Goal: Task Accomplishment & Management: Manage account settings

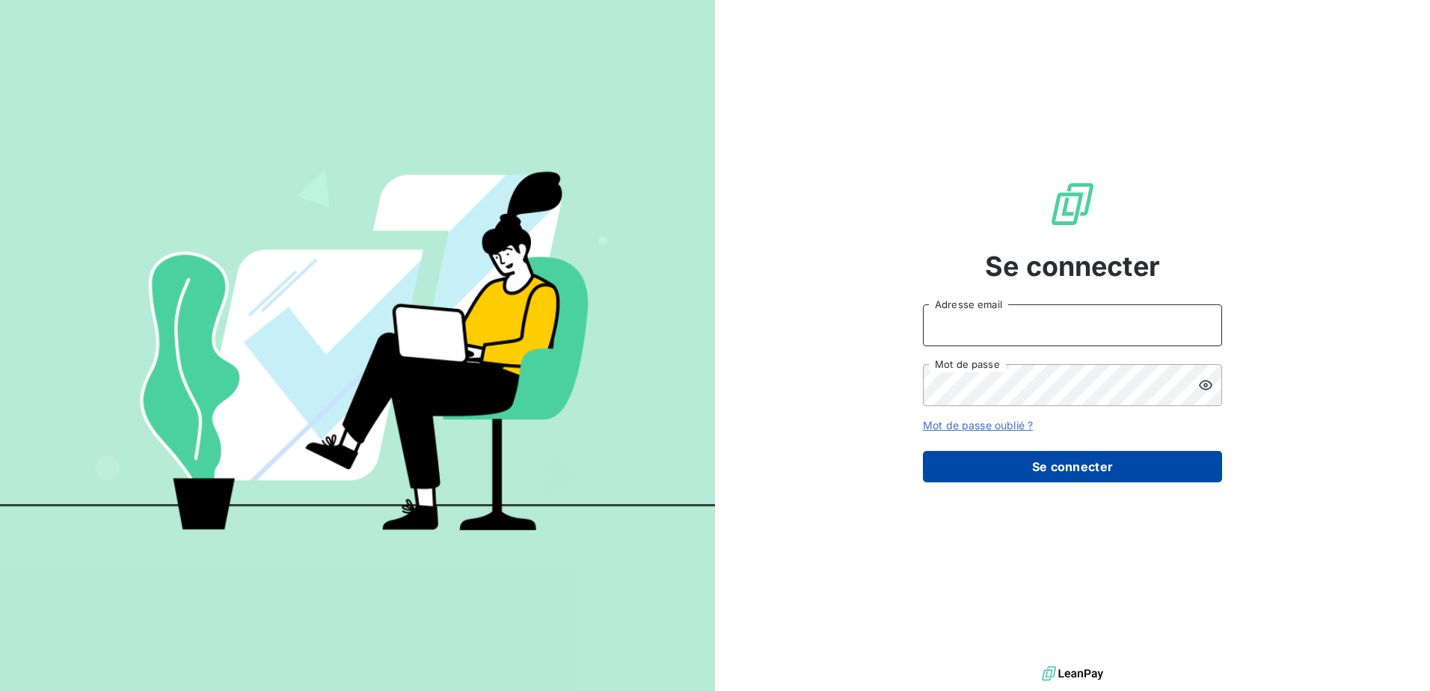
type input "[EMAIL_ADDRESS][DOMAIN_NAME]"
click at [1058, 474] on button "Se connecter" at bounding box center [1072, 466] width 299 height 31
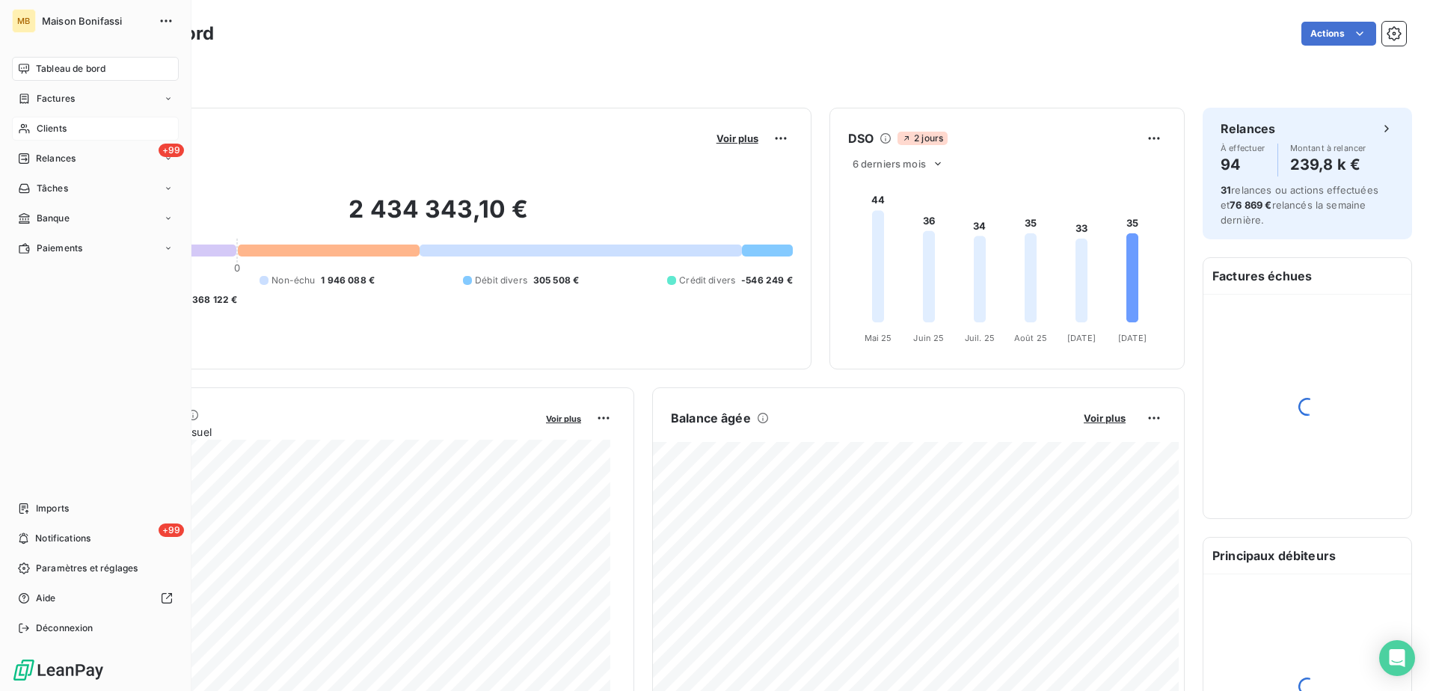
click at [53, 127] on span "Clients" at bounding box center [52, 128] width 30 height 13
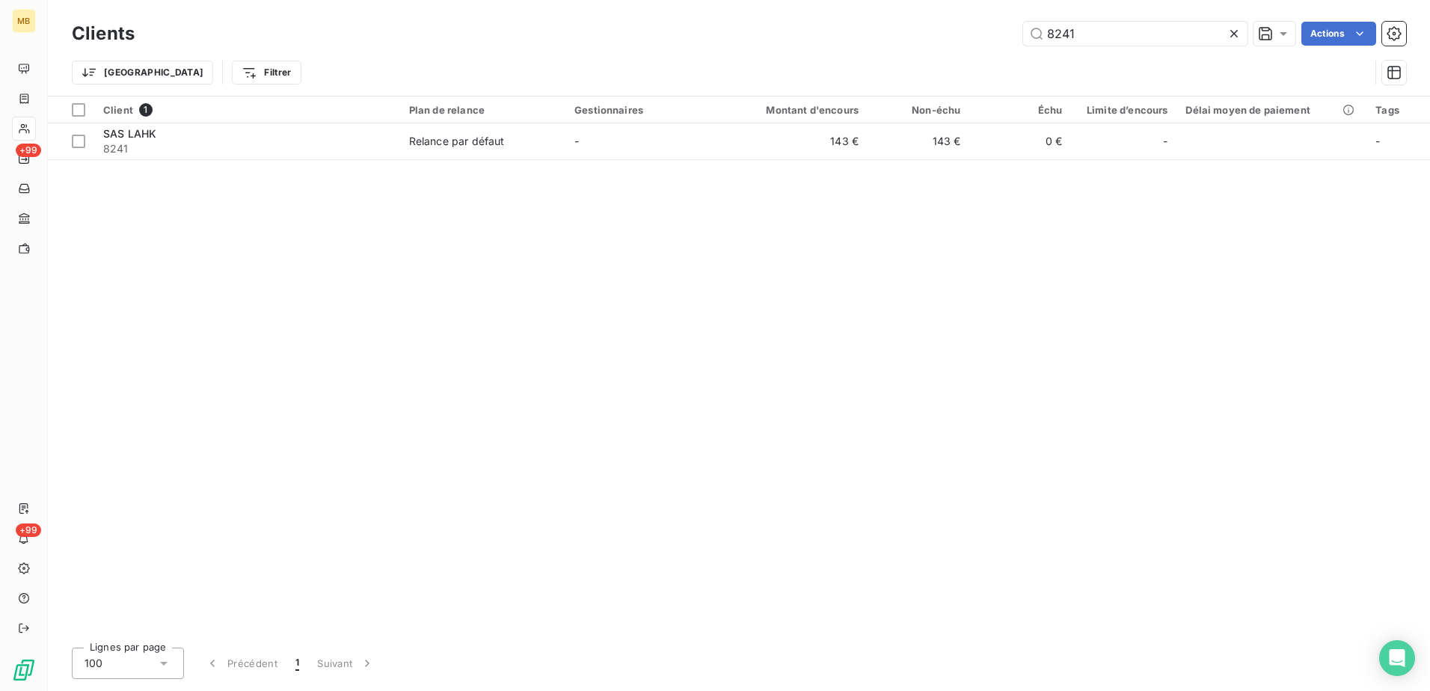
type input "8241"
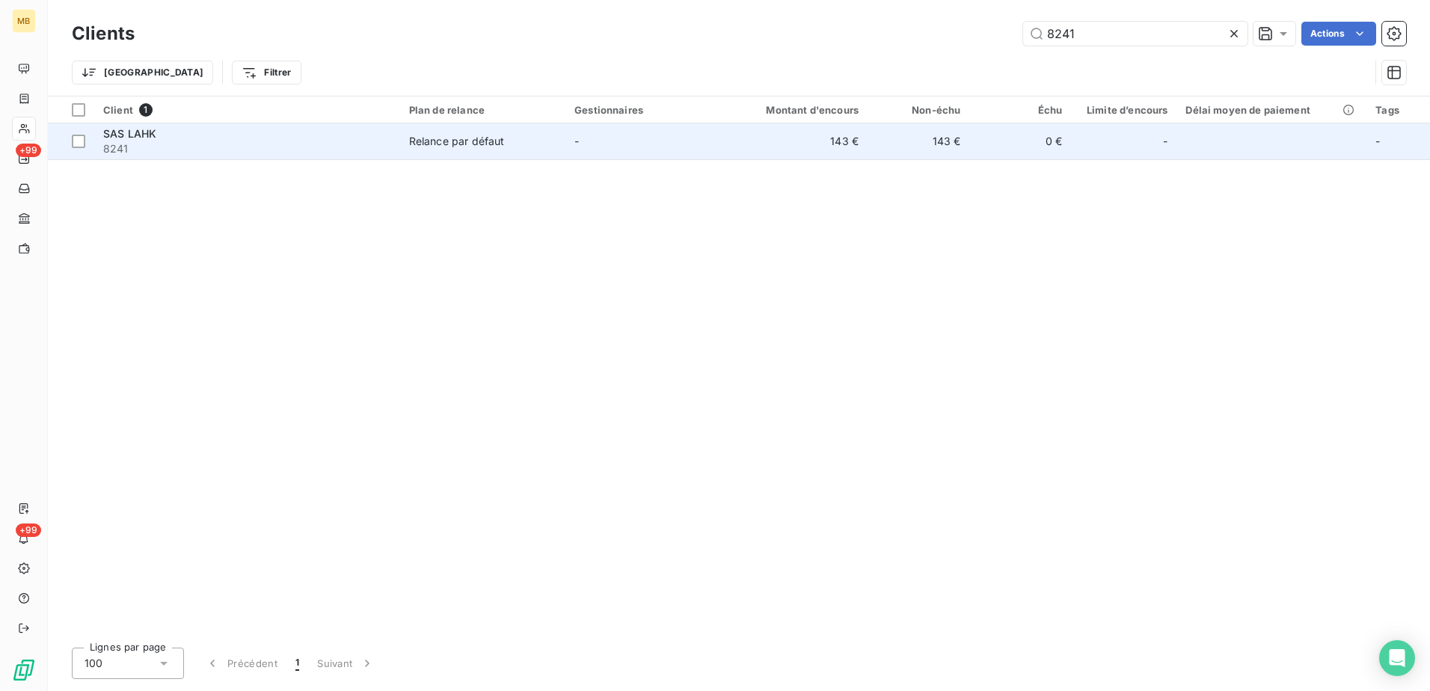
click at [506, 144] on span "Relance par défaut" at bounding box center [482, 141] width 147 height 15
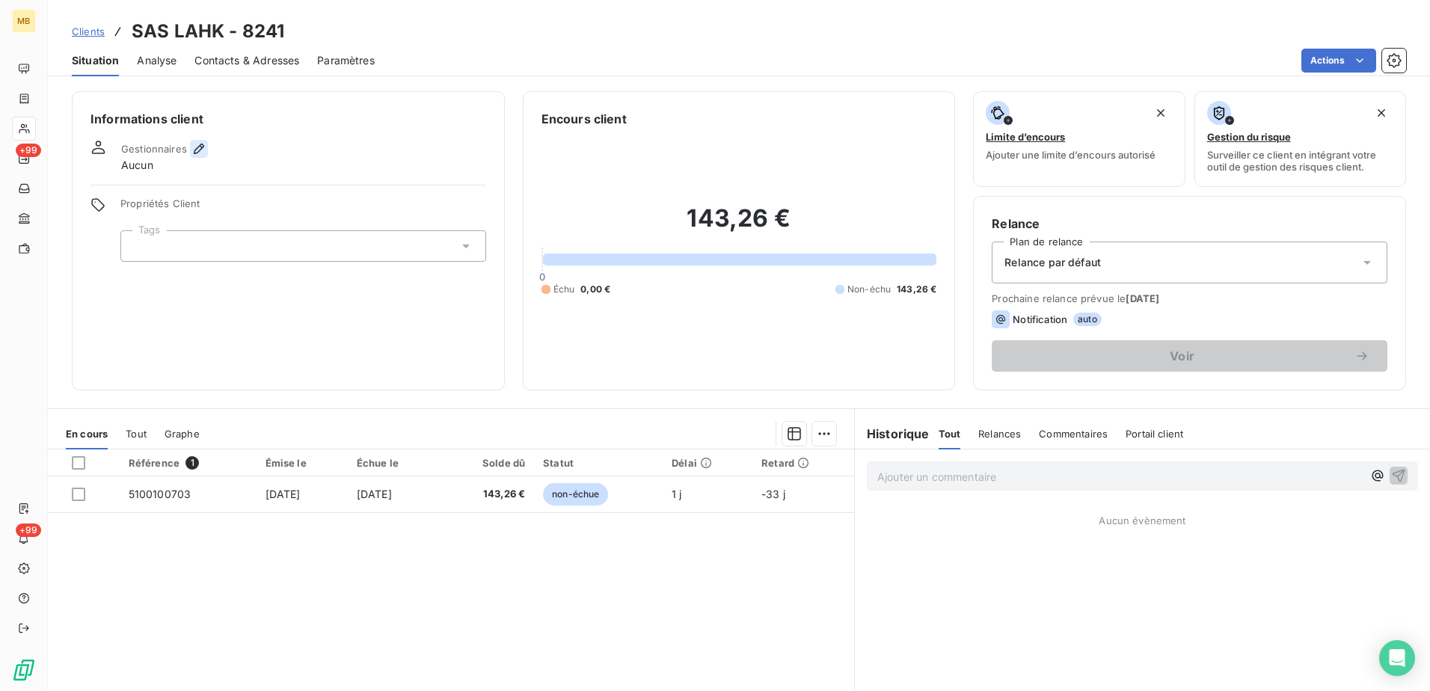
click at [198, 150] on icon "button" at bounding box center [199, 148] width 15 height 15
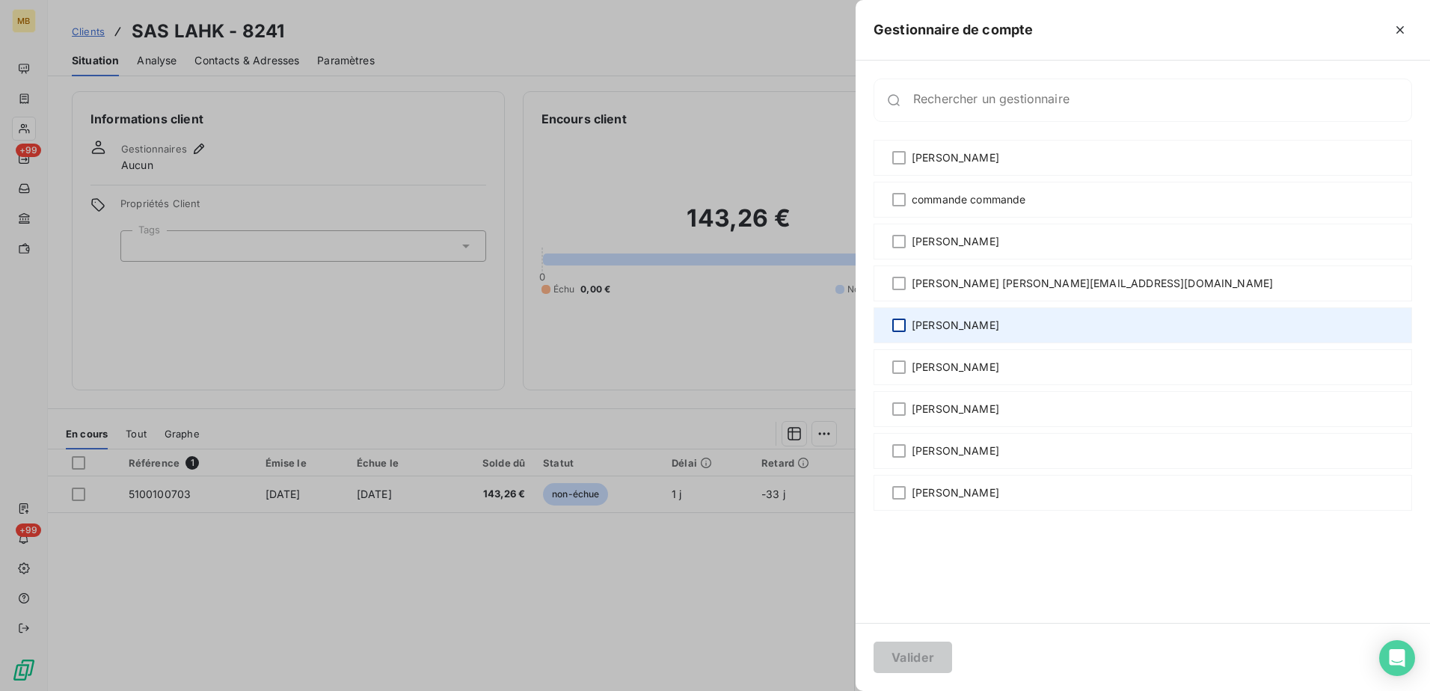
click at [898, 323] on div at bounding box center [899, 325] width 13 height 13
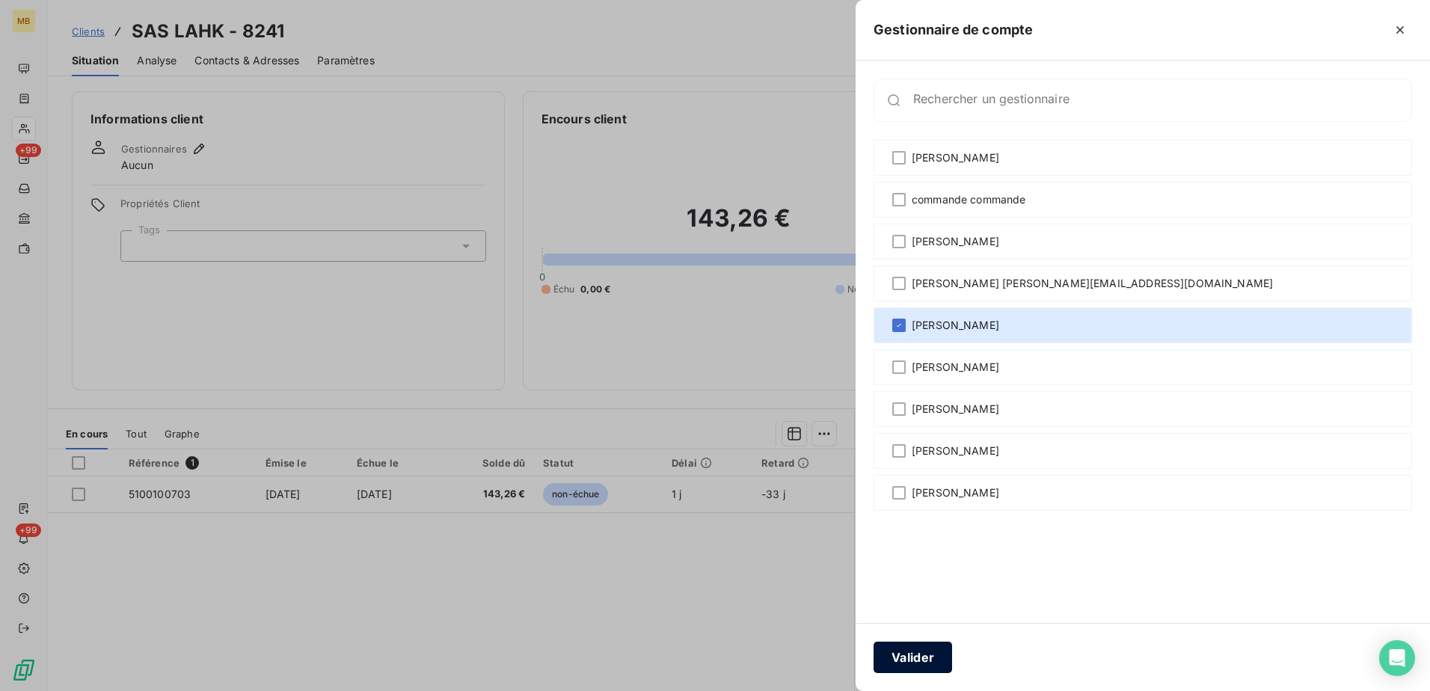
click at [907, 659] on button "Valider" at bounding box center [913, 657] width 79 height 31
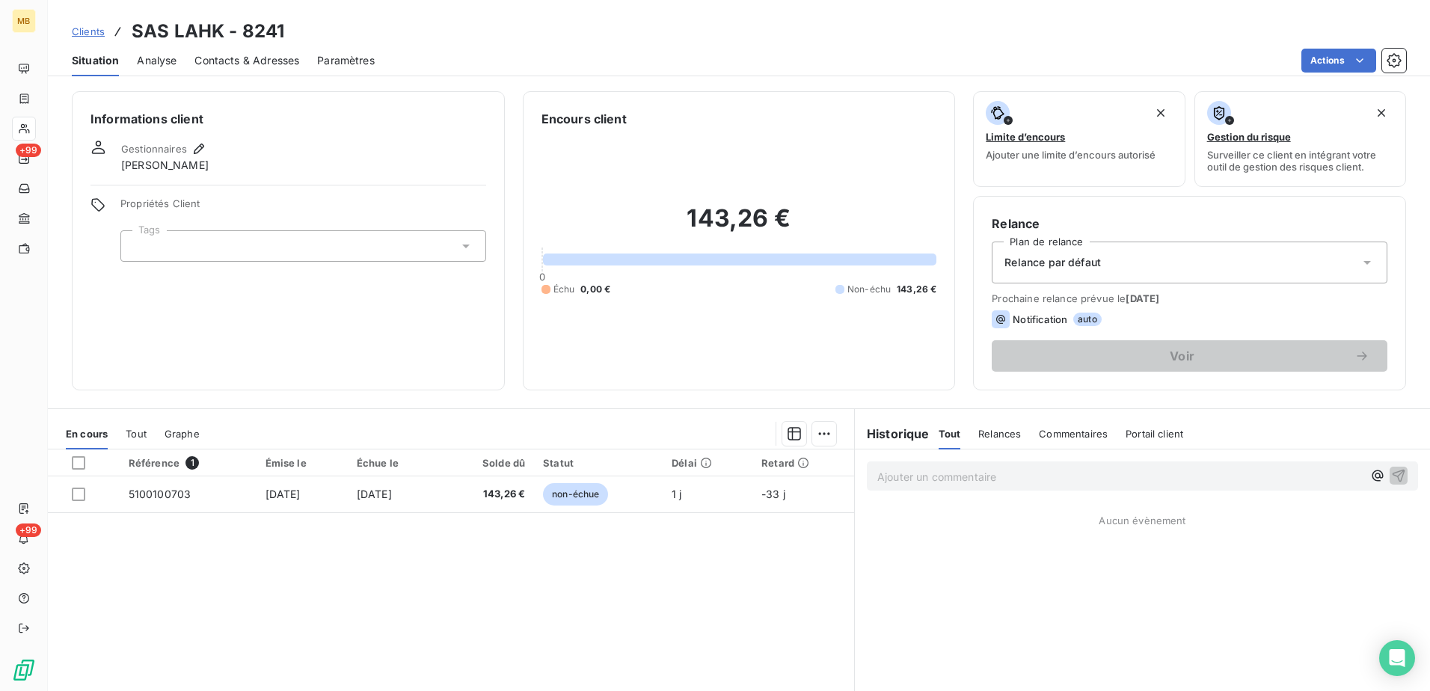
click at [83, 26] on span "Clients" at bounding box center [88, 31] width 33 height 12
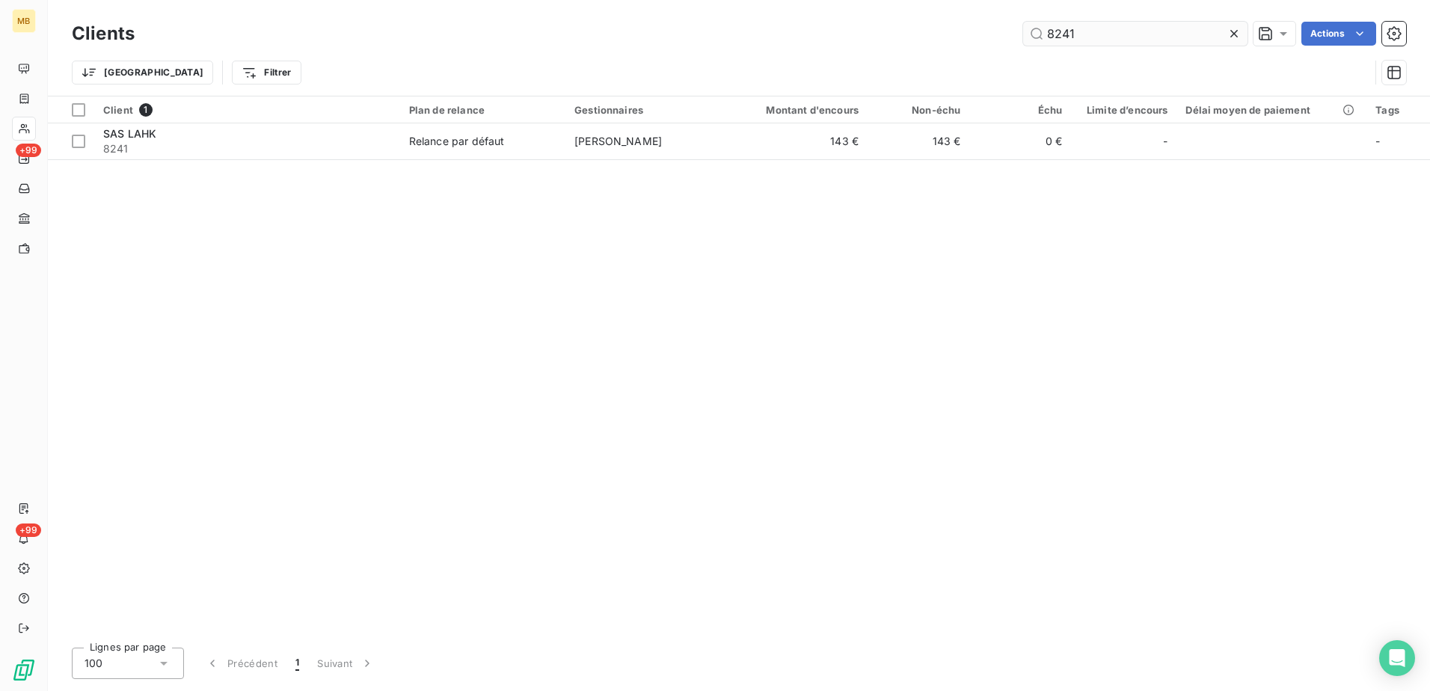
click at [1092, 31] on input "8241" at bounding box center [1135, 34] width 224 height 24
type input "8240"
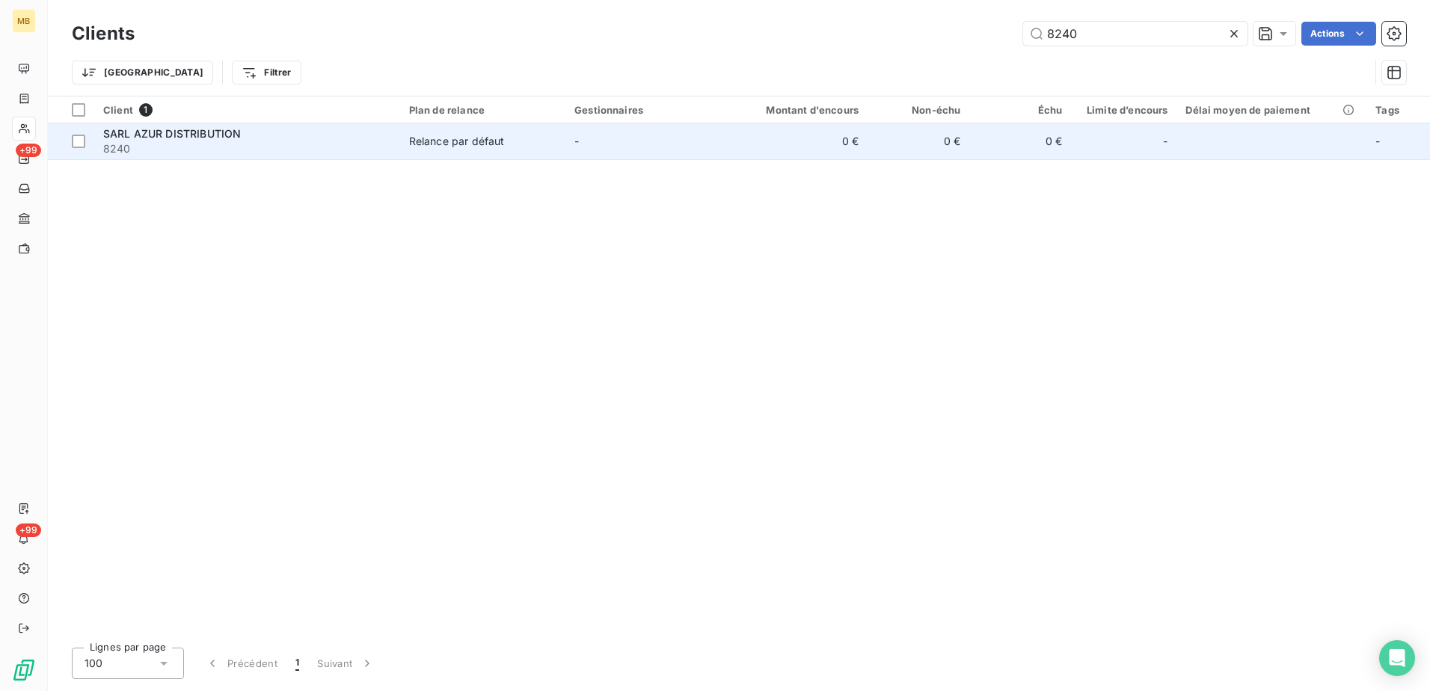
click at [224, 134] on span "SARL AZUR DISTRIBUTION" at bounding box center [172, 133] width 138 height 13
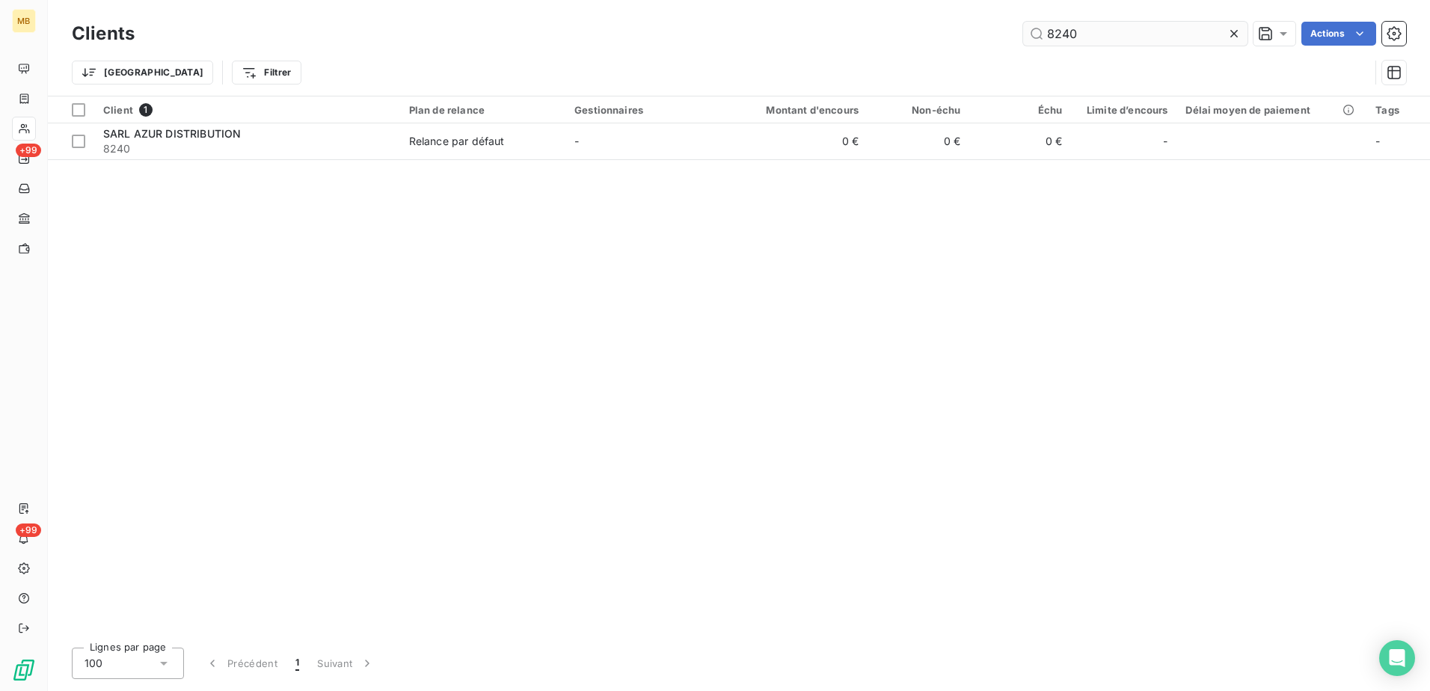
drag, startPoint x: 1111, startPoint y: 37, endPoint x: 1064, endPoint y: 34, distance: 47.2
click at [1064, 34] on input "8240" at bounding box center [1135, 34] width 224 height 24
click at [1103, 31] on input "8238" at bounding box center [1135, 34] width 224 height 24
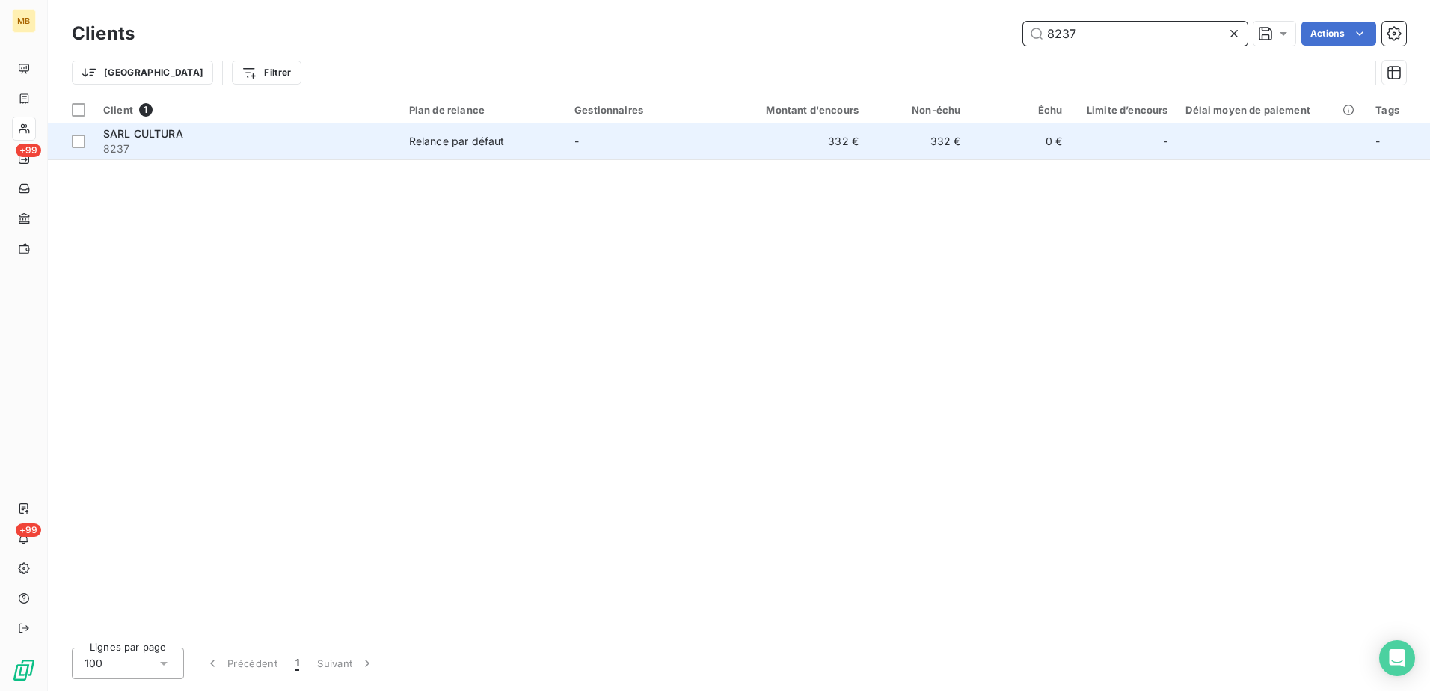
type input "8237"
click at [483, 149] on td "Relance par défaut" at bounding box center [482, 141] width 165 height 36
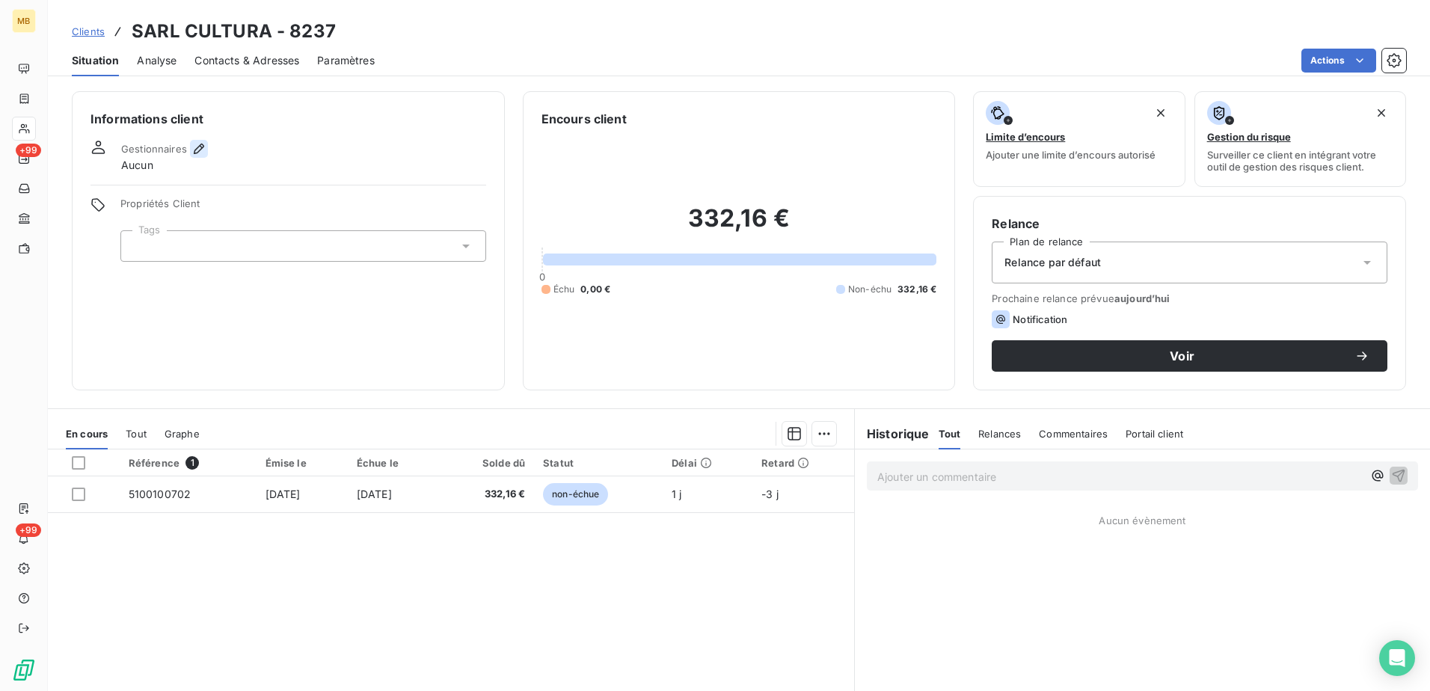
click at [198, 152] on icon "button" at bounding box center [199, 148] width 15 height 15
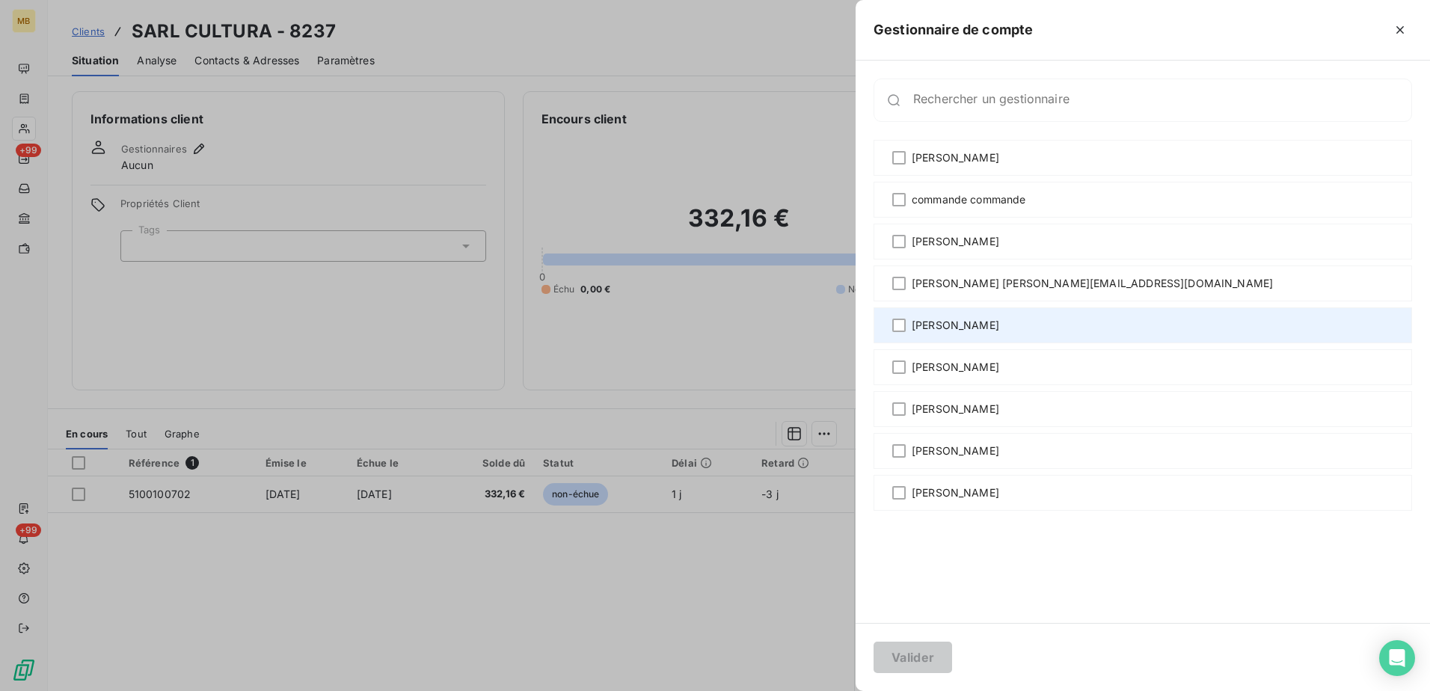
click at [927, 326] on span "[PERSON_NAME]" at bounding box center [956, 325] width 88 height 15
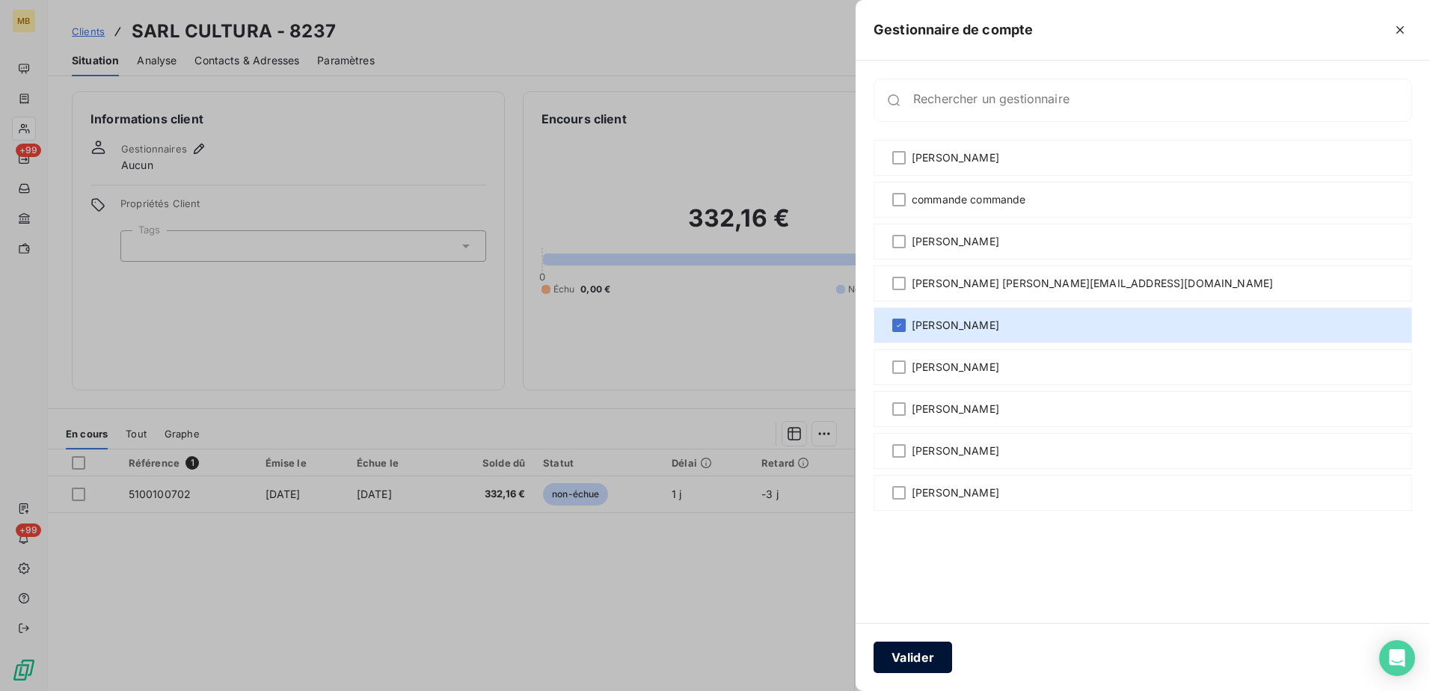
click at [930, 664] on button "Valider" at bounding box center [913, 657] width 79 height 31
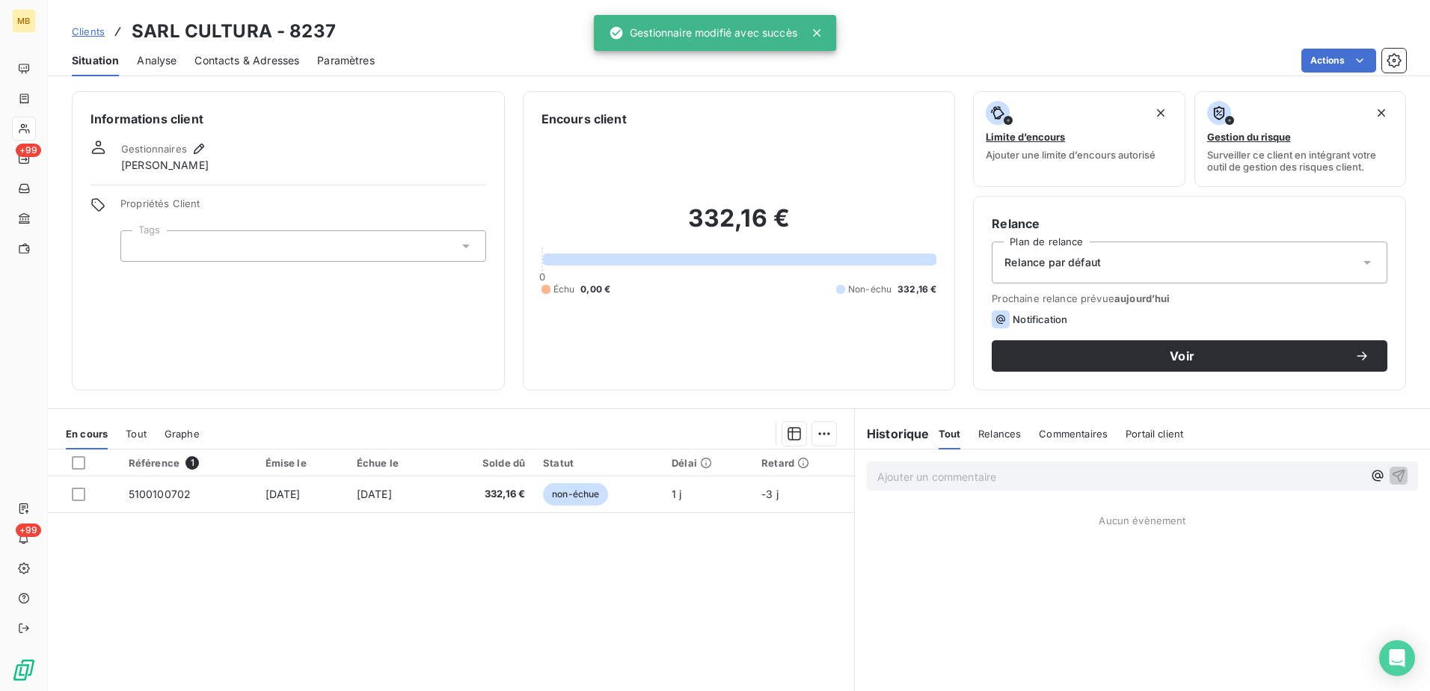
click at [85, 32] on span "Clients" at bounding box center [88, 31] width 33 height 12
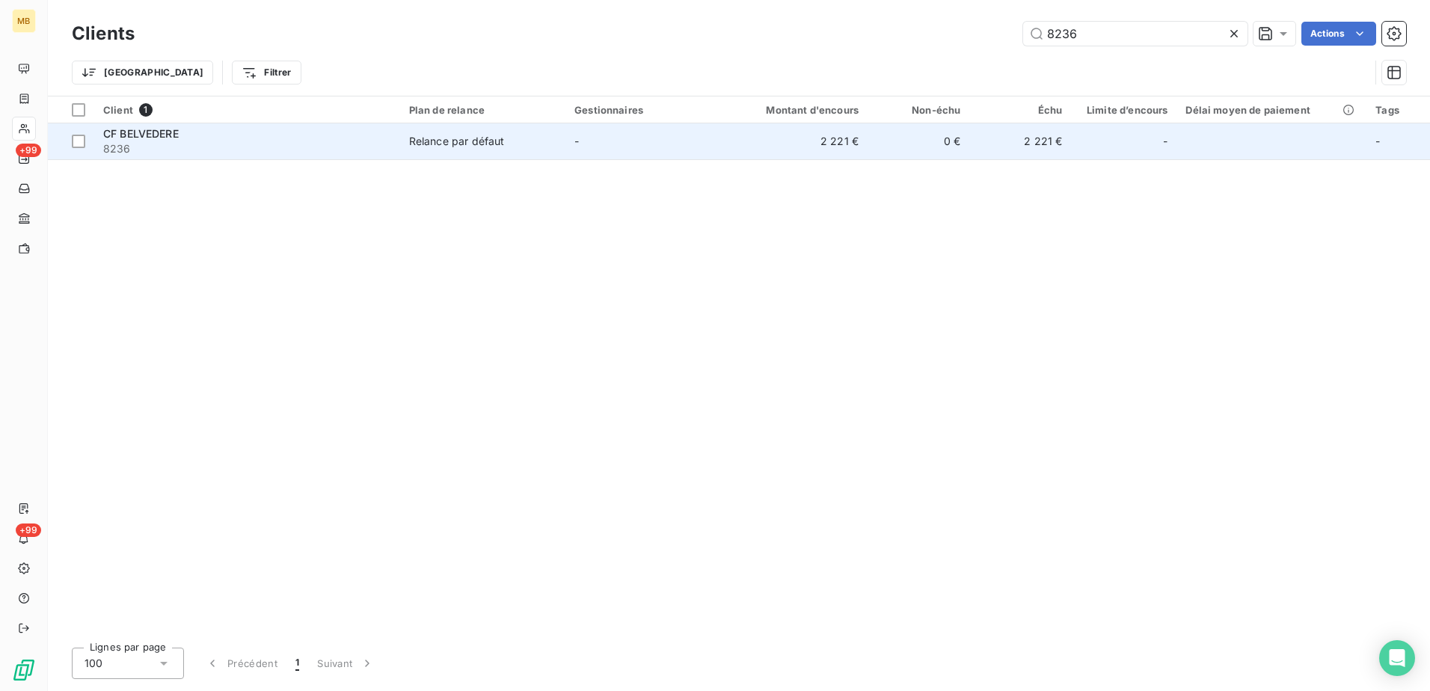
type input "8236"
click at [485, 138] on div "Relance par défaut" at bounding box center [457, 141] width 96 height 15
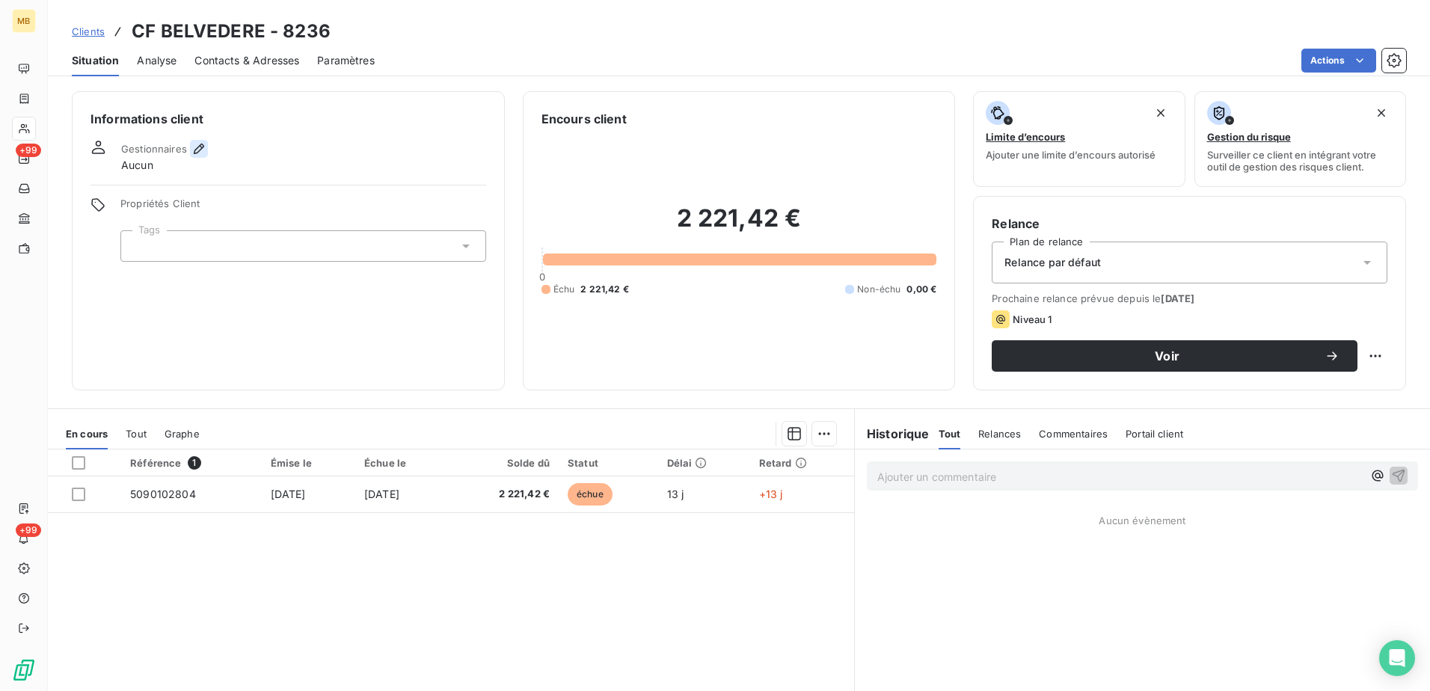
click at [197, 147] on icon "button" at bounding box center [199, 148] width 15 height 15
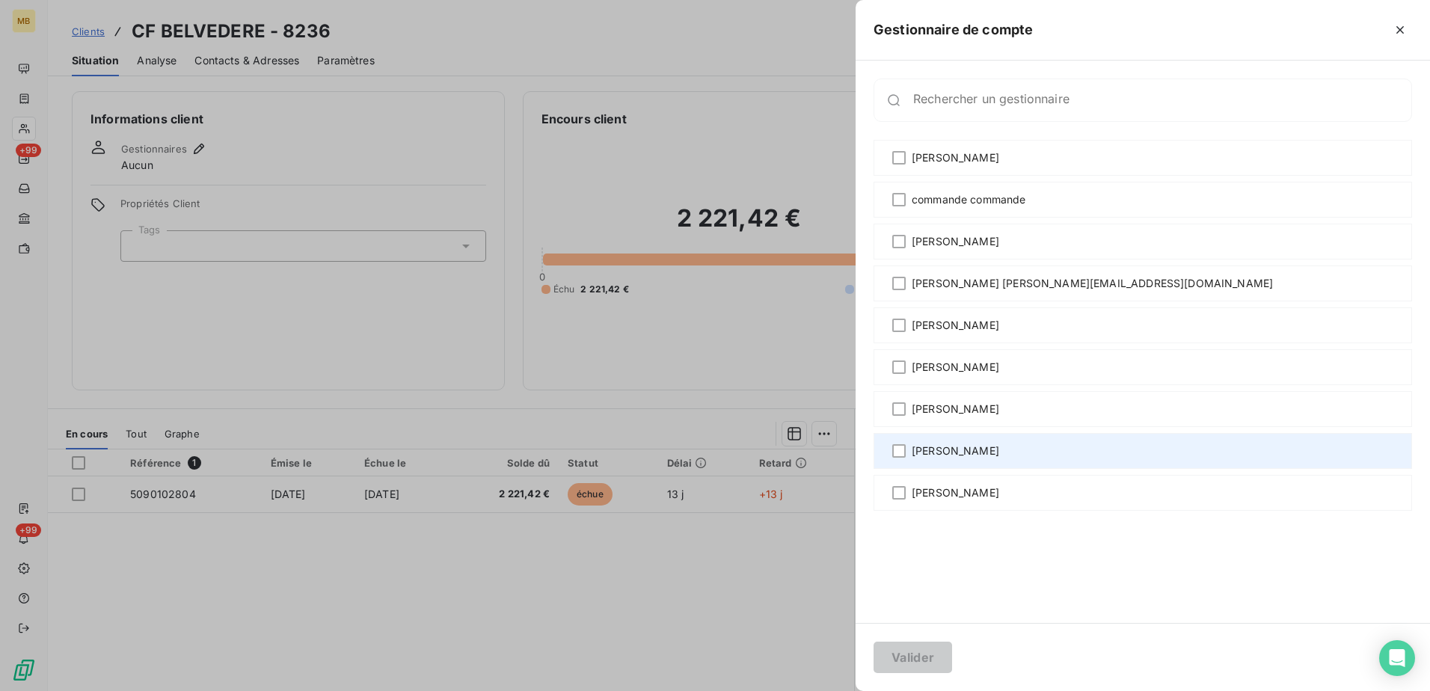
click at [940, 444] on span "[PERSON_NAME]" at bounding box center [956, 451] width 88 height 15
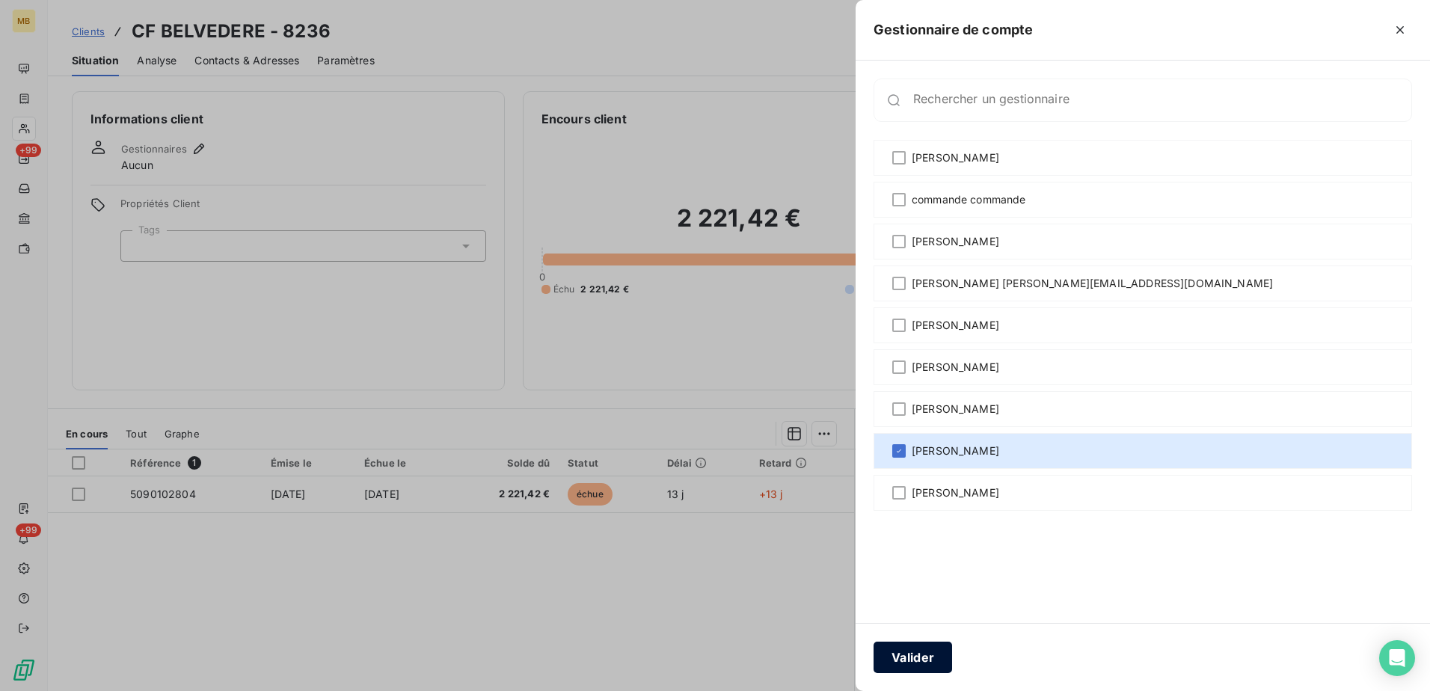
click at [936, 648] on button "Valider" at bounding box center [913, 657] width 79 height 31
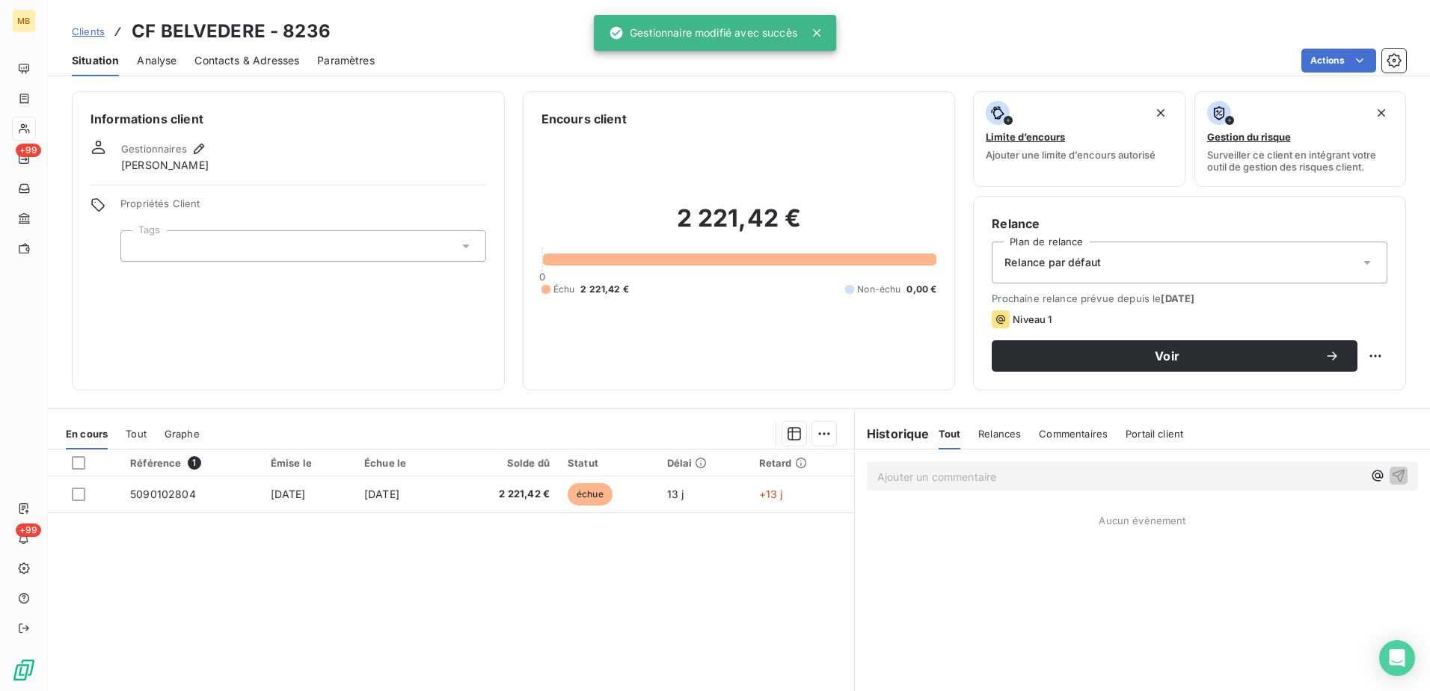
click at [88, 31] on span "Clients" at bounding box center [88, 31] width 33 height 12
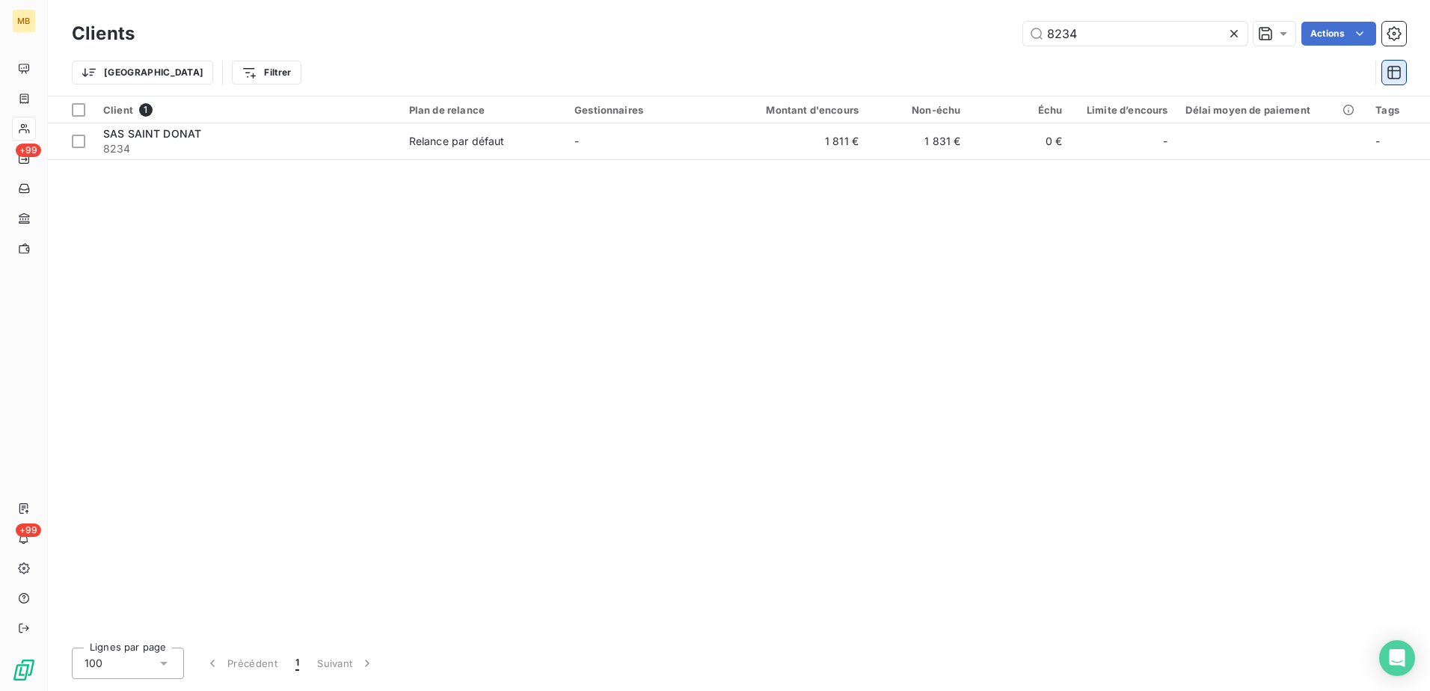
type input "8234"
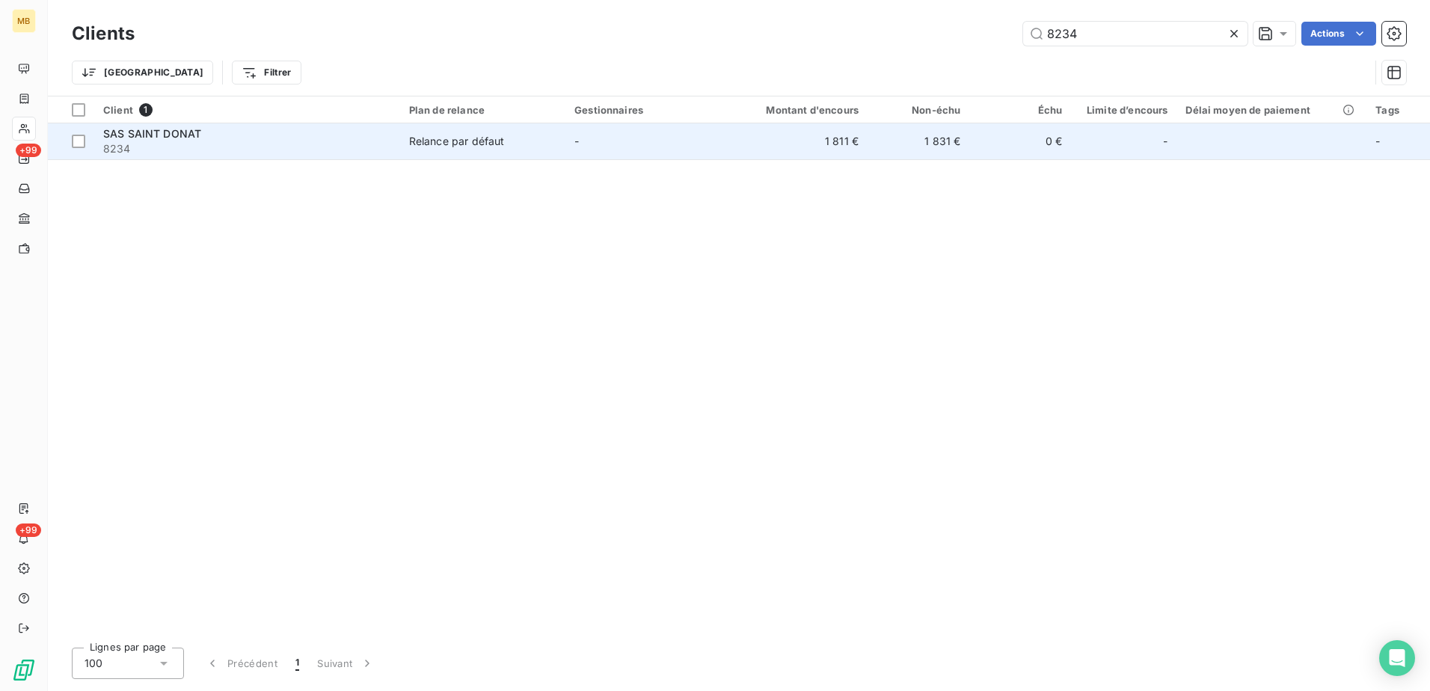
click at [447, 147] on div "Relance par défaut" at bounding box center [457, 141] width 96 height 15
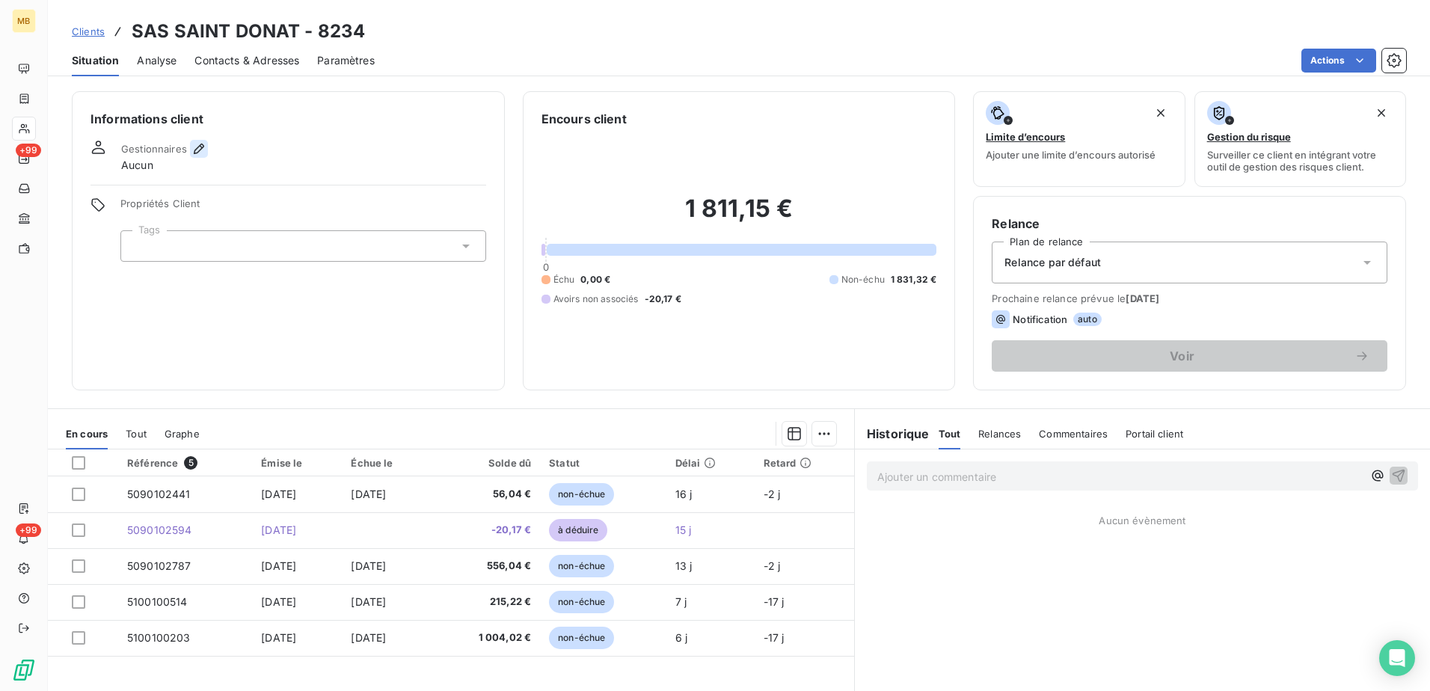
click at [194, 154] on icon "button" at bounding box center [199, 149] width 10 height 10
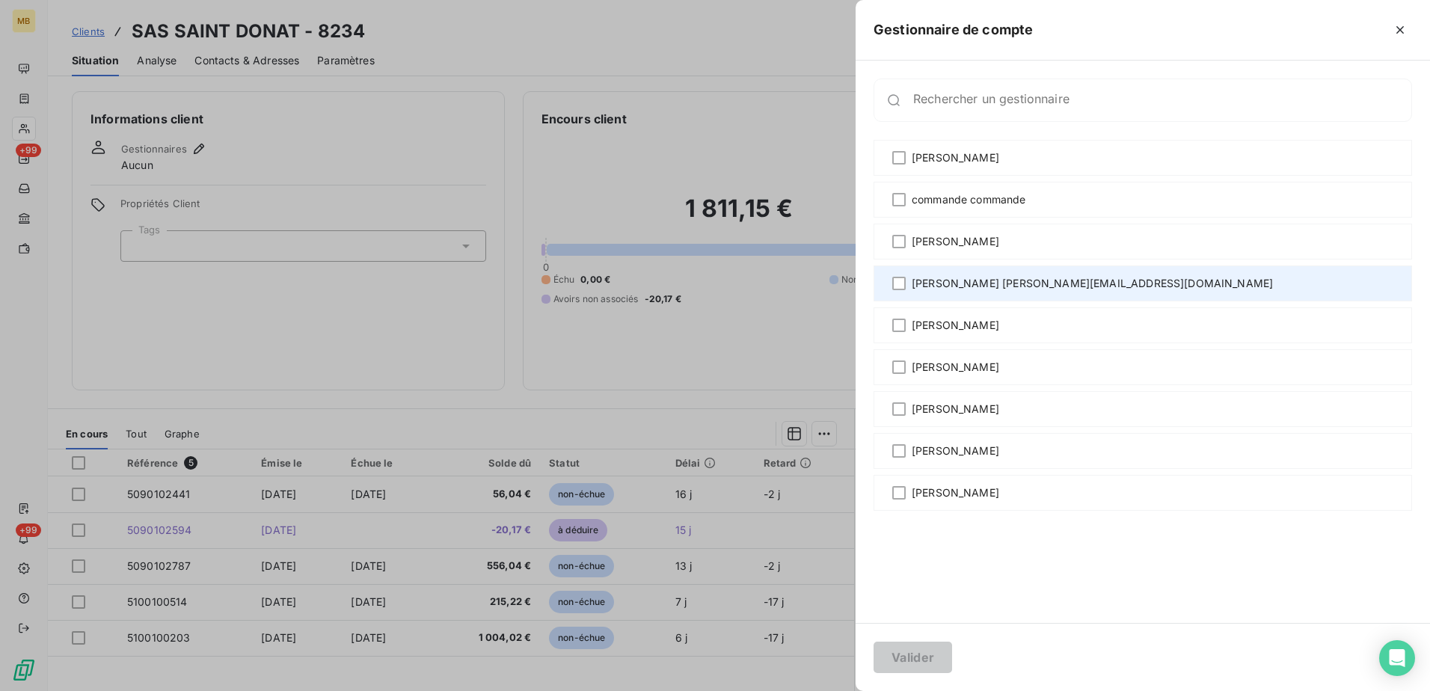
click at [970, 280] on span "[PERSON_NAME] [PERSON_NAME][EMAIL_ADDRESS][DOMAIN_NAME]" at bounding box center [1092, 283] width 361 height 15
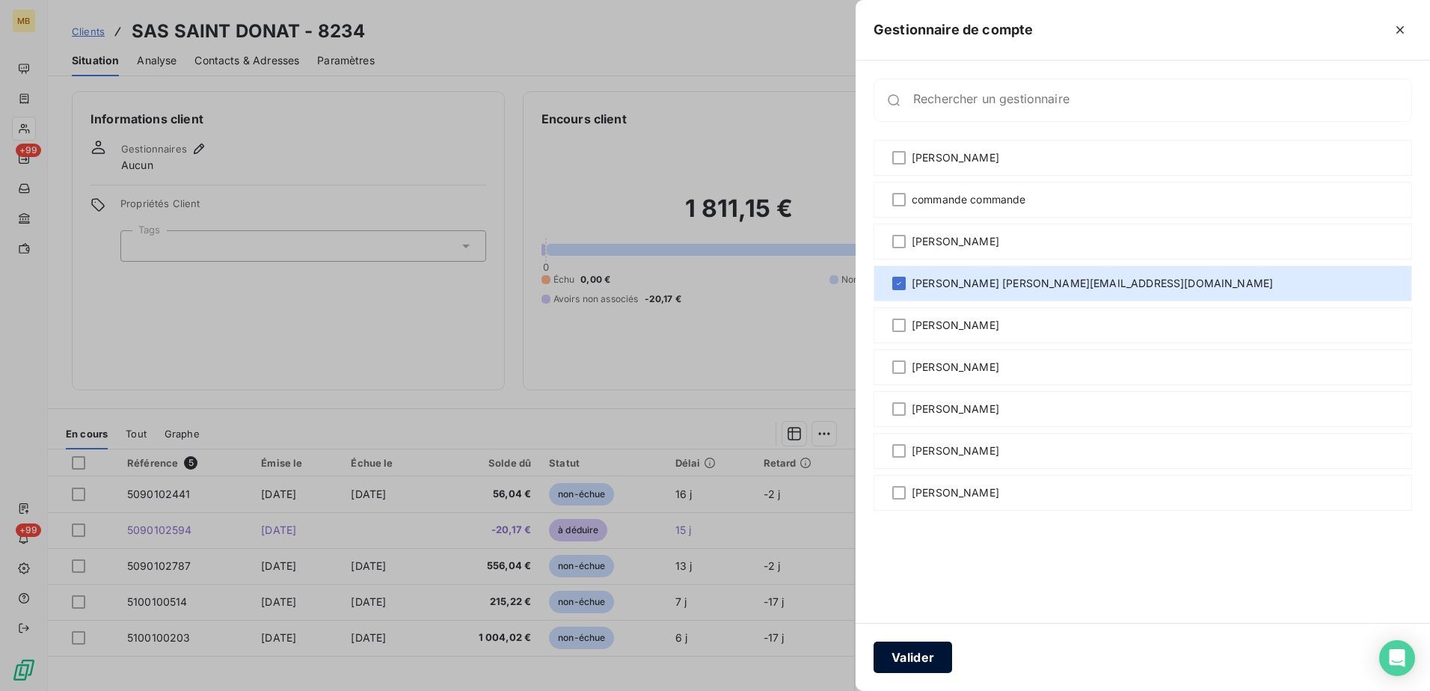
click at [933, 660] on button "Valider" at bounding box center [913, 657] width 79 height 31
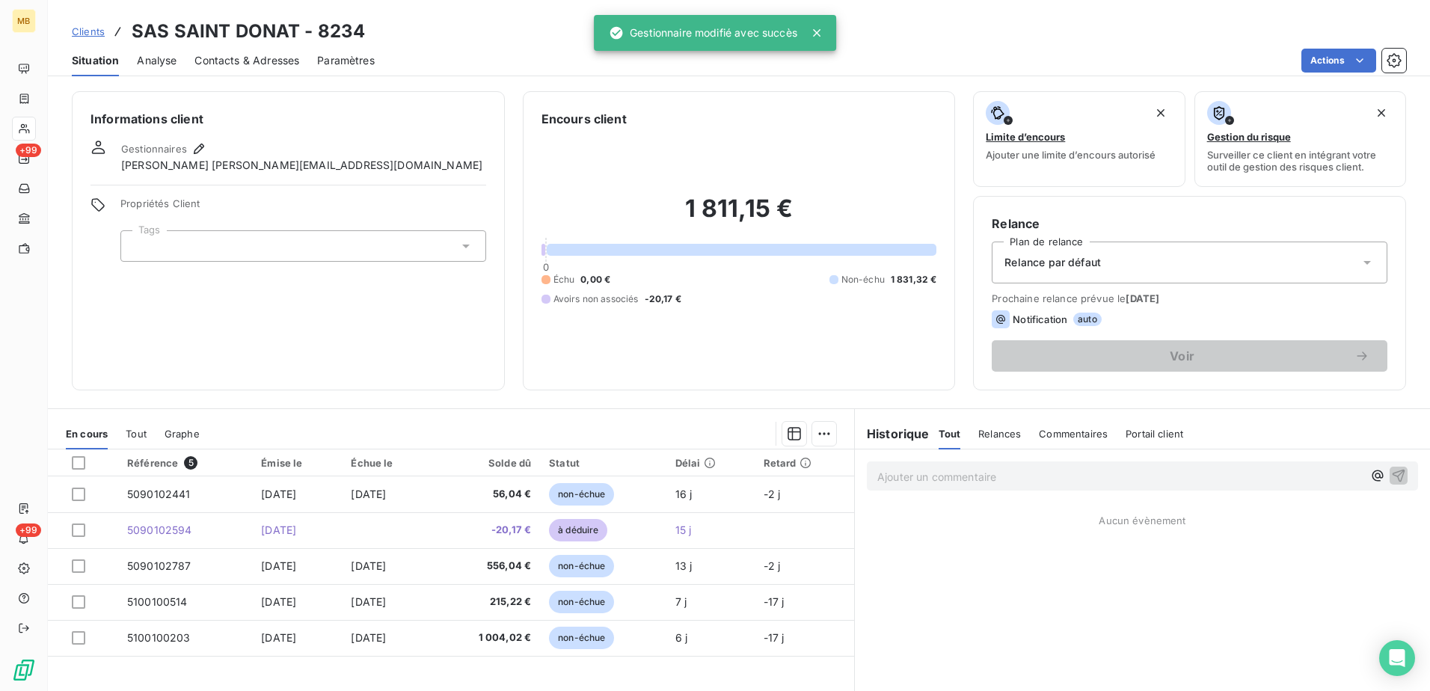
click at [98, 37] on span "Clients" at bounding box center [88, 31] width 33 height 12
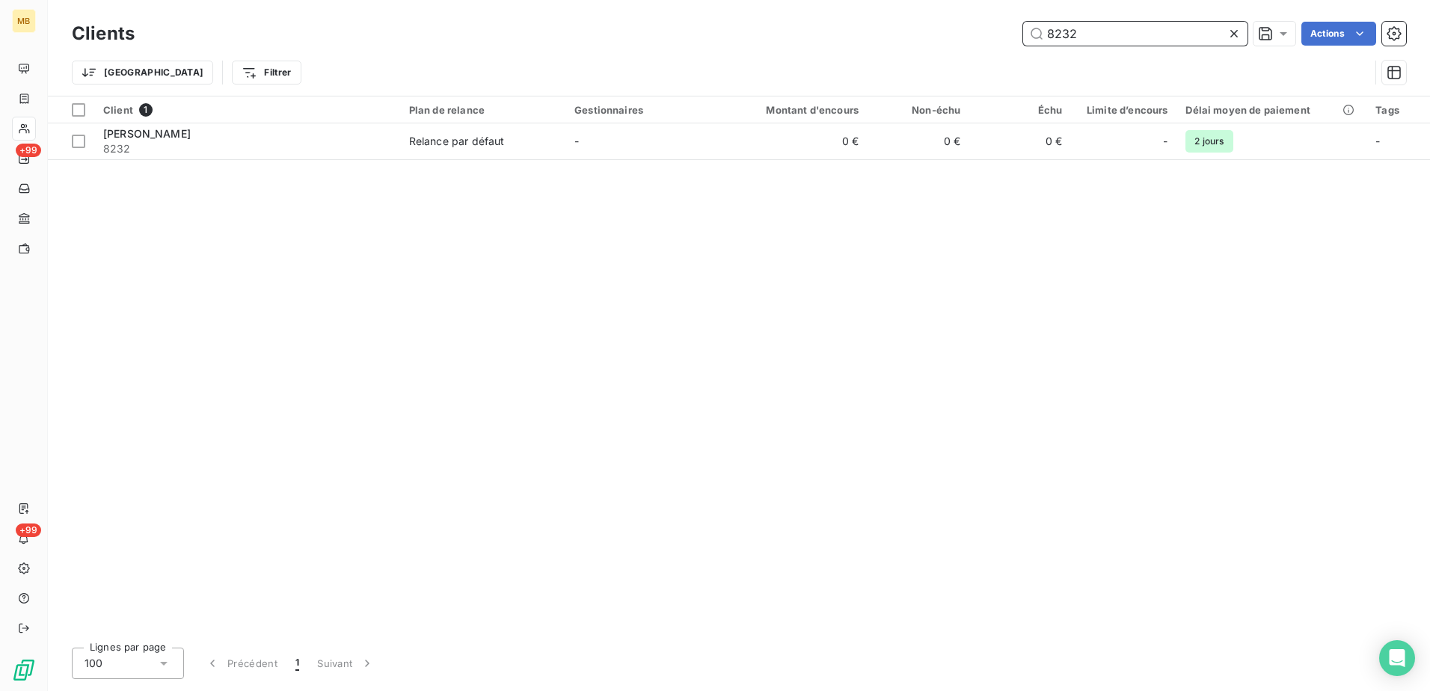
click at [1124, 31] on input "8232" at bounding box center [1135, 34] width 224 height 24
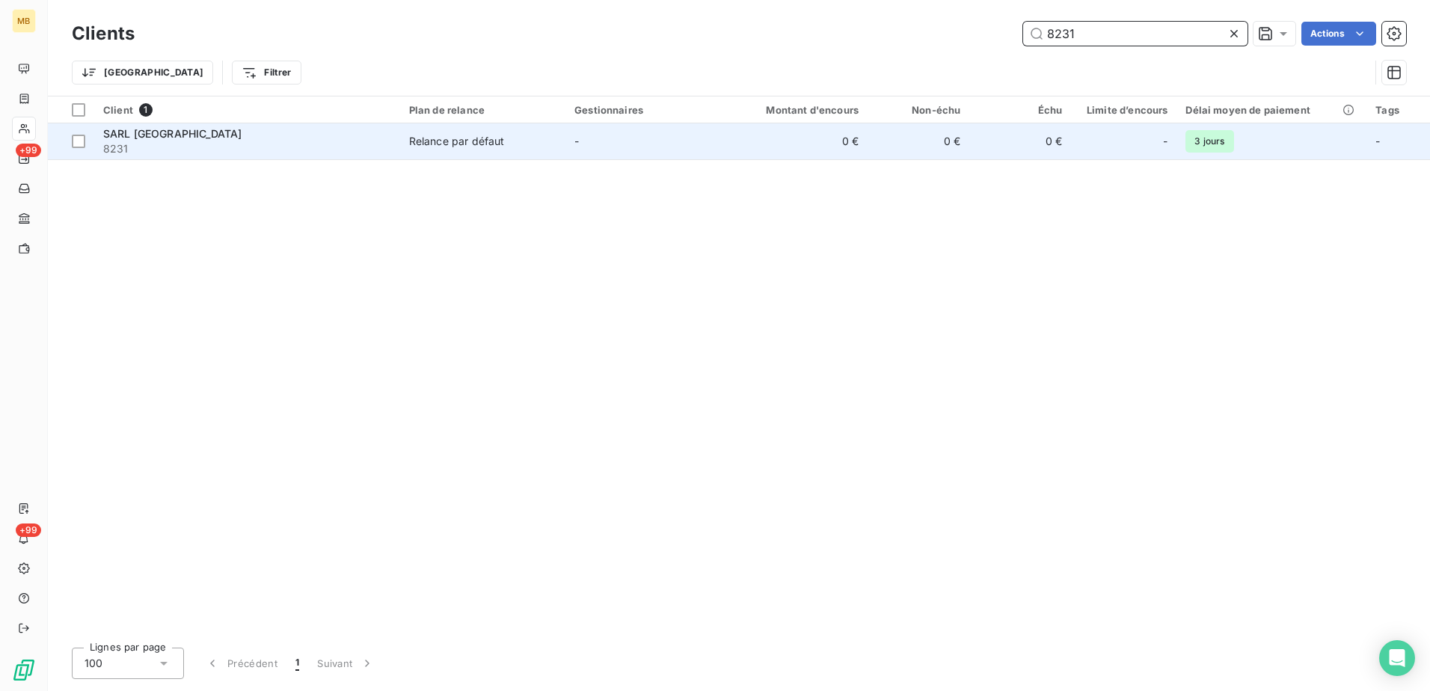
type input "8231"
click at [492, 132] on td "Relance par défaut" at bounding box center [482, 141] width 165 height 36
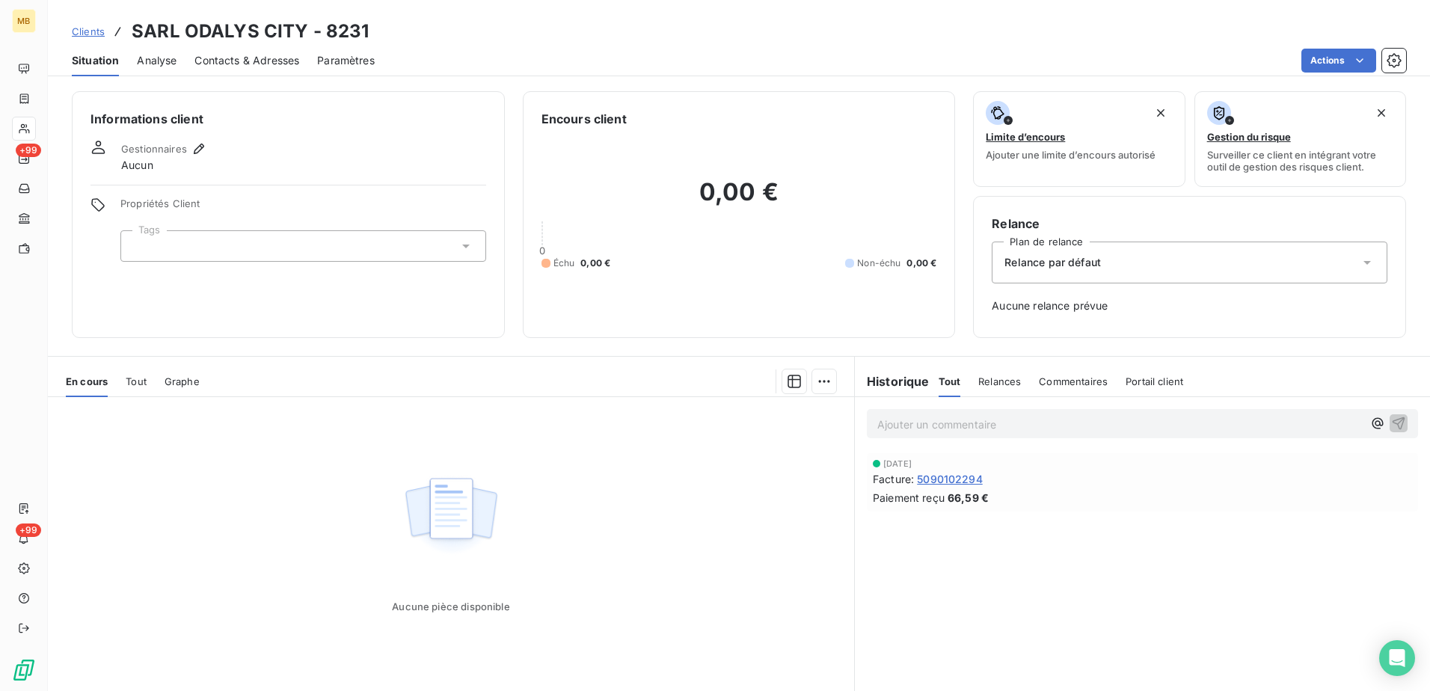
click at [94, 30] on span "Clients" at bounding box center [88, 31] width 33 height 12
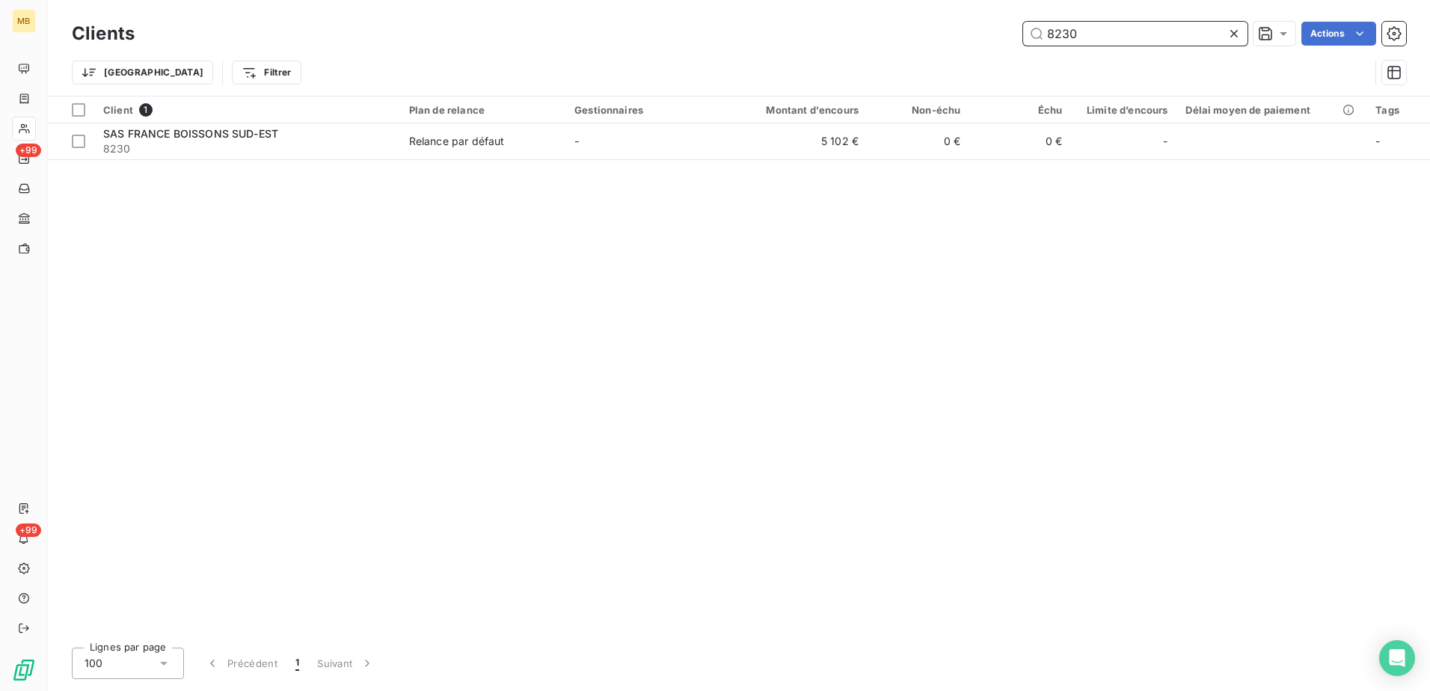
click at [1093, 28] on input "8230" at bounding box center [1135, 34] width 224 height 24
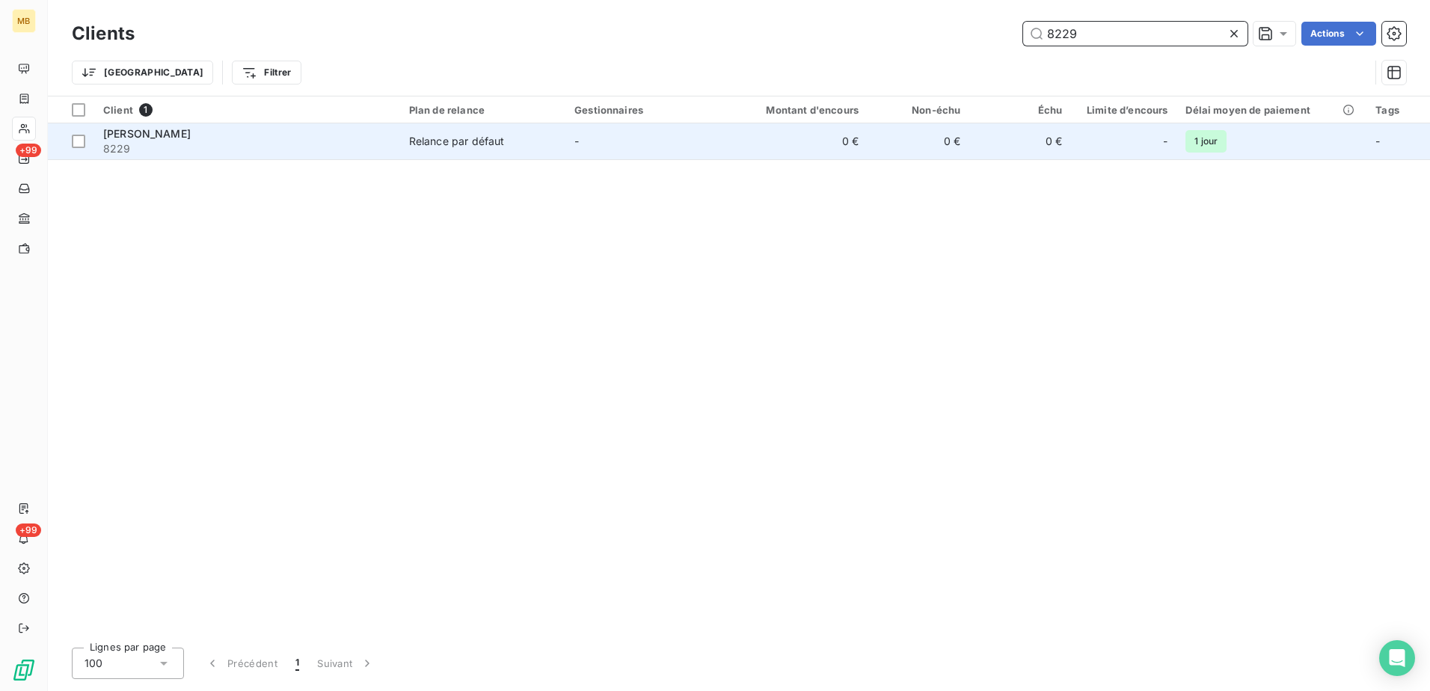
type input "8229"
click at [495, 137] on div "Relance par défaut" at bounding box center [457, 141] width 96 height 15
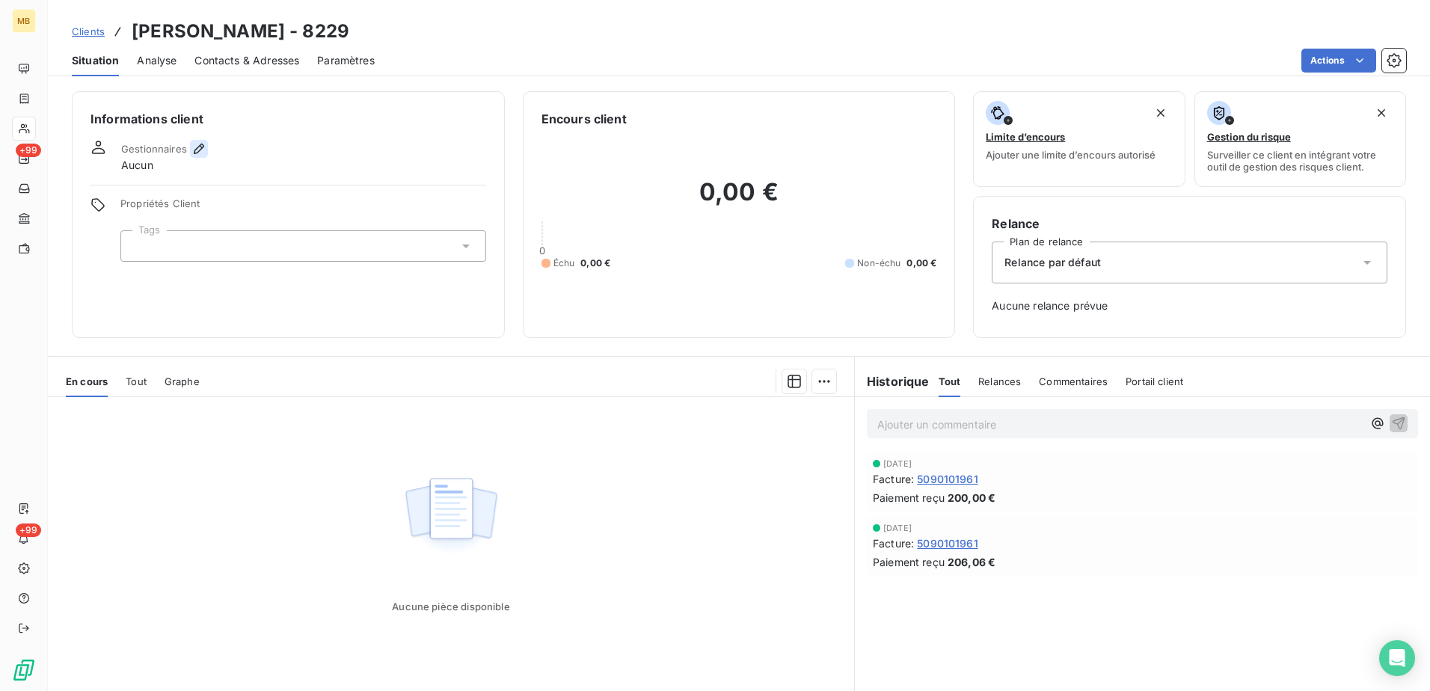
click at [198, 152] on icon "button" at bounding box center [199, 148] width 15 height 15
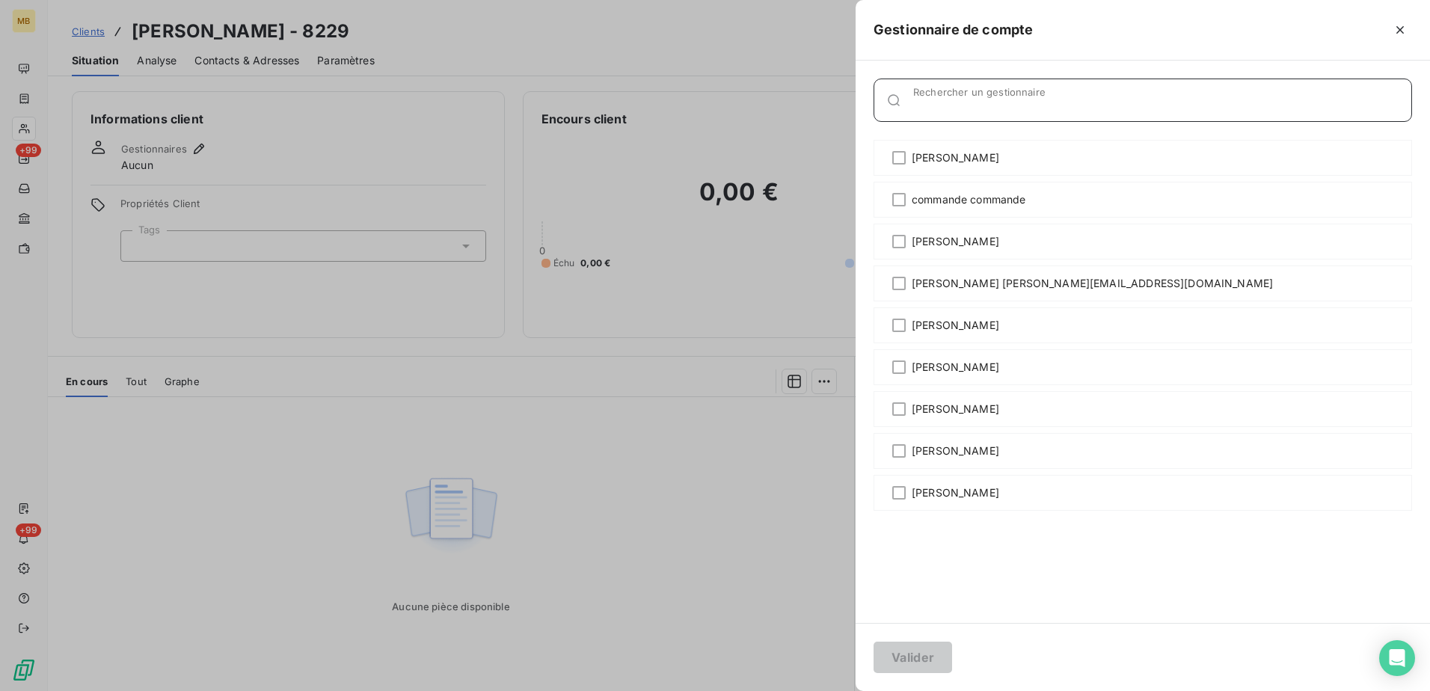
click at [1002, 95] on div "Rechercher un gestionnaire" at bounding box center [1162, 100] width 498 height 15
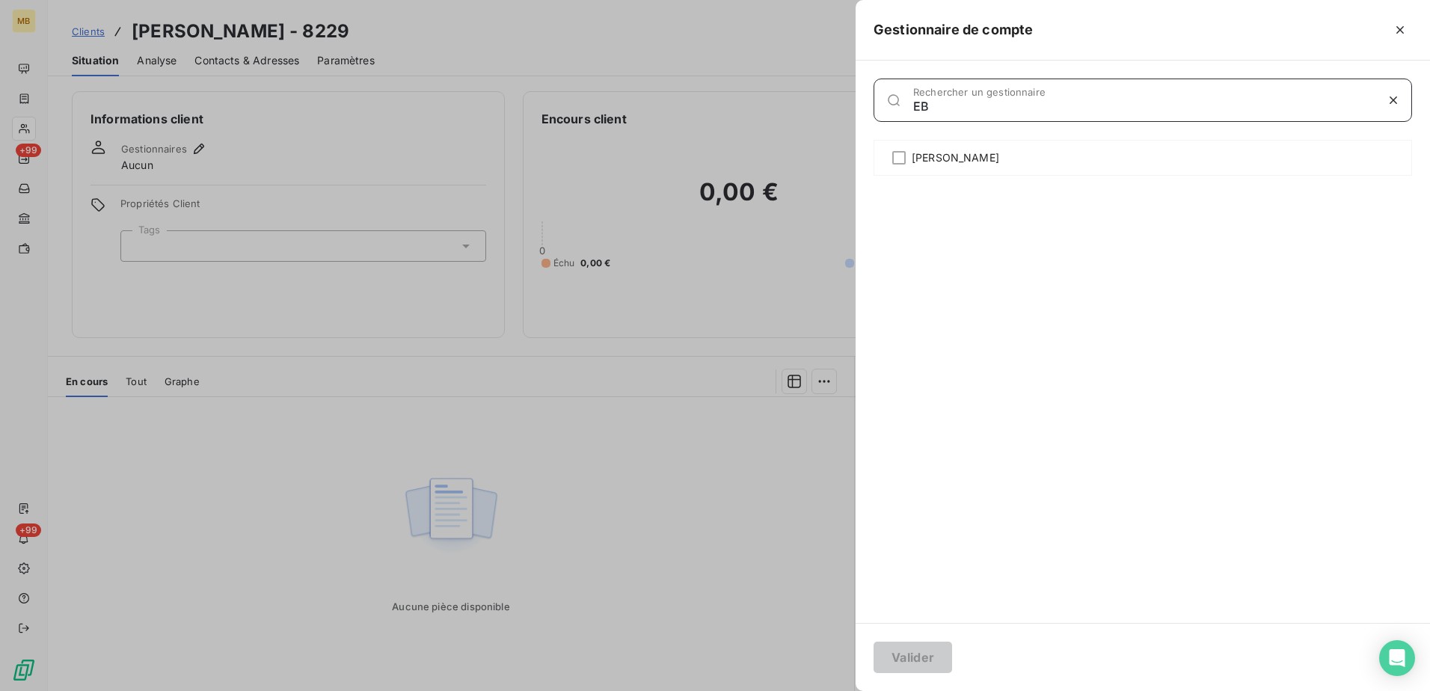
type input "E"
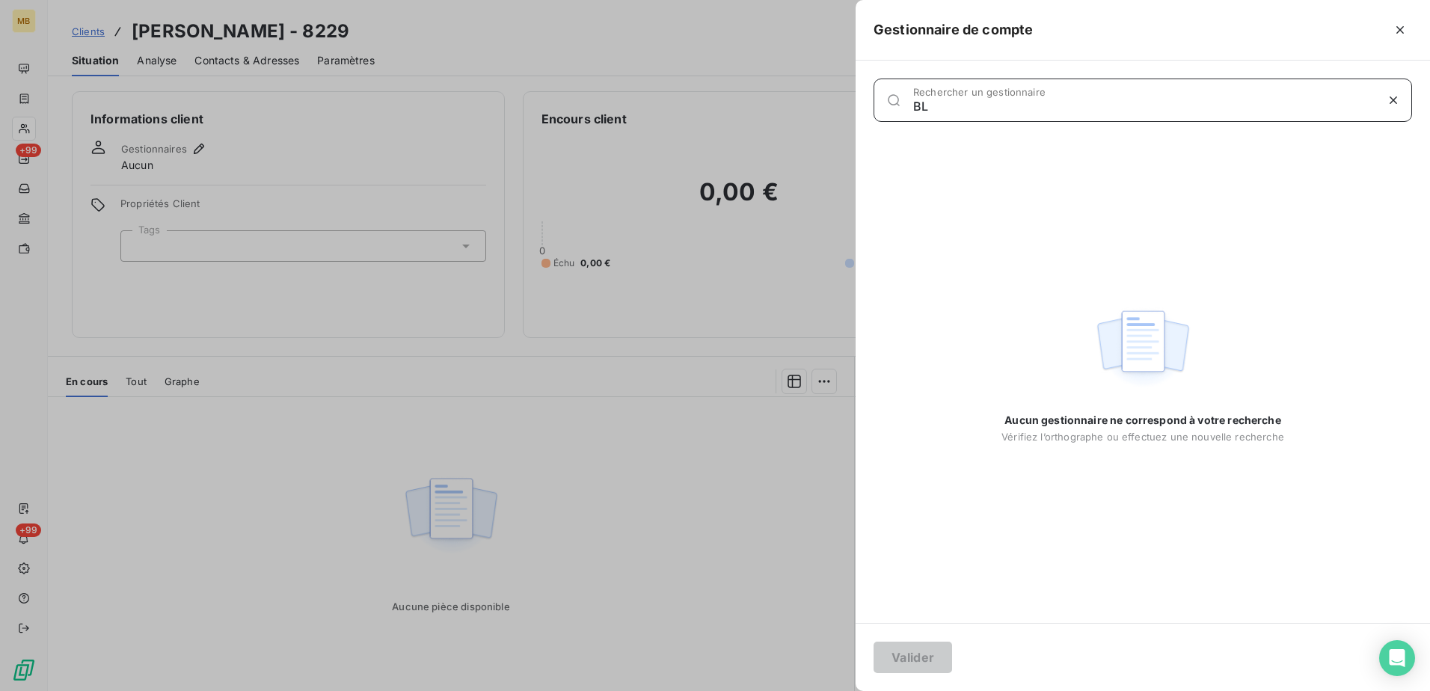
type input "B"
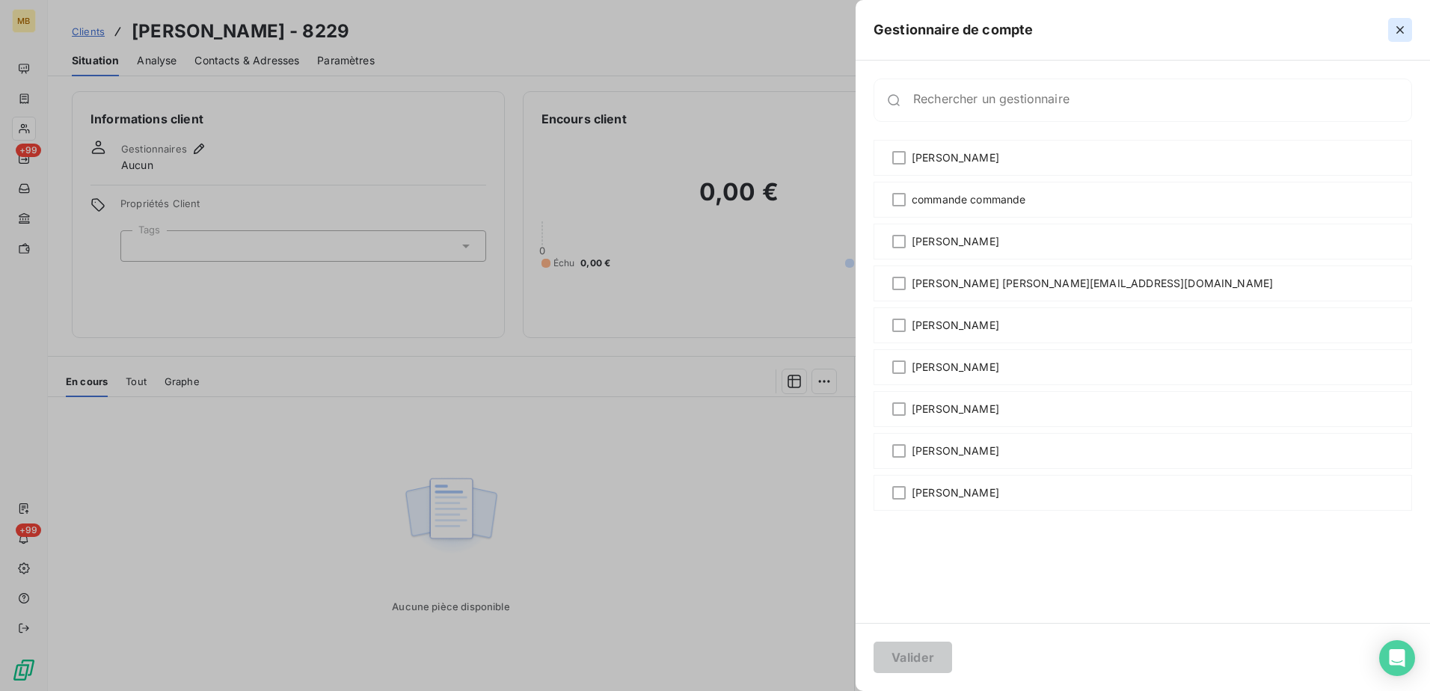
click at [1398, 28] on icon "button" at bounding box center [1400, 29] width 7 height 7
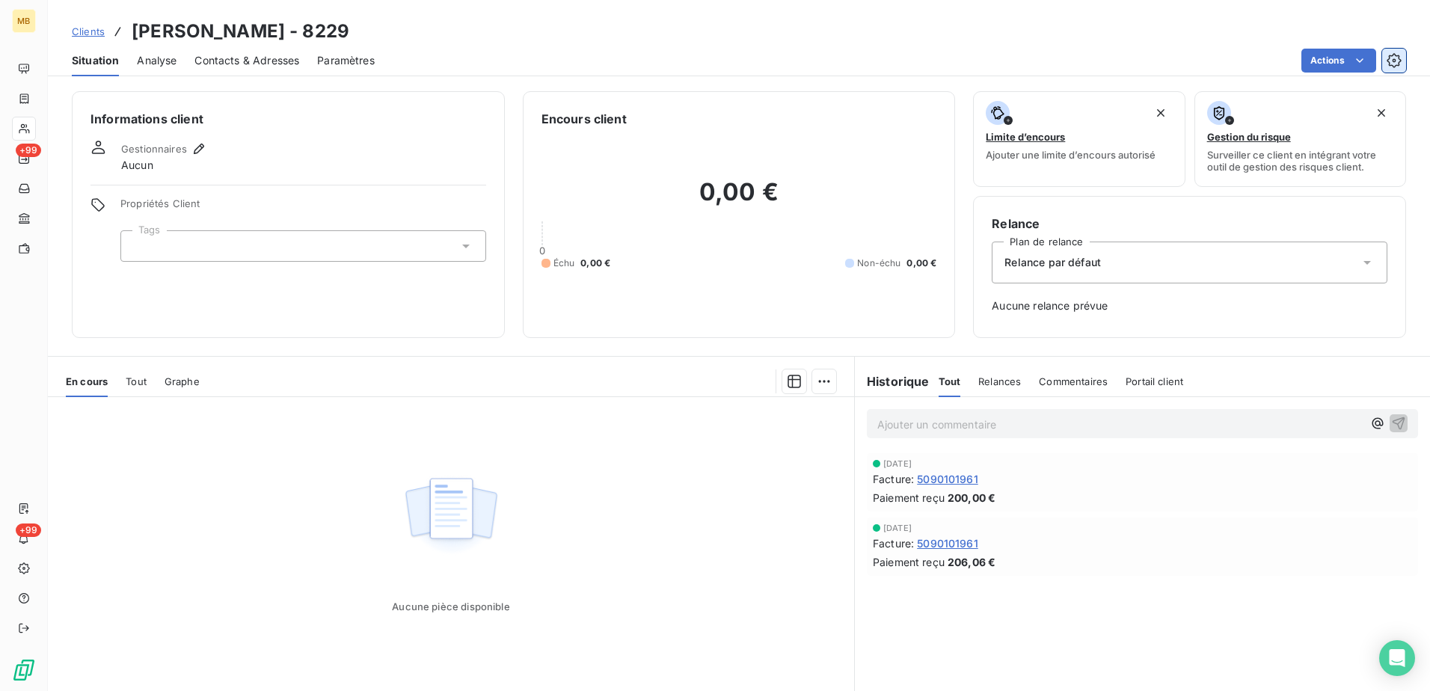
click at [1390, 58] on icon "button" at bounding box center [1394, 60] width 14 height 14
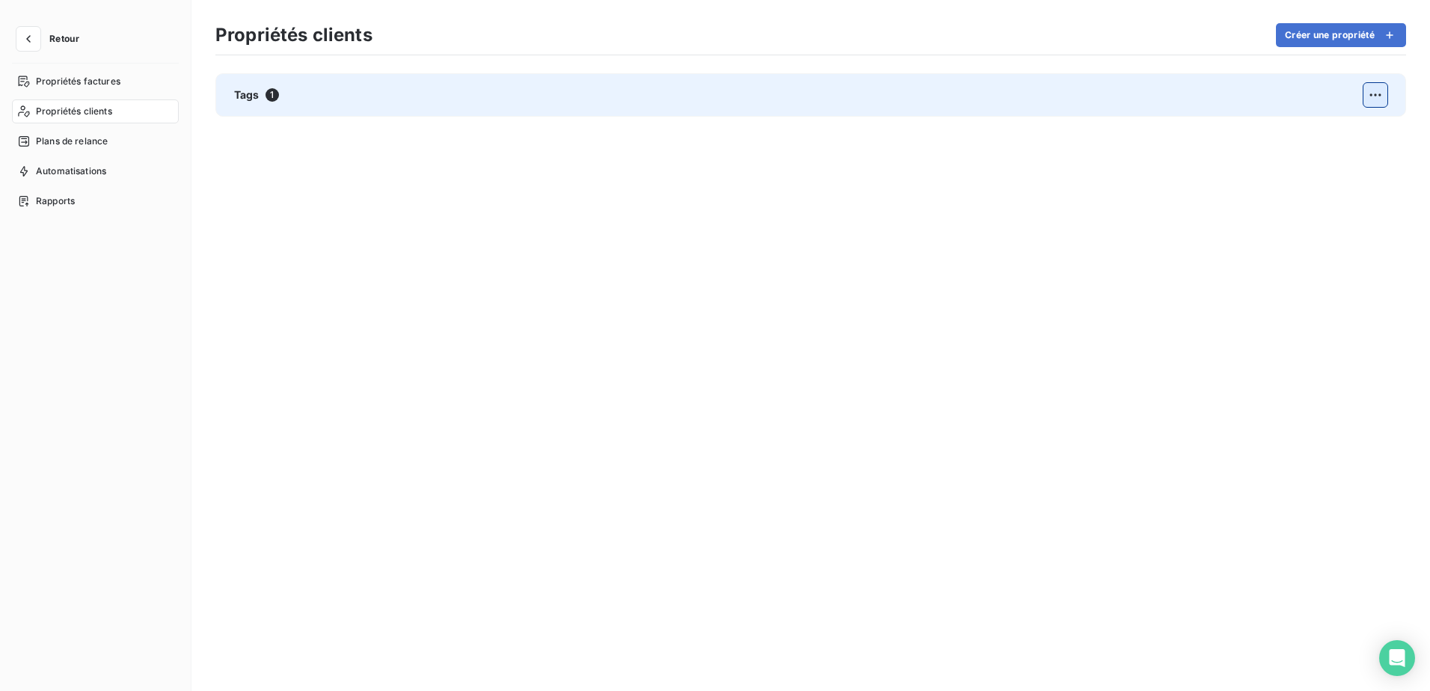
click at [1365, 97] on html "Retour Propriétés factures Propriétés clients Plans de relance Automatisations …" at bounding box center [715, 345] width 1430 height 691
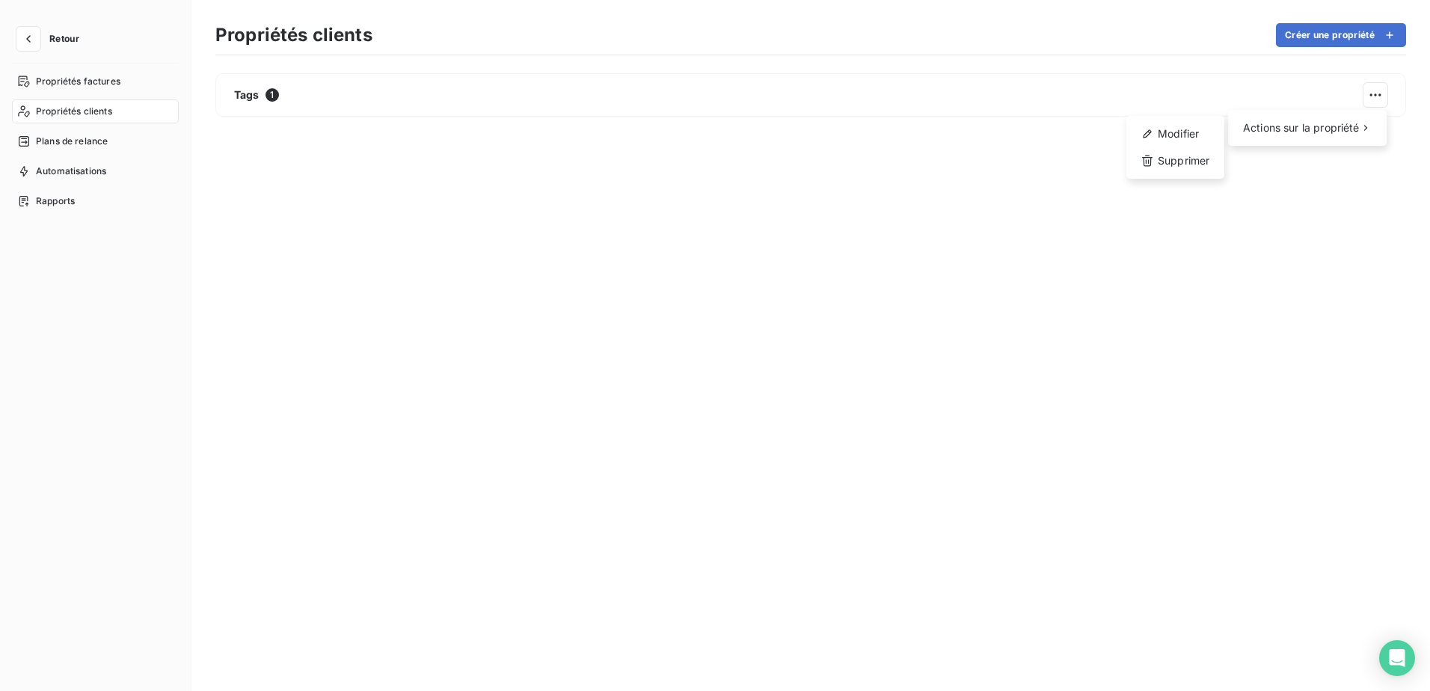
click at [278, 92] on html "Retour Propriétés factures Propriétés clients Plans de relance Automatisations …" at bounding box center [715, 345] width 1430 height 691
click at [278, 92] on span "1" at bounding box center [272, 94] width 13 height 13
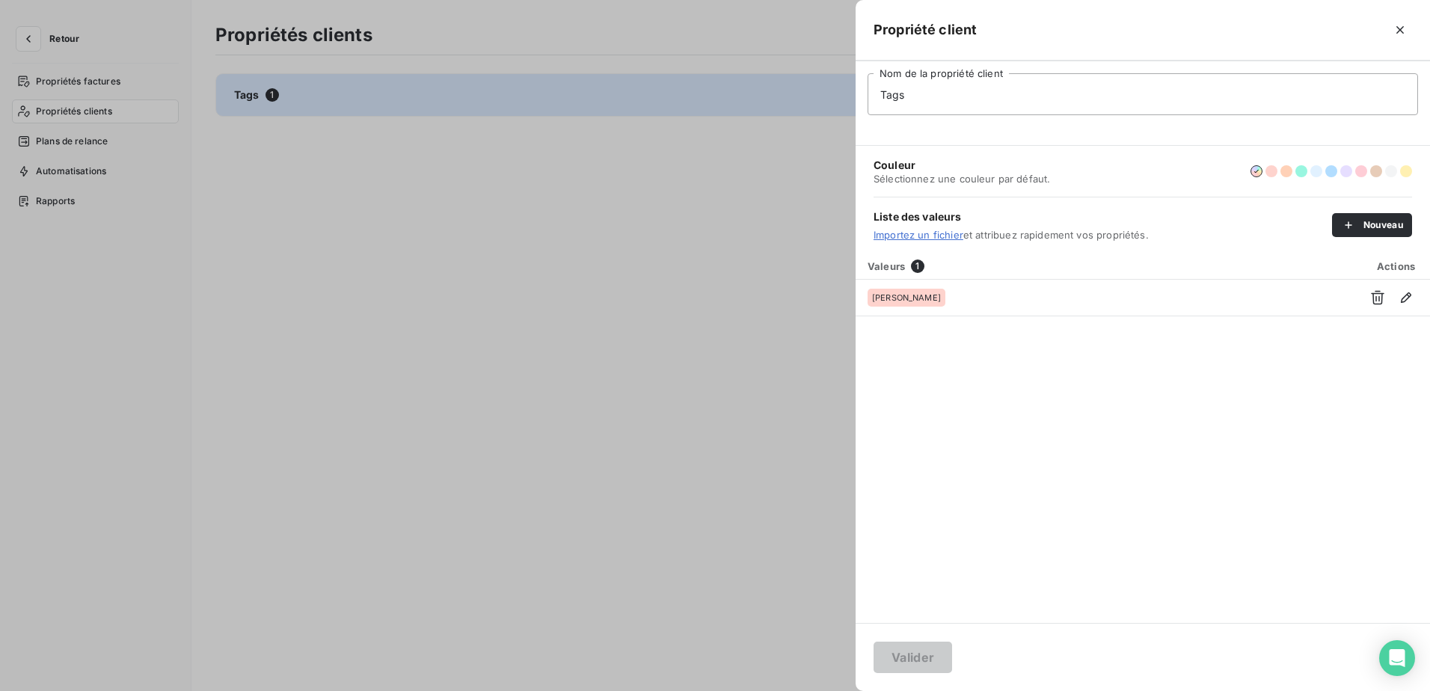
click at [534, 233] on div at bounding box center [715, 345] width 1430 height 691
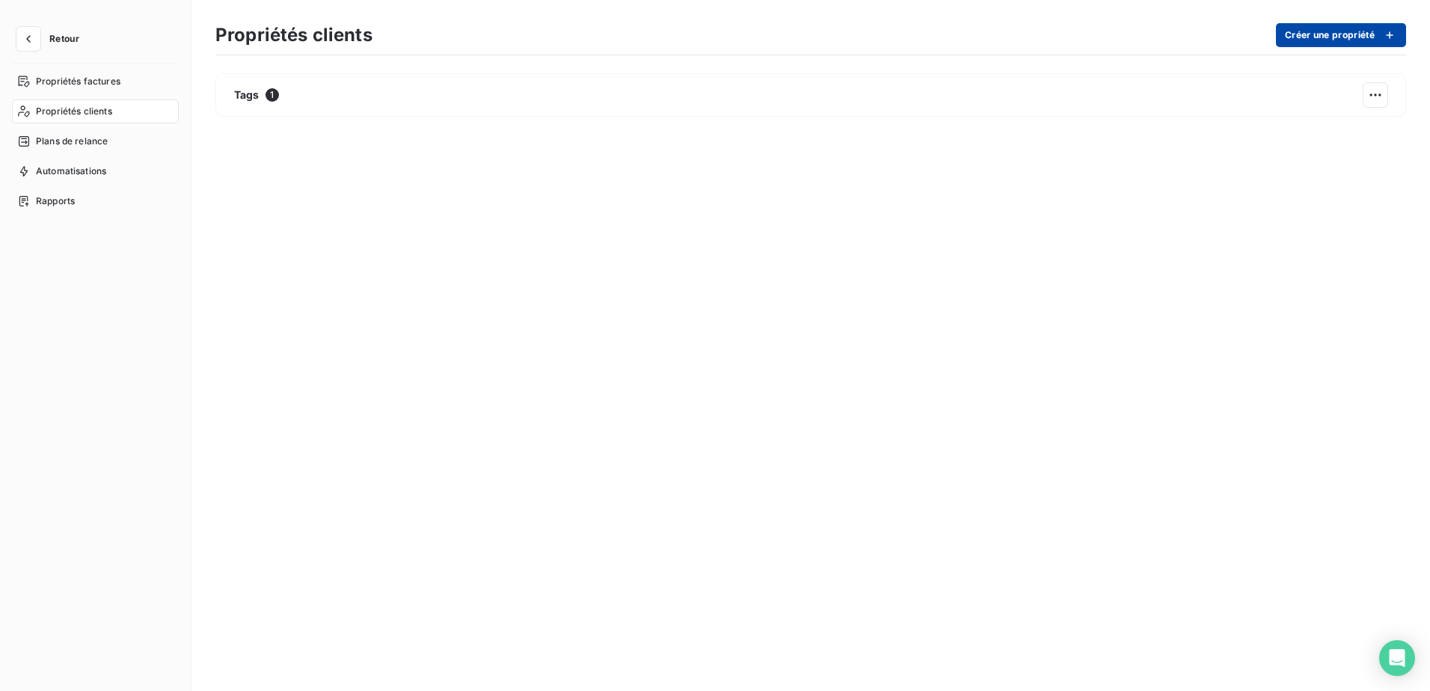
click at [1398, 37] on button "Créer une propriété" at bounding box center [1341, 35] width 130 height 24
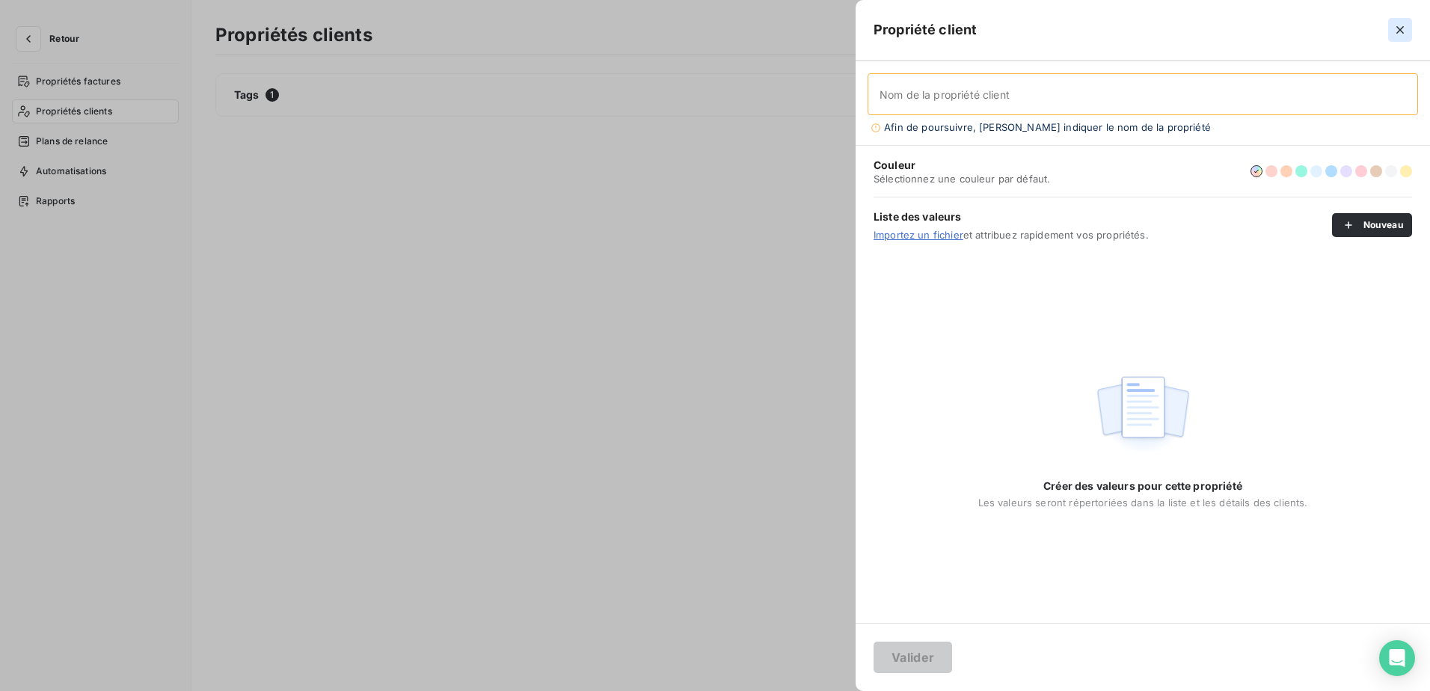
click at [1400, 22] on icon "button" at bounding box center [1400, 29] width 15 height 15
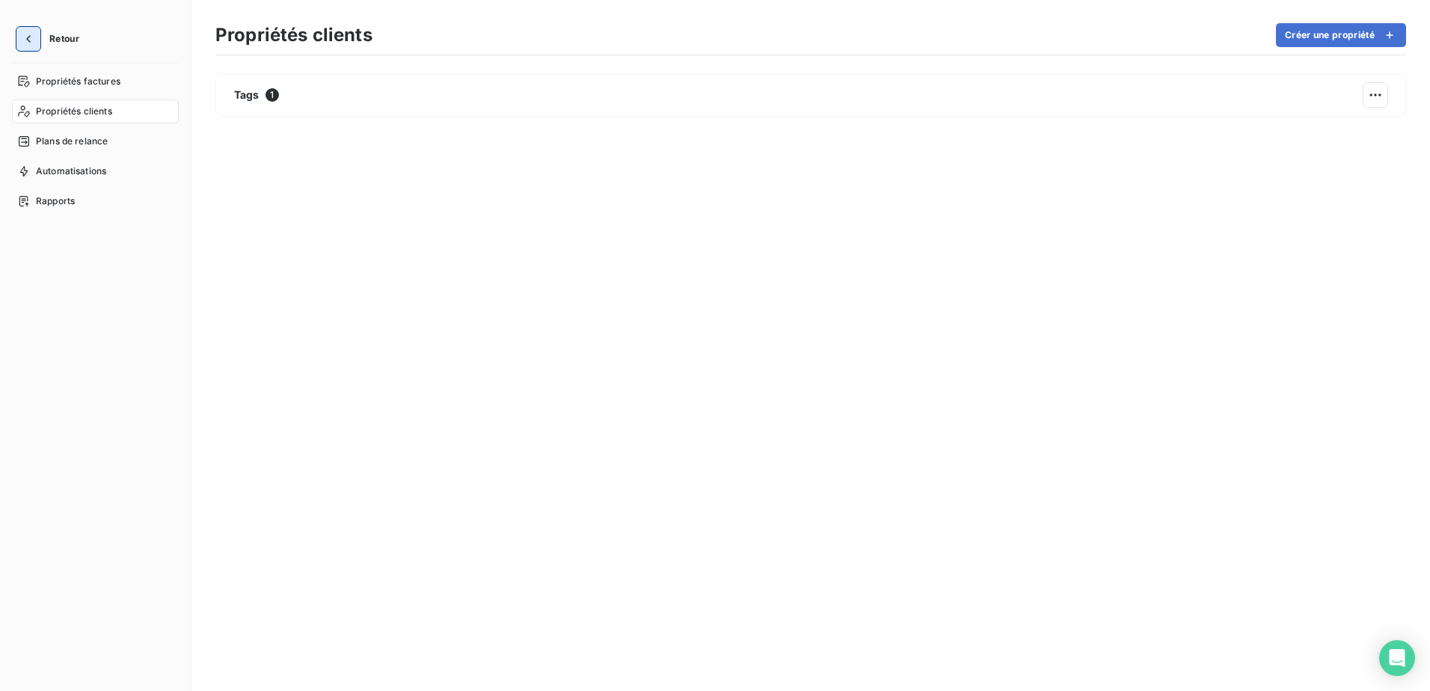
click at [31, 37] on icon "button" at bounding box center [28, 38] width 15 height 15
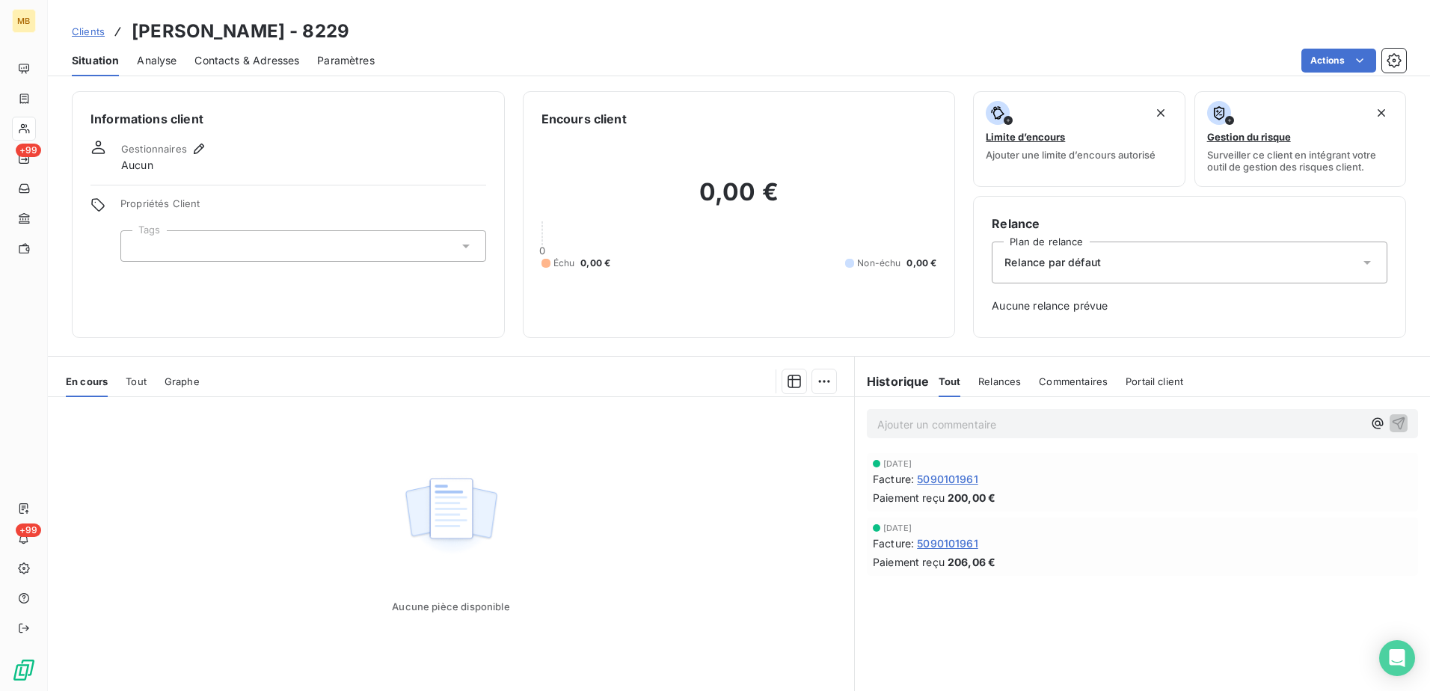
click at [1365, 62] on html "MB +99 +99 Clients [PERSON_NAME] - 8229 Situation Analyse Contacts & Adresses P…" at bounding box center [715, 345] width 1430 height 691
click at [325, 64] on span "Paramètres" at bounding box center [346, 60] width 58 height 15
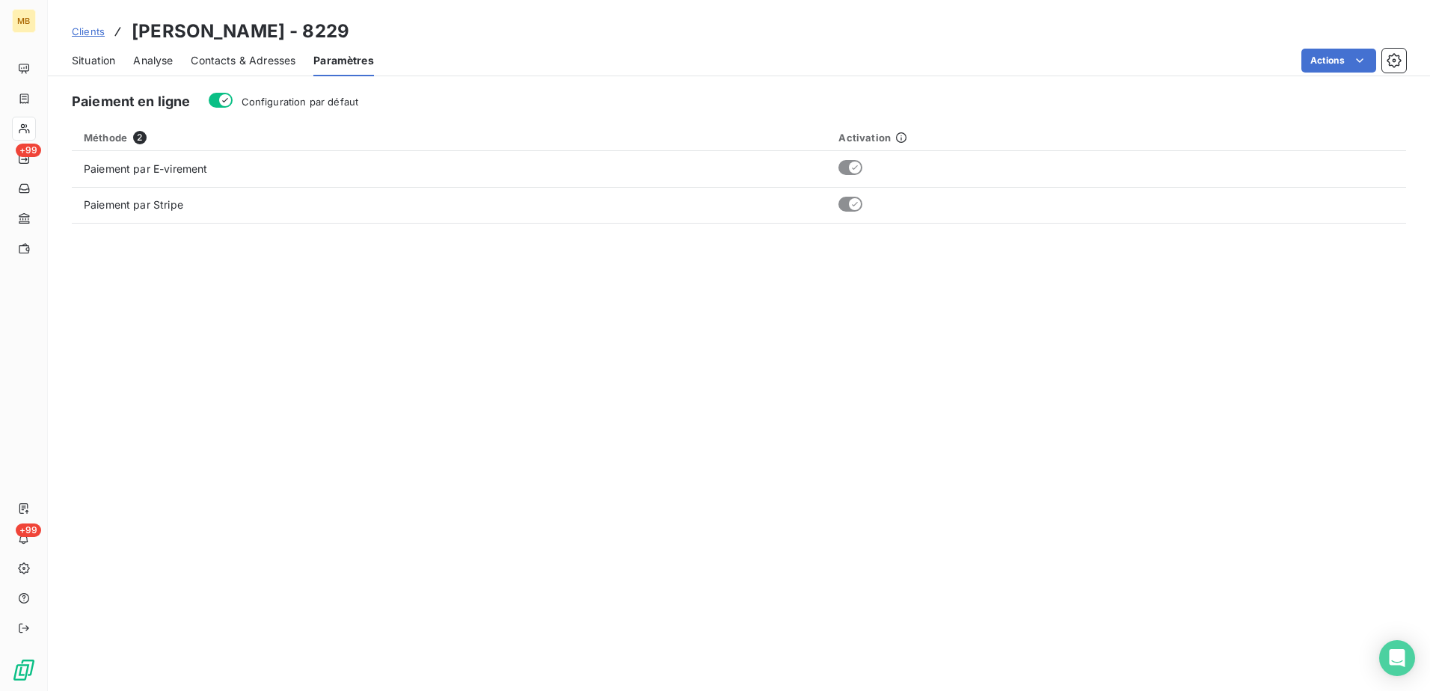
click at [280, 63] on span "Contacts & Adresses" at bounding box center [243, 60] width 105 height 15
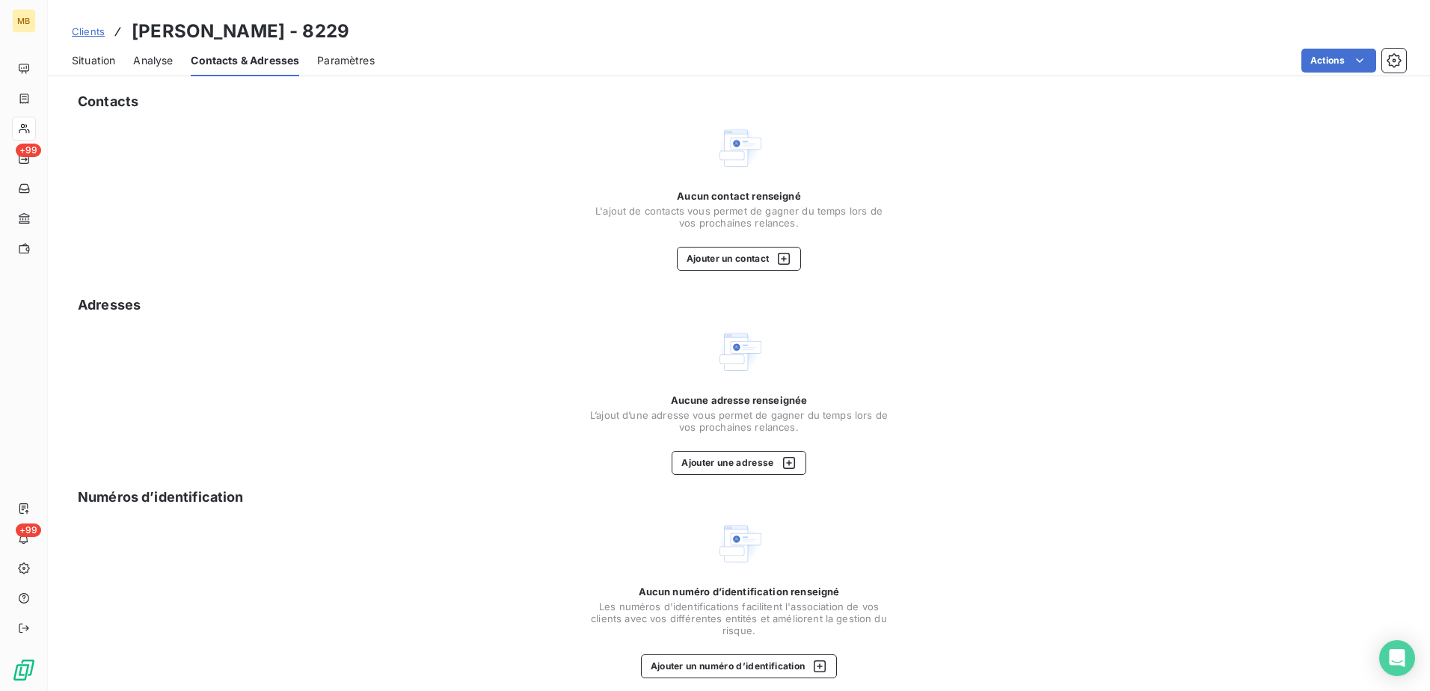
click at [98, 64] on span "Situation" at bounding box center [93, 60] width 43 height 15
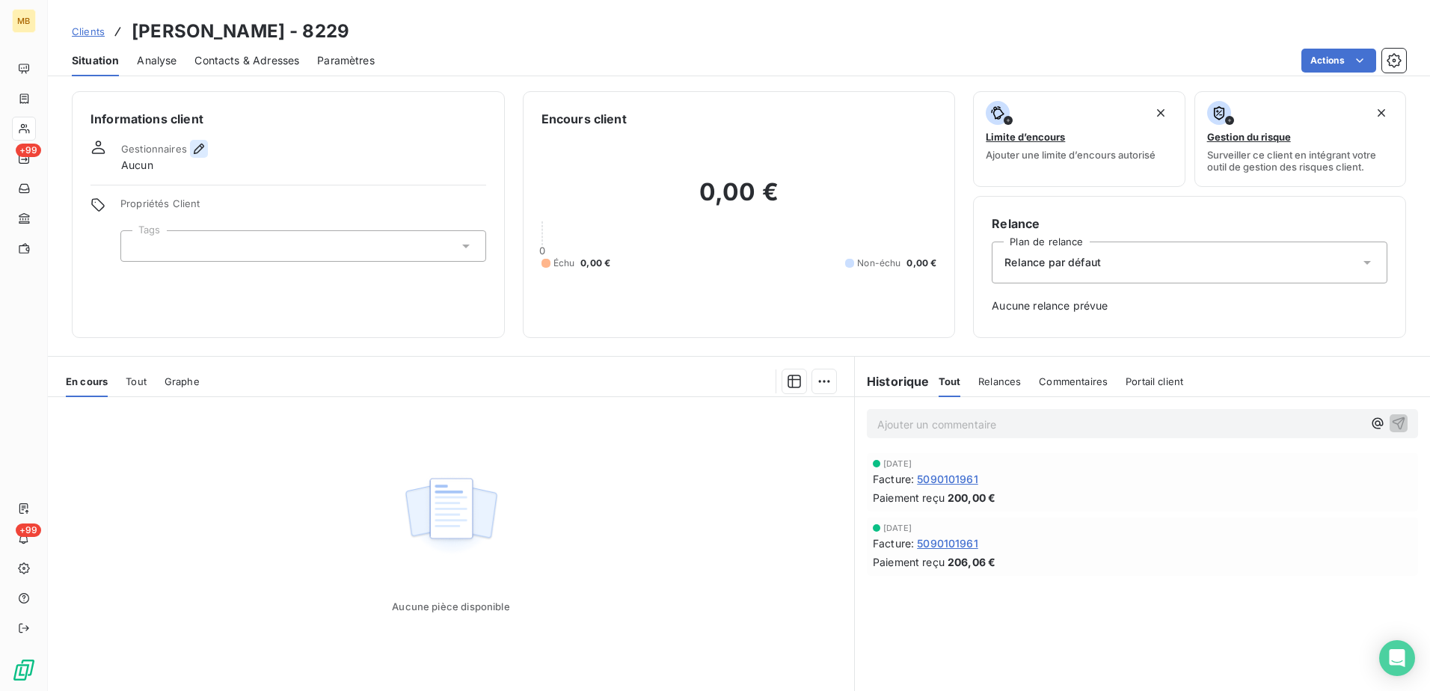
click at [192, 151] on icon "button" at bounding box center [199, 148] width 15 height 15
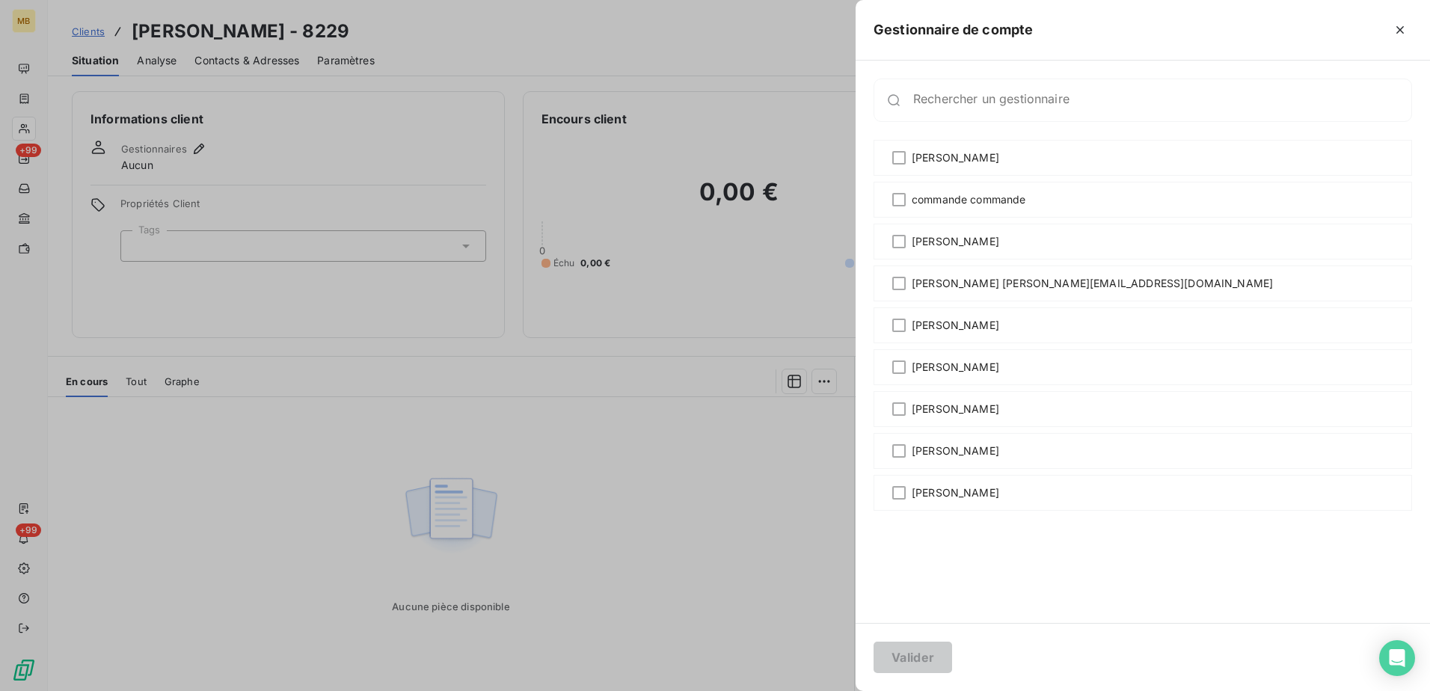
click at [718, 516] on div at bounding box center [715, 345] width 1430 height 691
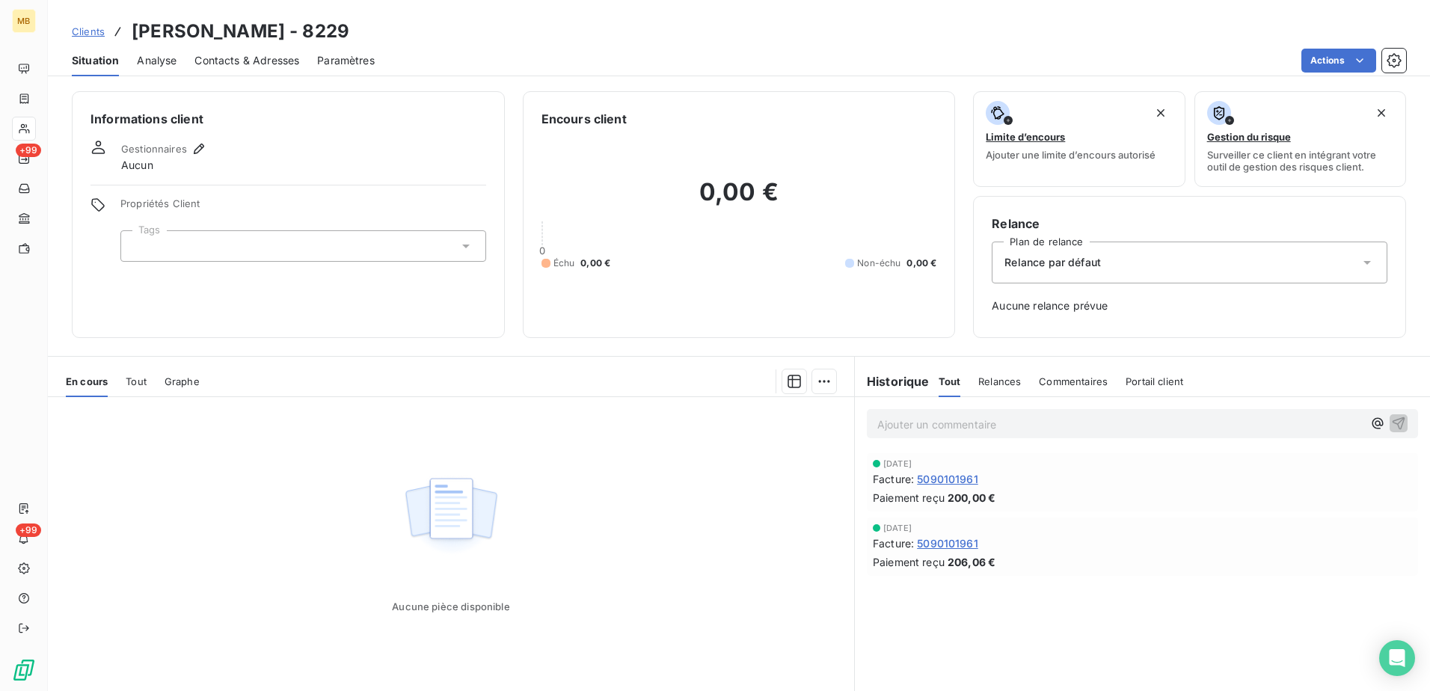
click at [85, 29] on span "Clients" at bounding box center [88, 31] width 33 height 12
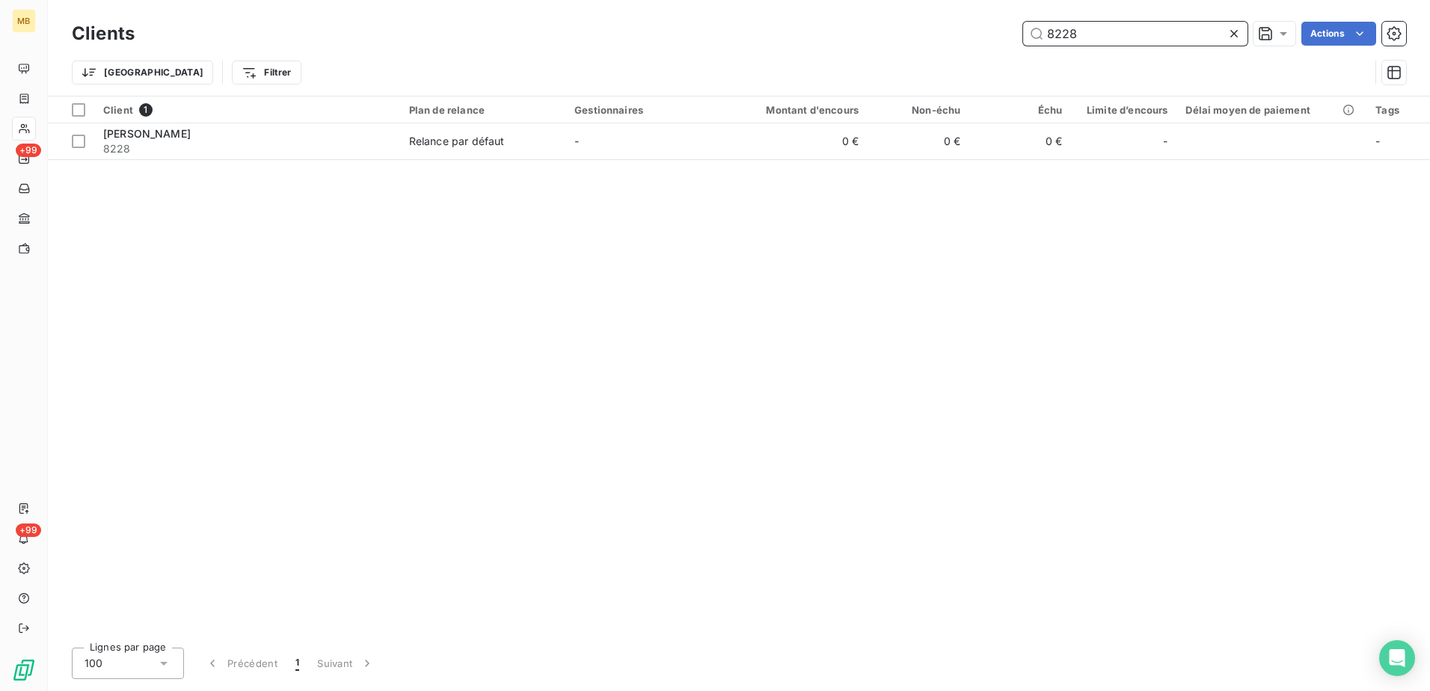
click at [1089, 33] on input "8228" at bounding box center [1135, 34] width 224 height 24
type input "8225"
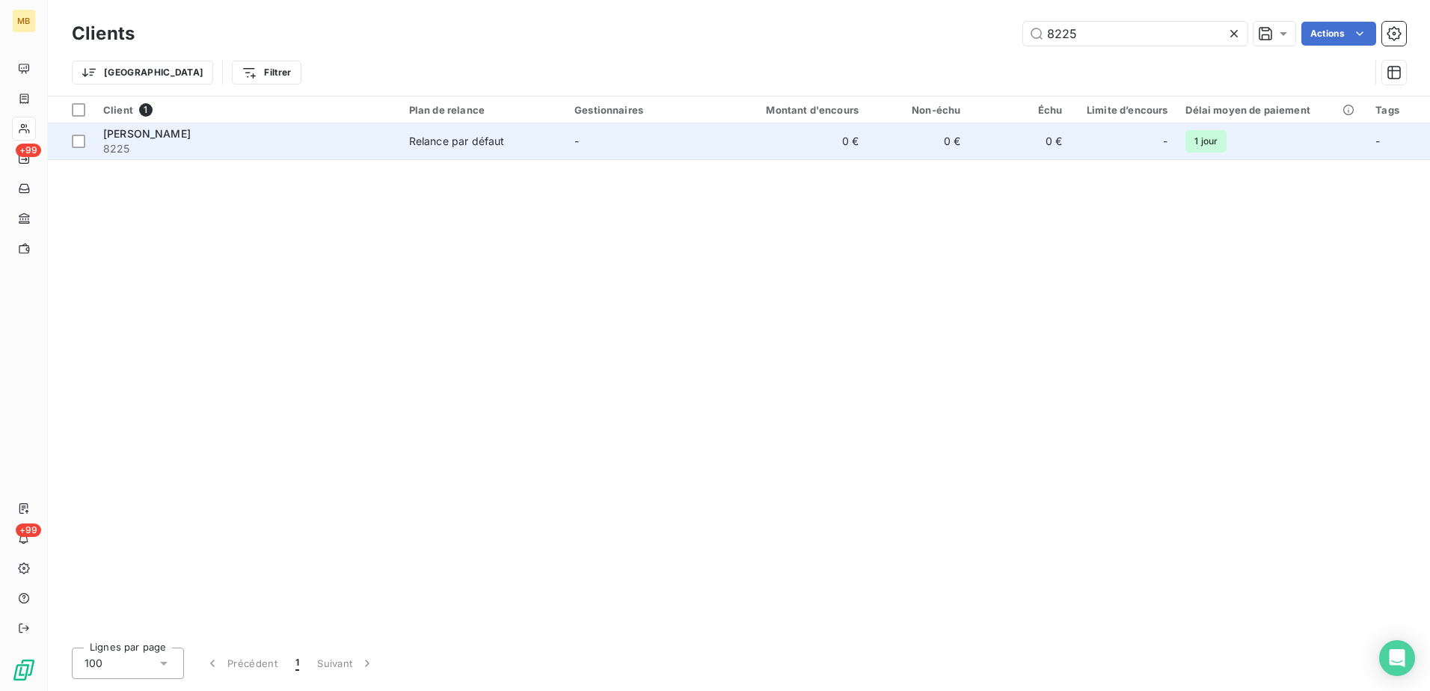
click at [168, 139] on span "[PERSON_NAME]" at bounding box center [147, 133] width 88 height 13
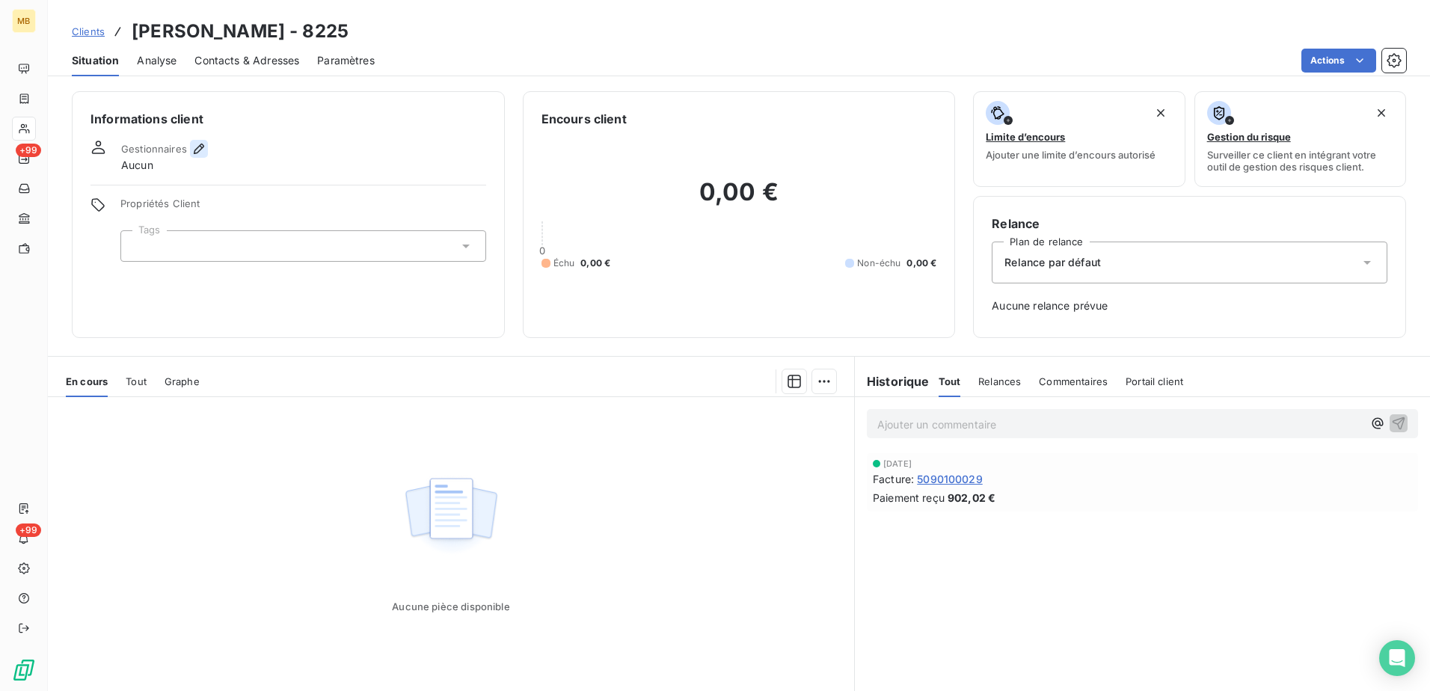
click at [197, 148] on icon "button" at bounding box center [199, 149] width 10 height 10
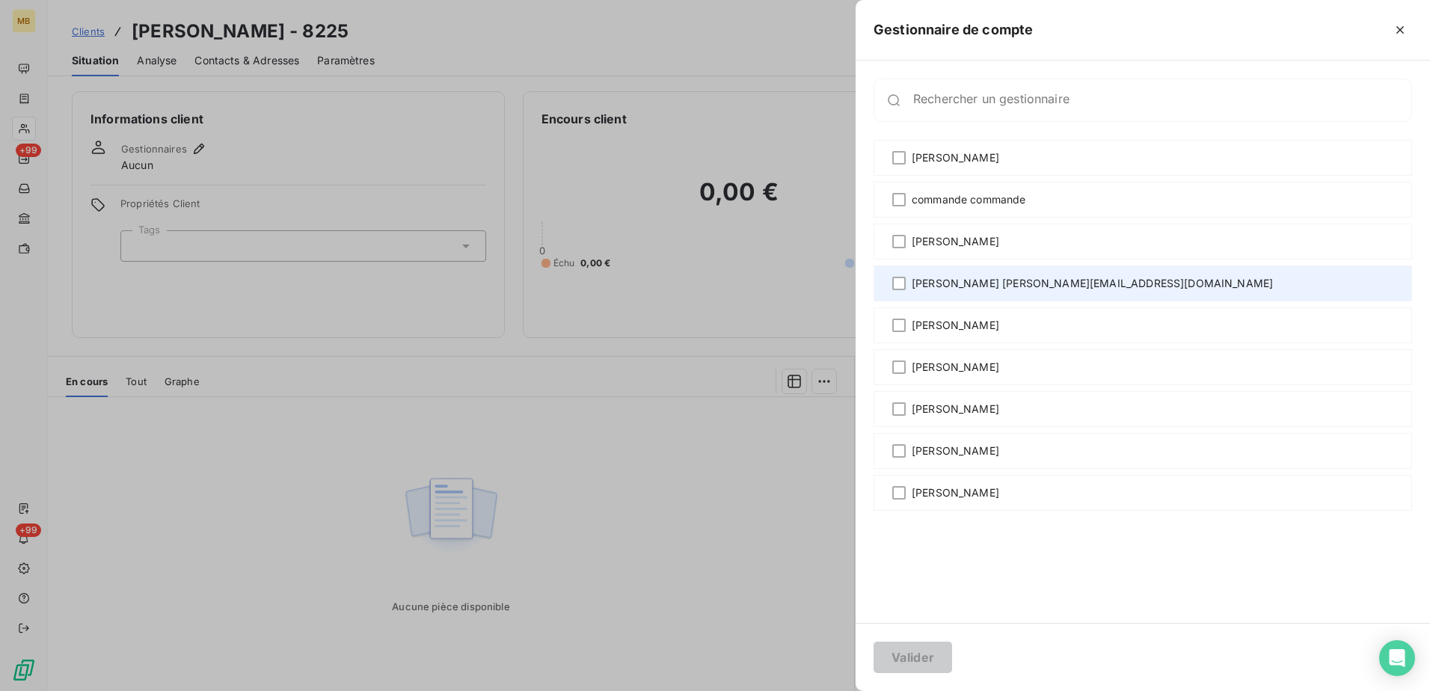
click at [918, 284] on span "[PERSON_NAME] [PERSON_NAME][EMAIL_ADDRESS][DOMAIN_NAME]" at bounding box center [1092, 283] width 361 height 15
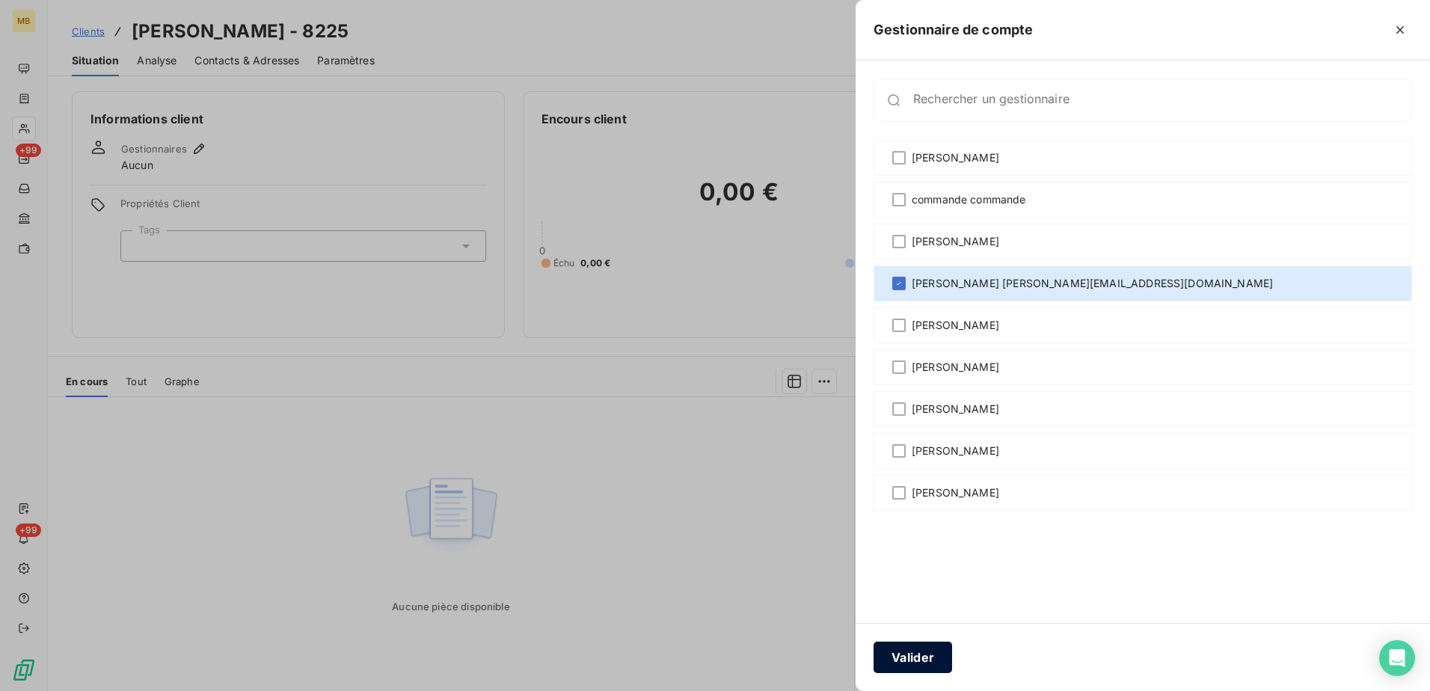
click at [906, 653] on button "Valider" at bounding box center [913, 657] width 79 height 31
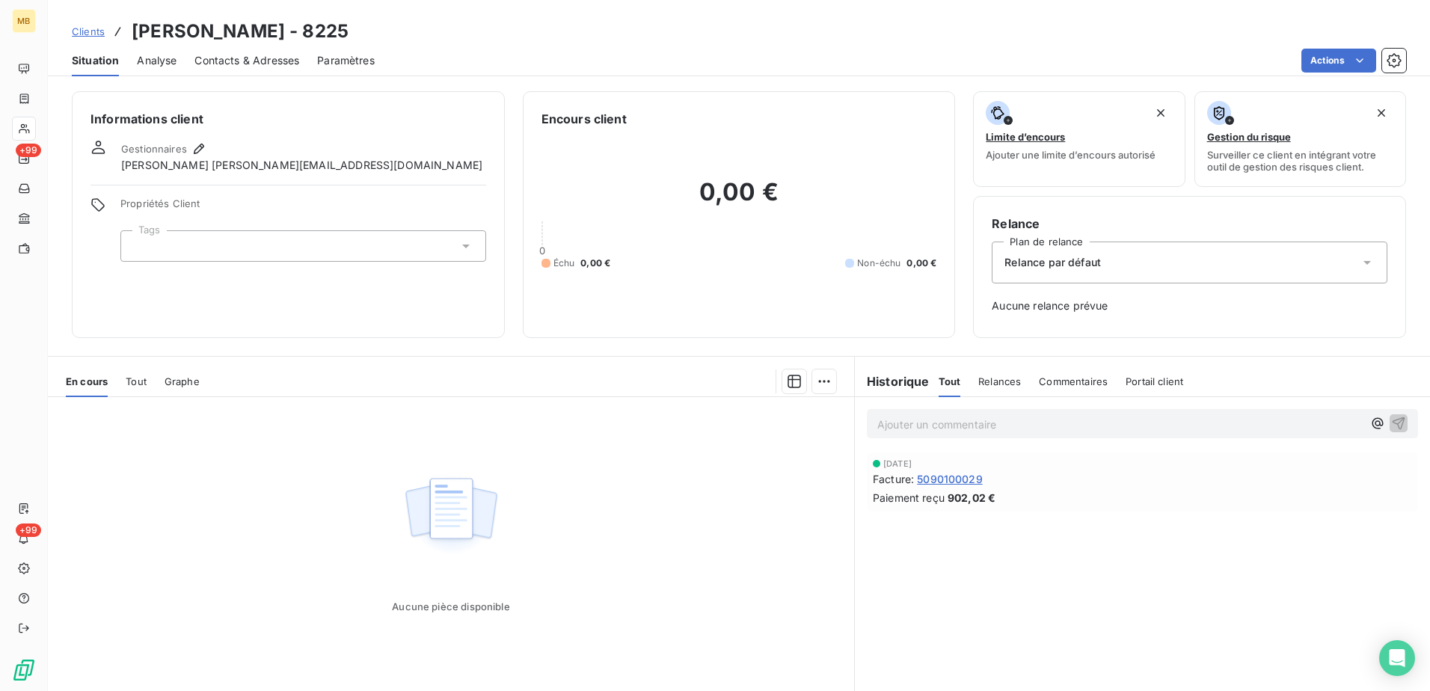
click at [98, 37] on link "Clients" at bounding box center [88, 31] width 33 height 15
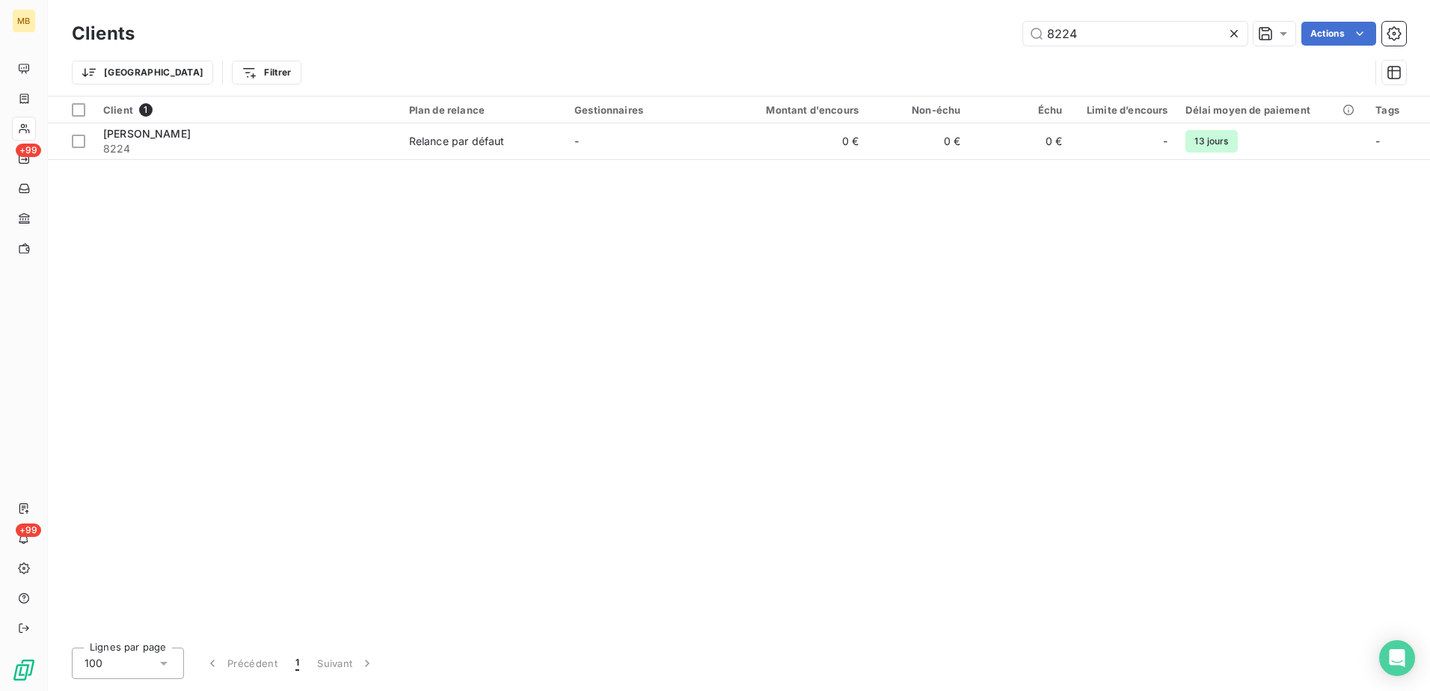
type input "8224"
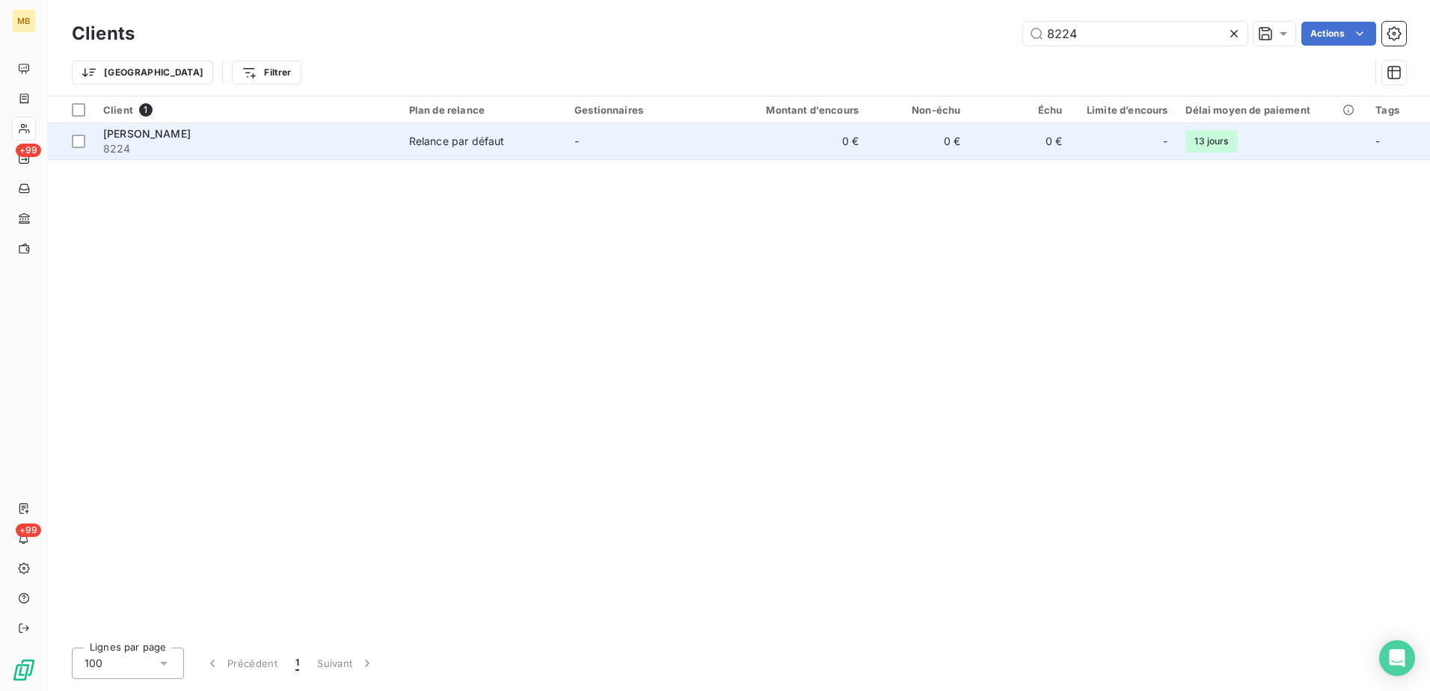
click at [477, 144] on div "Relance par défaut" at bounding box center [457, 141] width 96 height 15
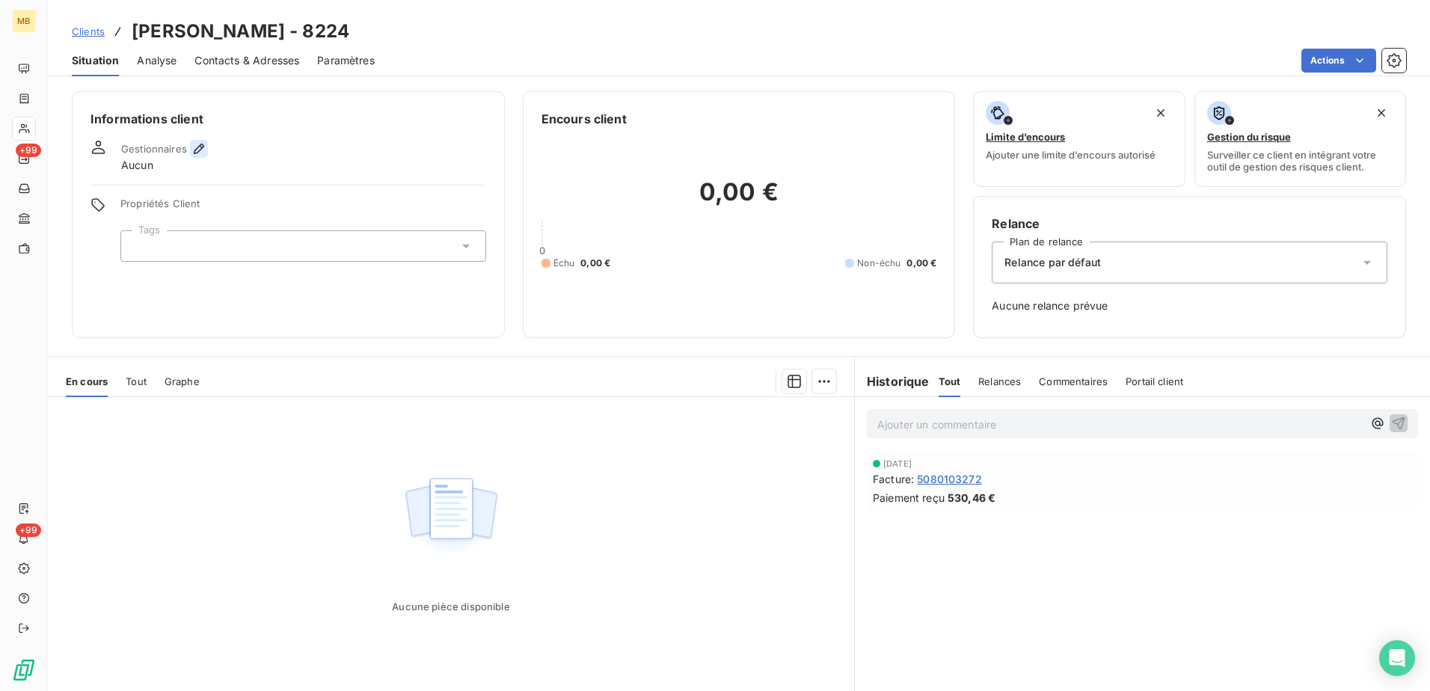
click at [199, 147] on icon "button" at bounding box center [199, 148] width 15 height 15
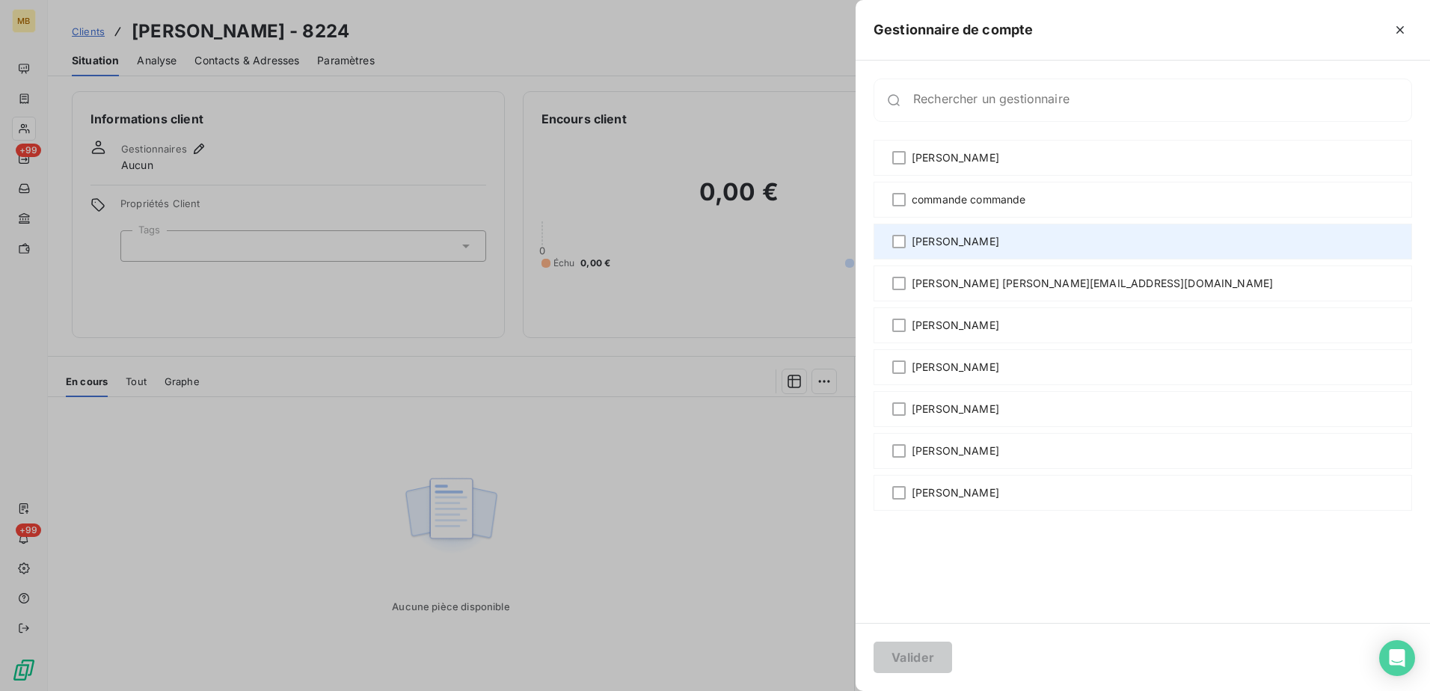
click at [902, 251] on div "[PERSON_NAME]" at bounding box center [1143, 242] width 539 height 36
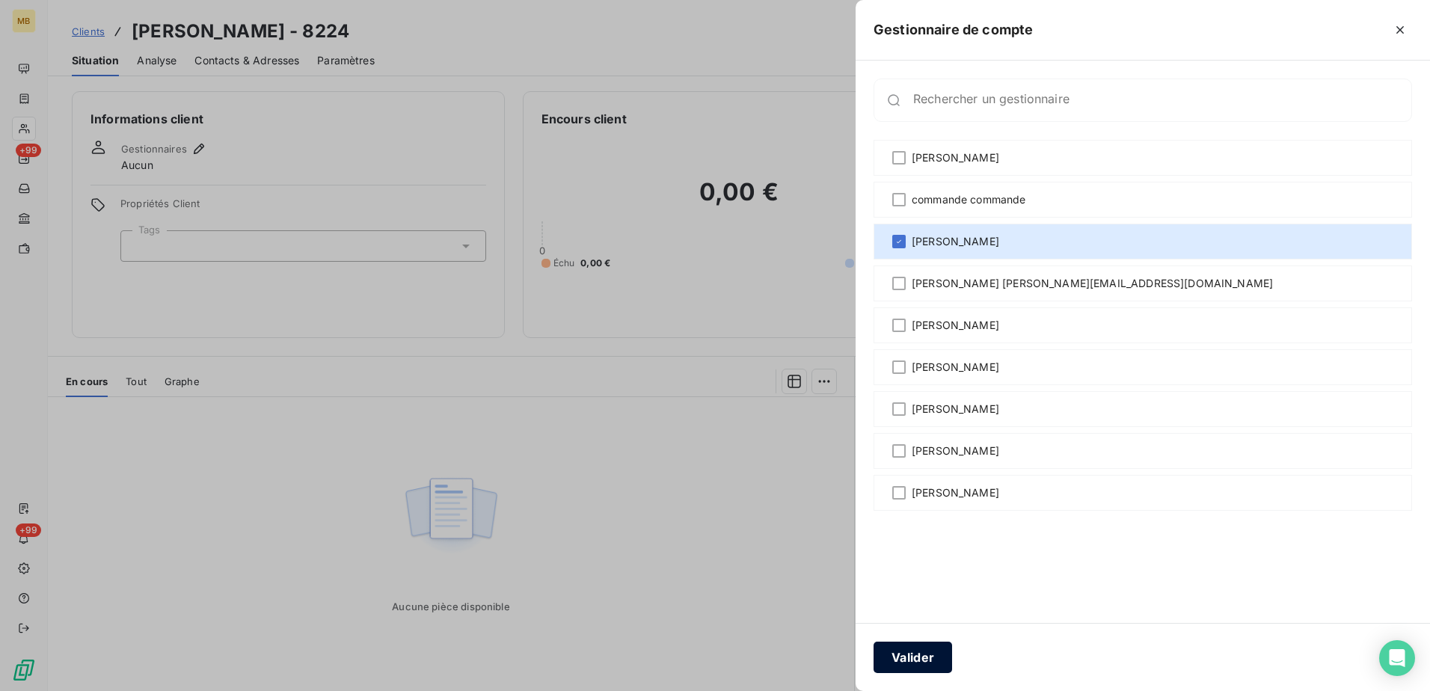
click at [925, 650] on button "Valider" at bounding box center [913, 657] width 79 height 31
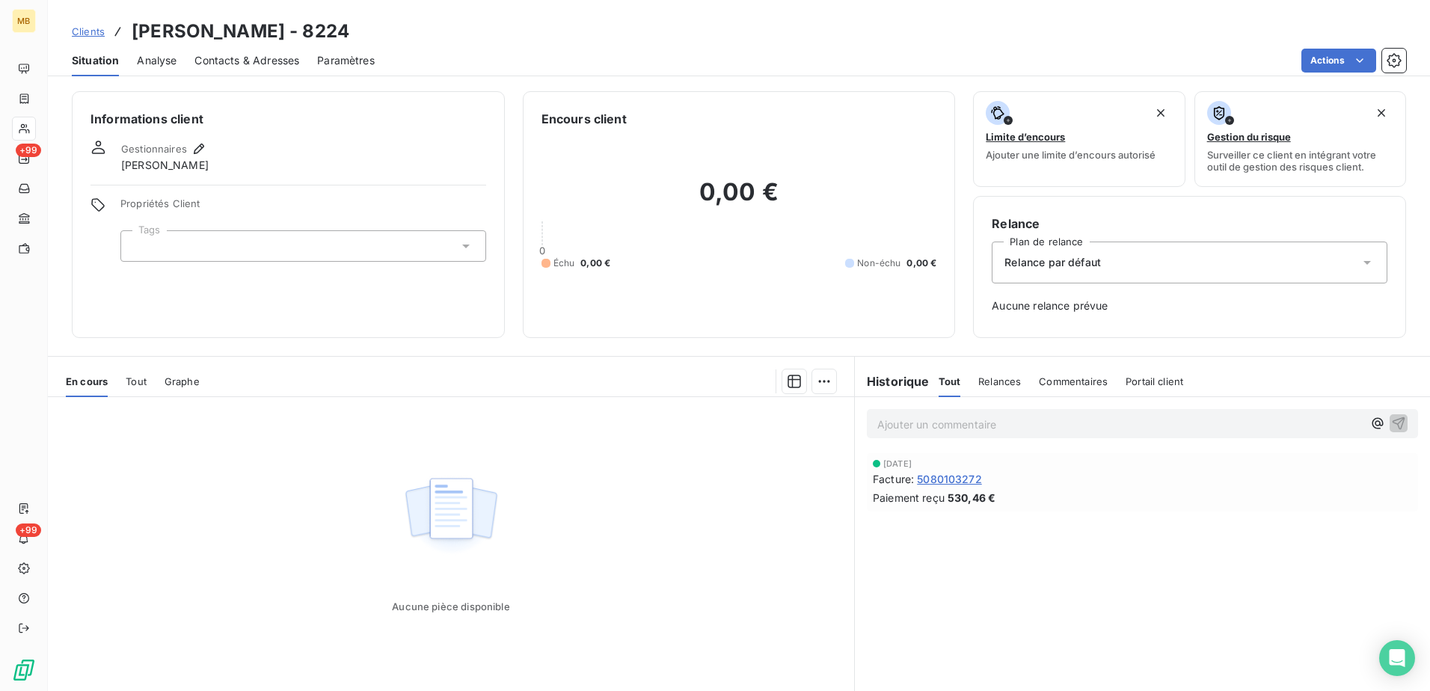
click at [94, 36] on span "Clients" at bounding box center [88, 31] width 33 height 12
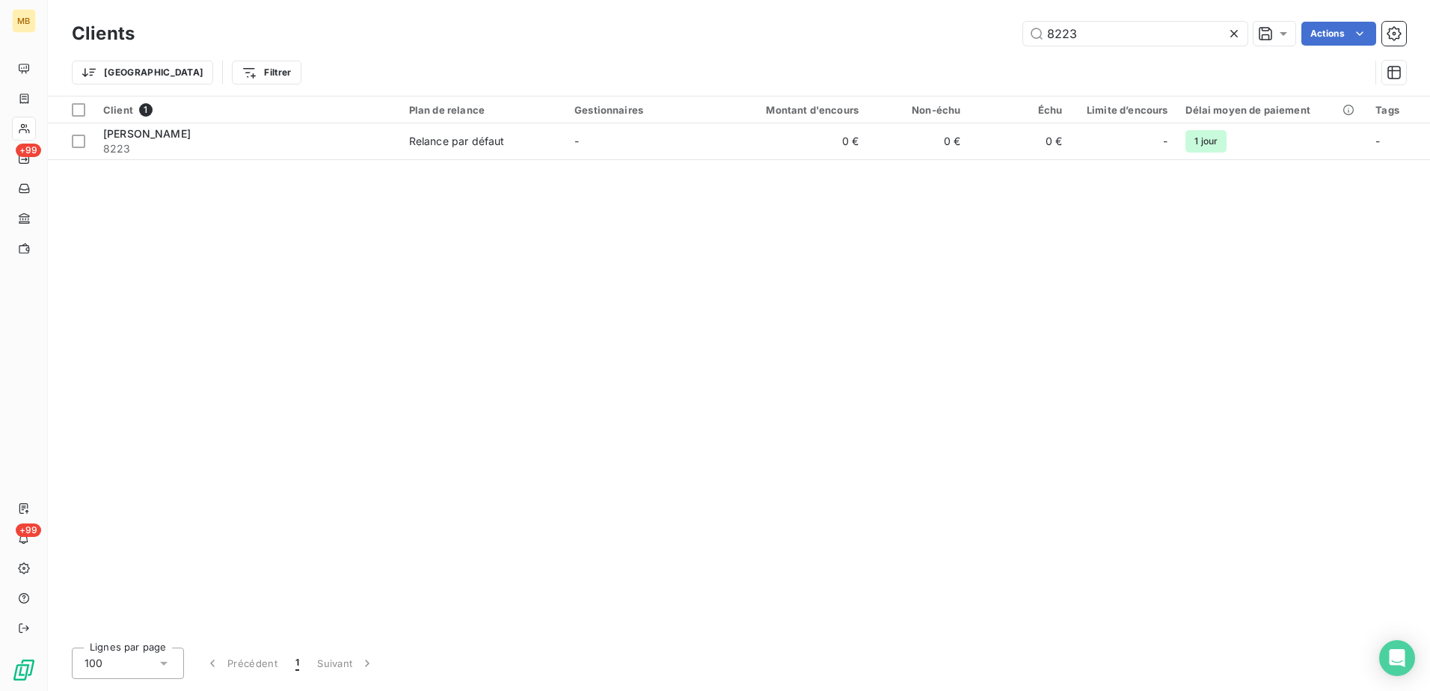
type input "8223"
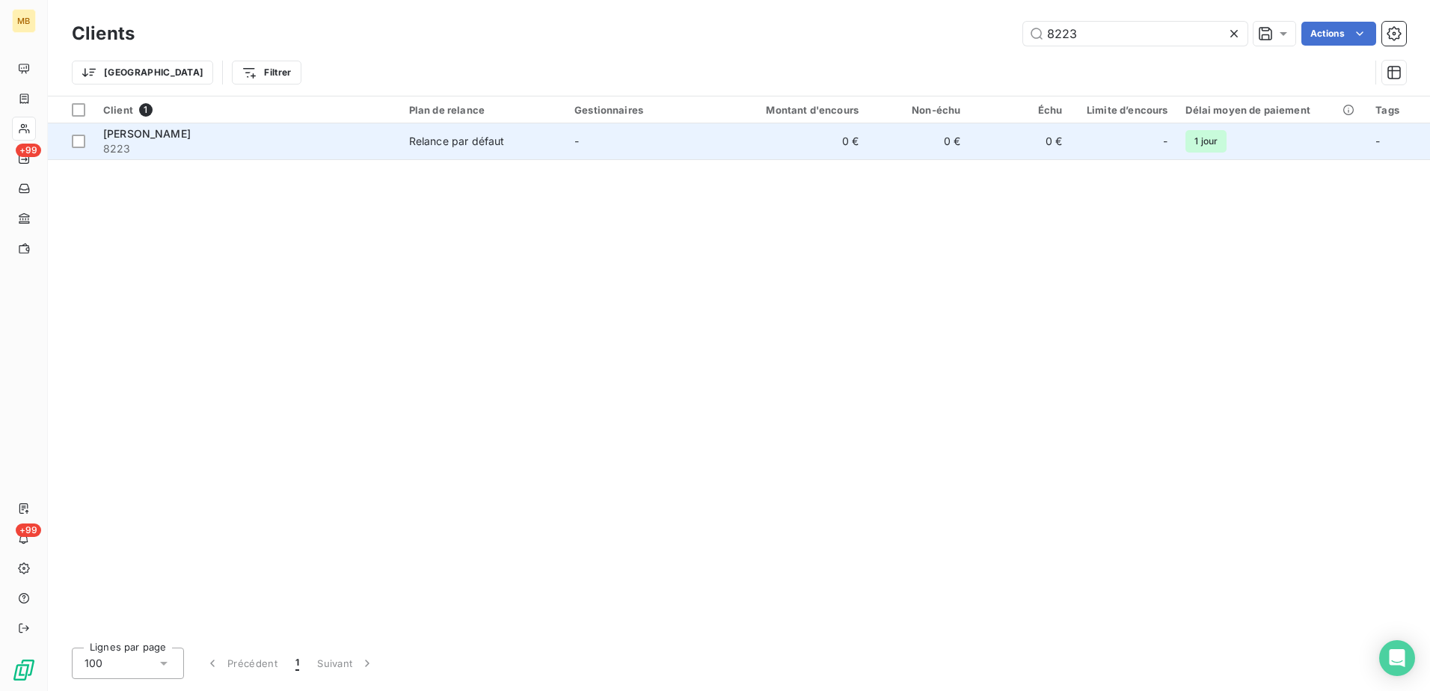
click at [492, 147] on div "Relance par défaut" at bounding box center [457, 141] width 96 height 15
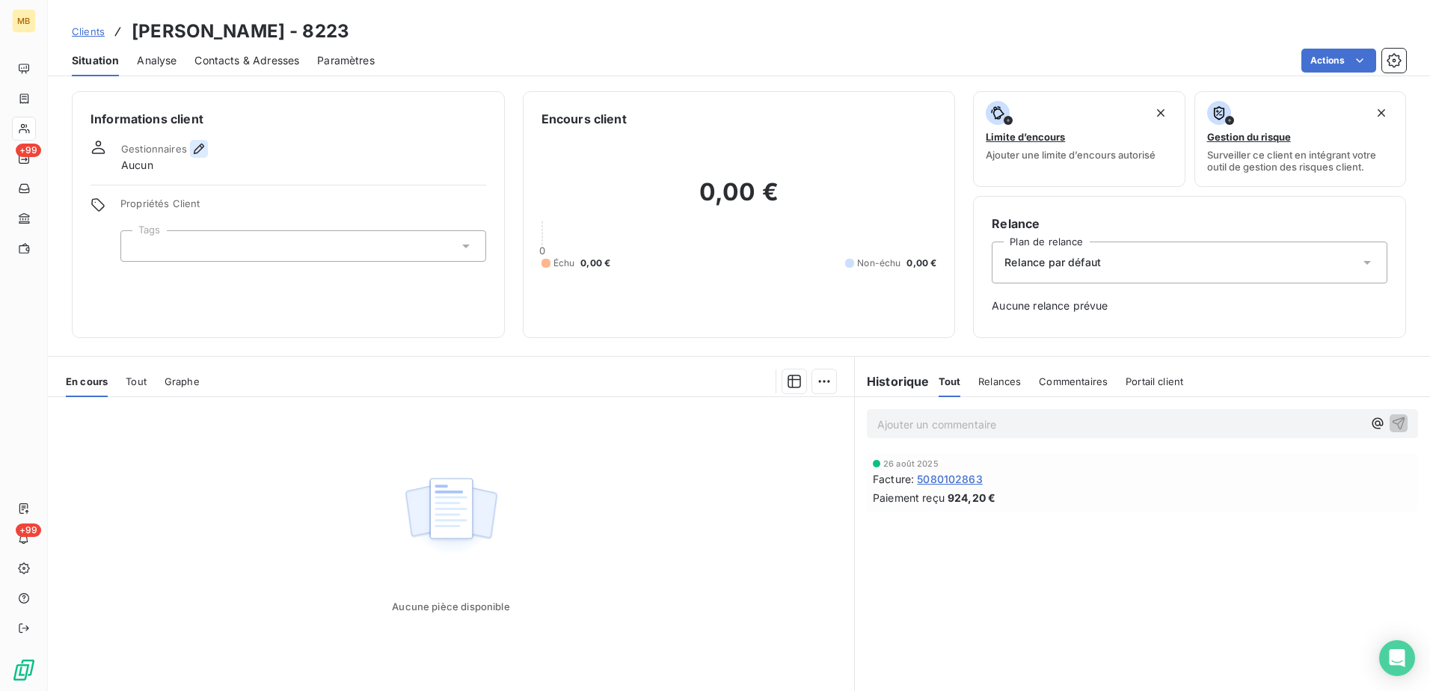
click at [192, 151] on icon "button" at bounding box center [199, 148] width 15 height 15
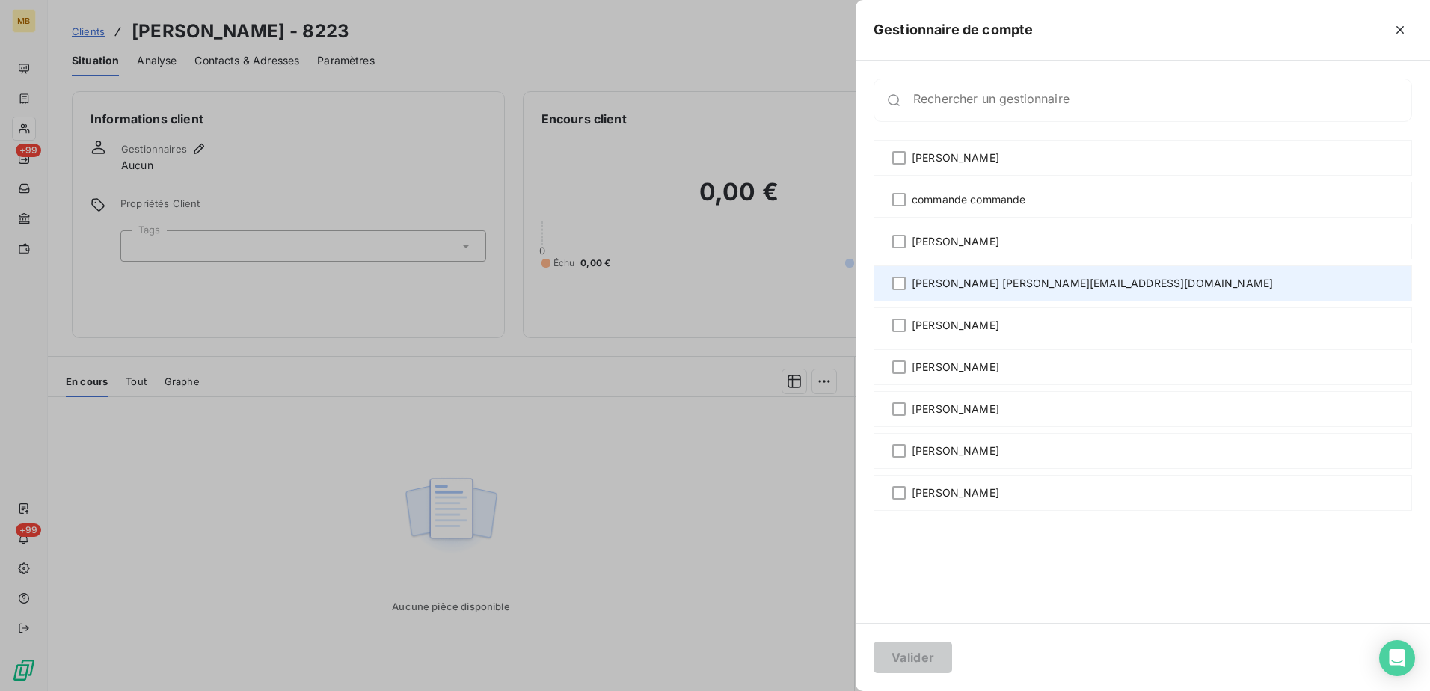
click at [981, 284] on span "[PERSON_NAME] [PERSON_NAME][EMAIL_ADDRESS][DOMAIN_NAME]" at bounding box center [1092, 283] width 361 height 15
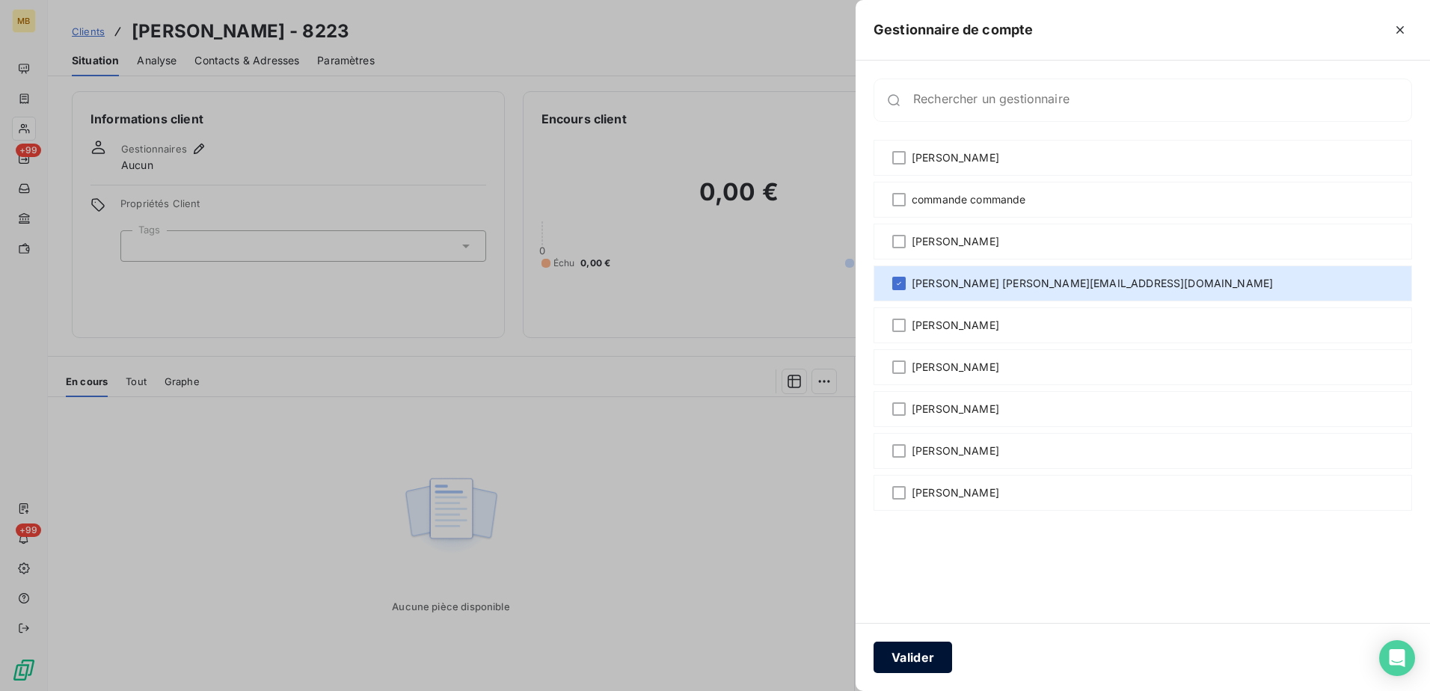
click at [918, 655] on button "Valider" at bounding box center [913, 657] width 79 height 31
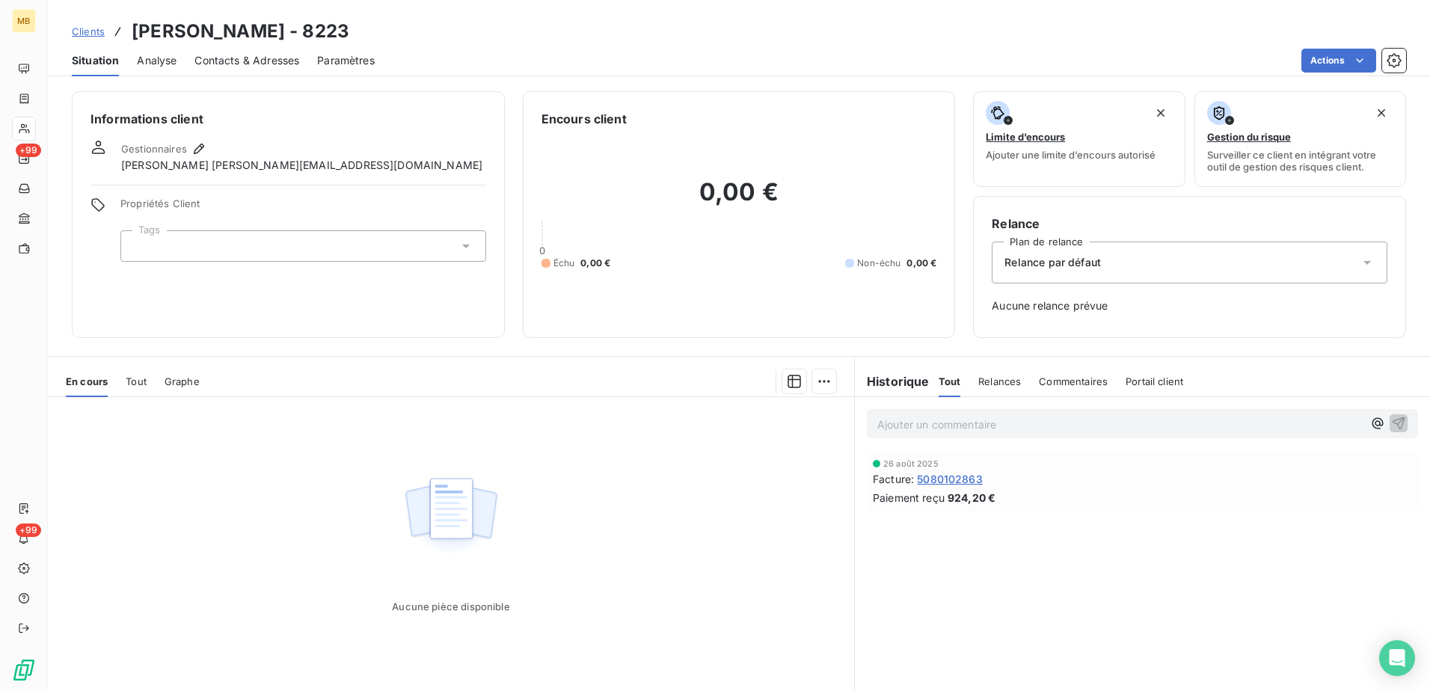
click at [89, 25] on span "Clients" at bounding box center [88, 31] width 33 height 12
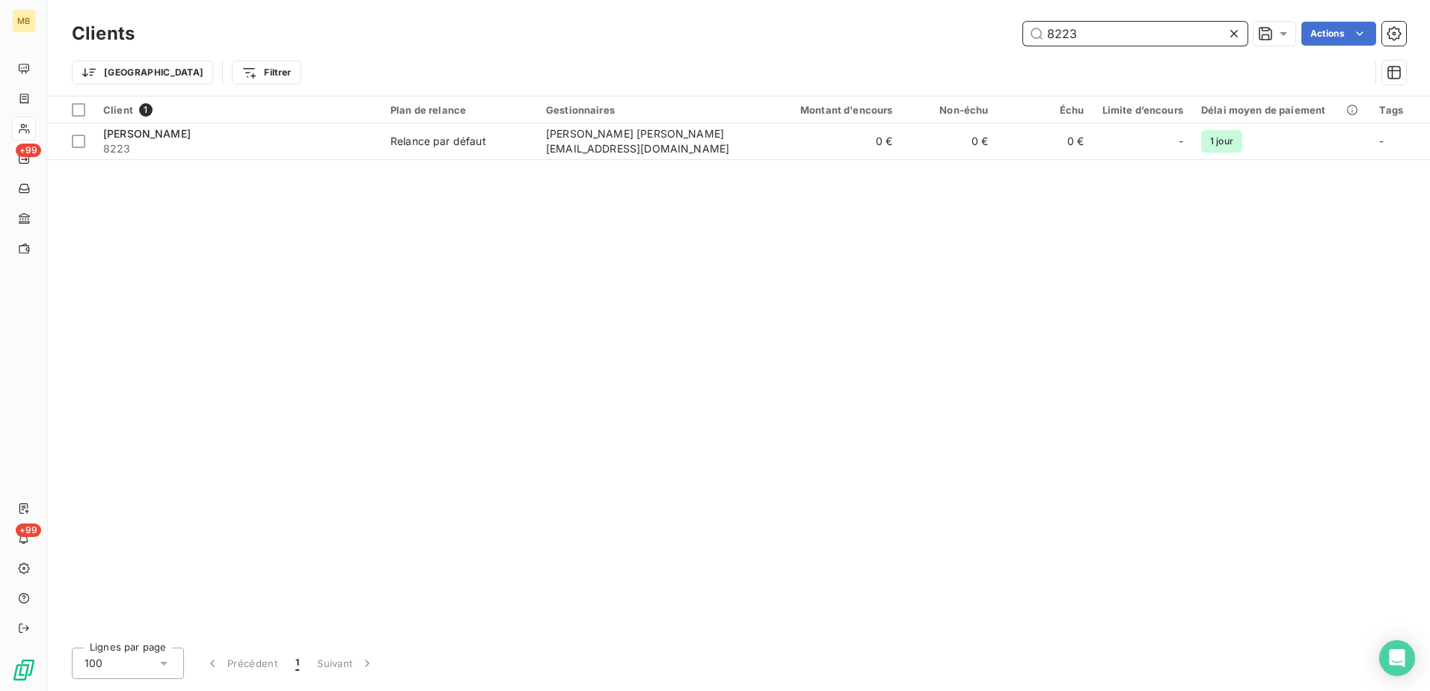
click at [1103, 34] on input "8223" at bounding box center [1135, 34] width 224 height 24
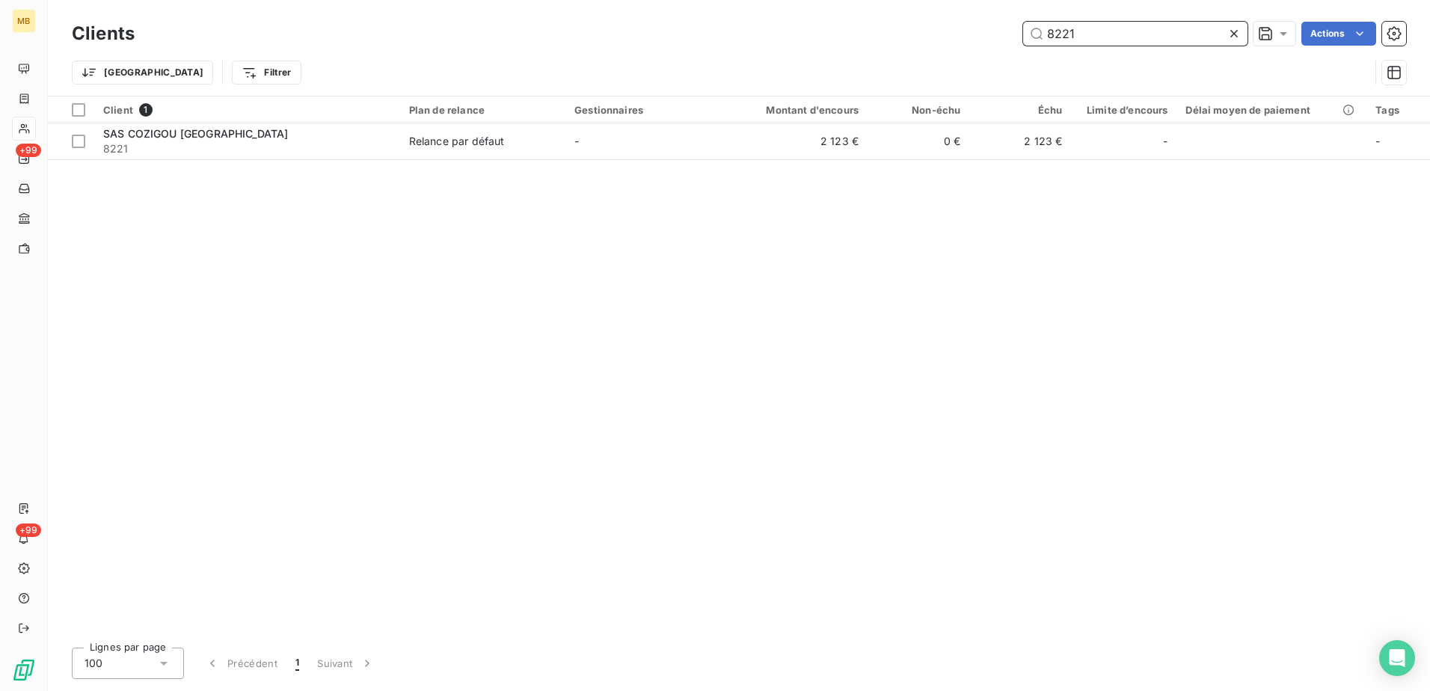
click at [1126, 27] on input "8221" at bounding box center [1135, 34] width 224 height 24
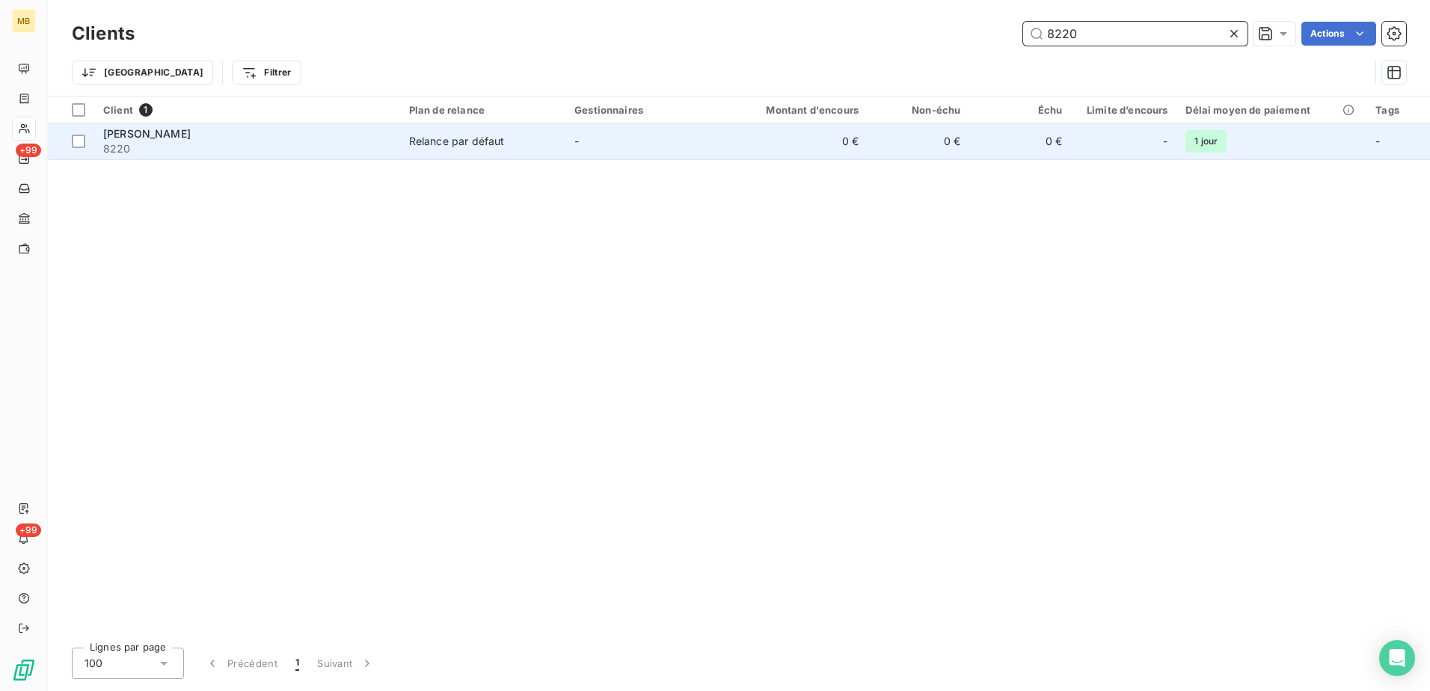
type input "8220"
click at [448, 141] on div "Relance par défaut" at bounding box center [457, 141] width 96 height 15
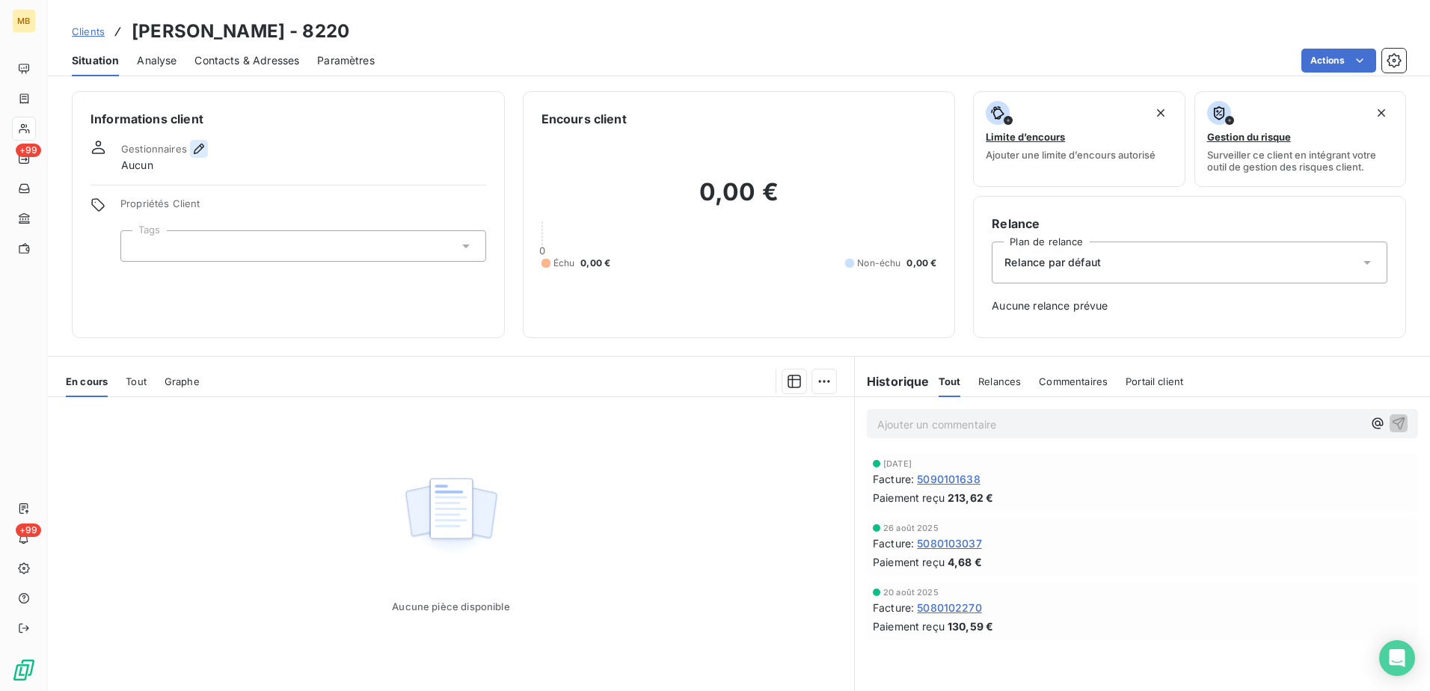
click at [192, 150] on icon "button" at bounding box center [199, 148] width 15 height 15
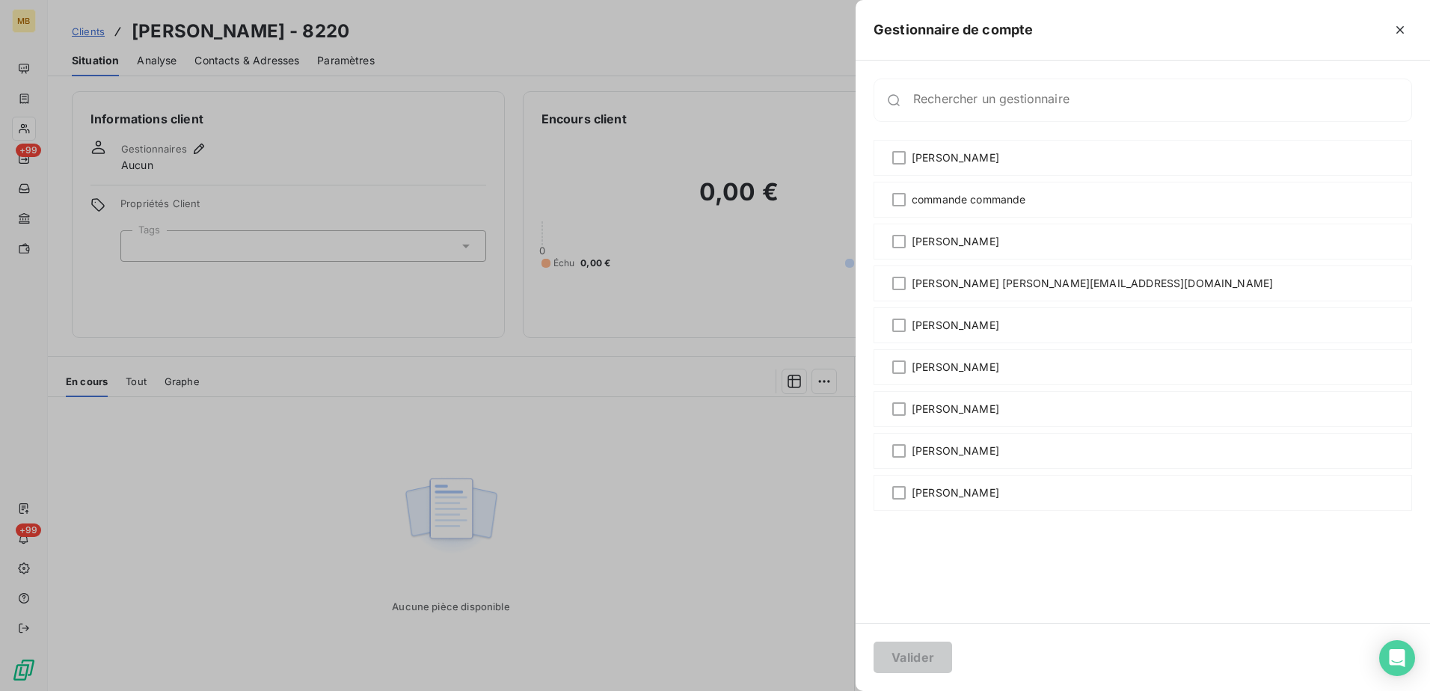
click at [608, 454] on div at bounding box center [715, 345] width 1430 height 691
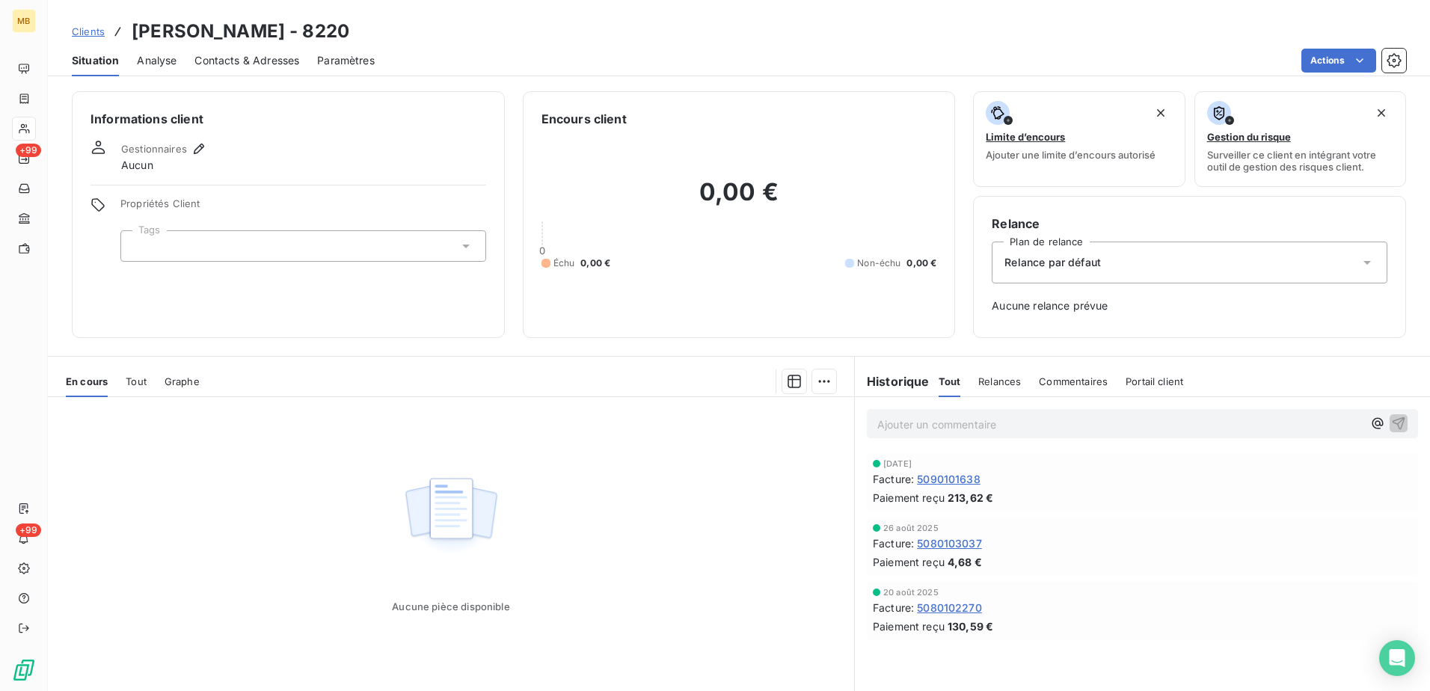
click at [94, 37] on span "Clients" at bounding box center [88, 31] width 33 height 12
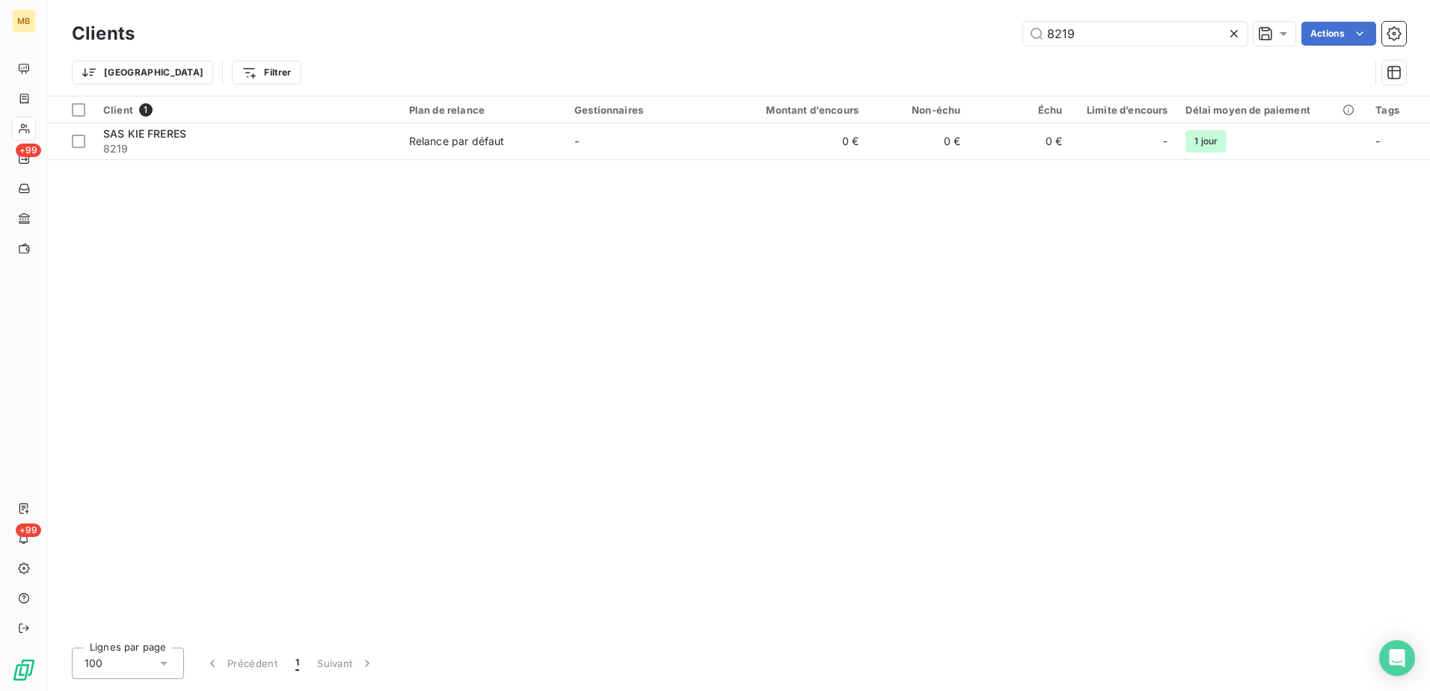
type input "8219"
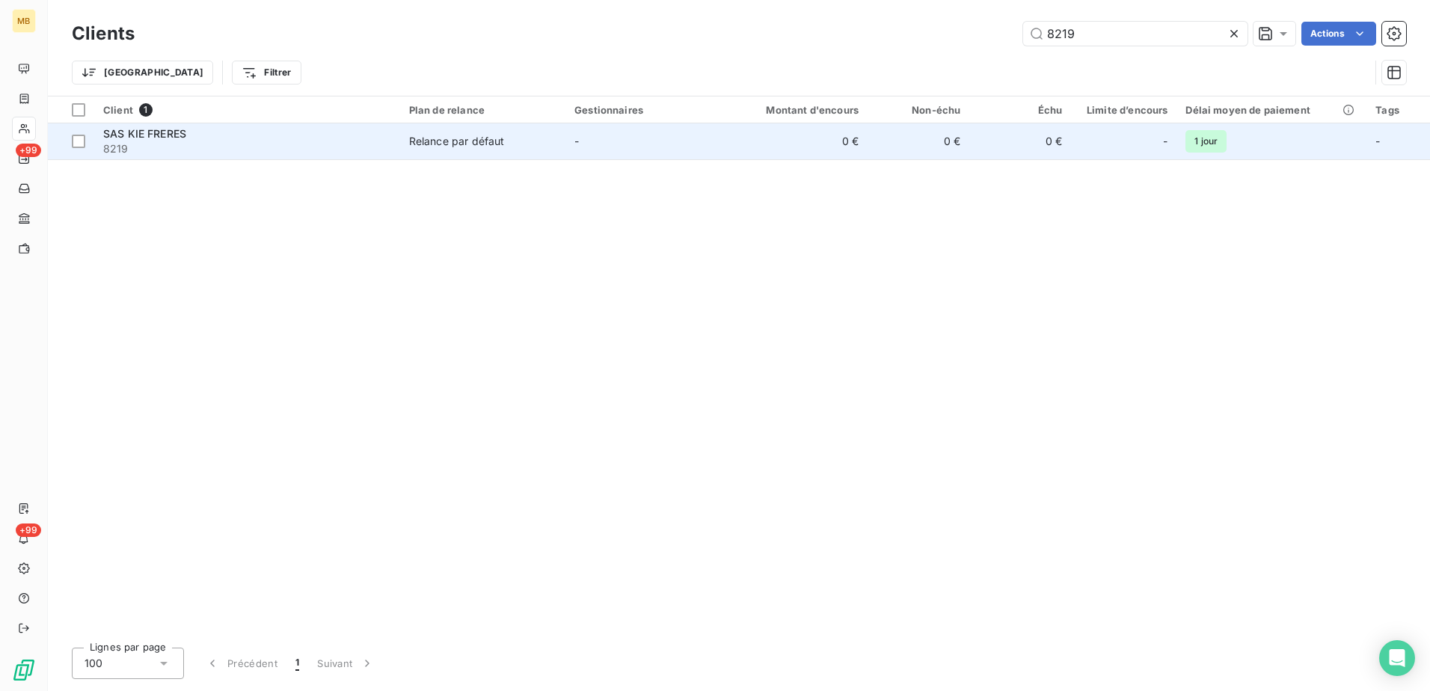
click at [485, 147] on div "Relance par défaut" at bounding box center [457, 141] width 96 height 15
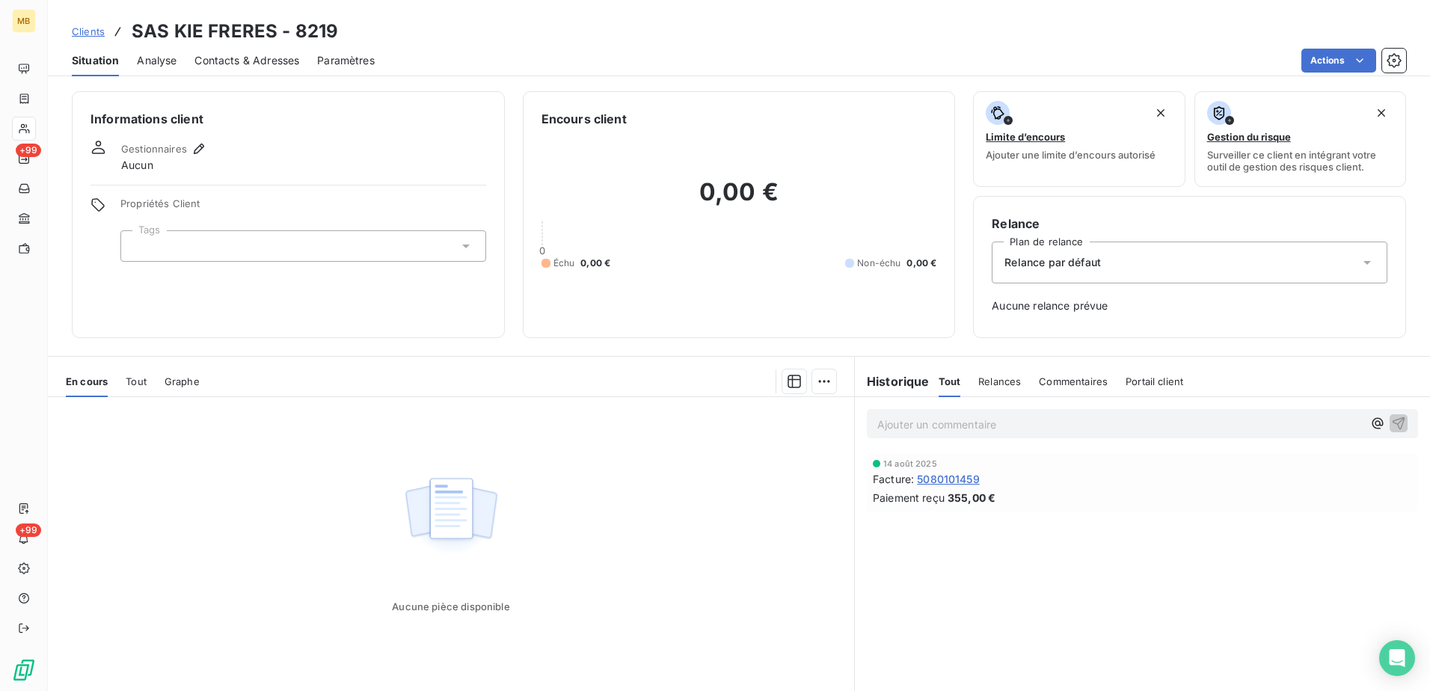
click at [88, 28] on span "Clients" at bounding box center [88, 31] width 33 height 12
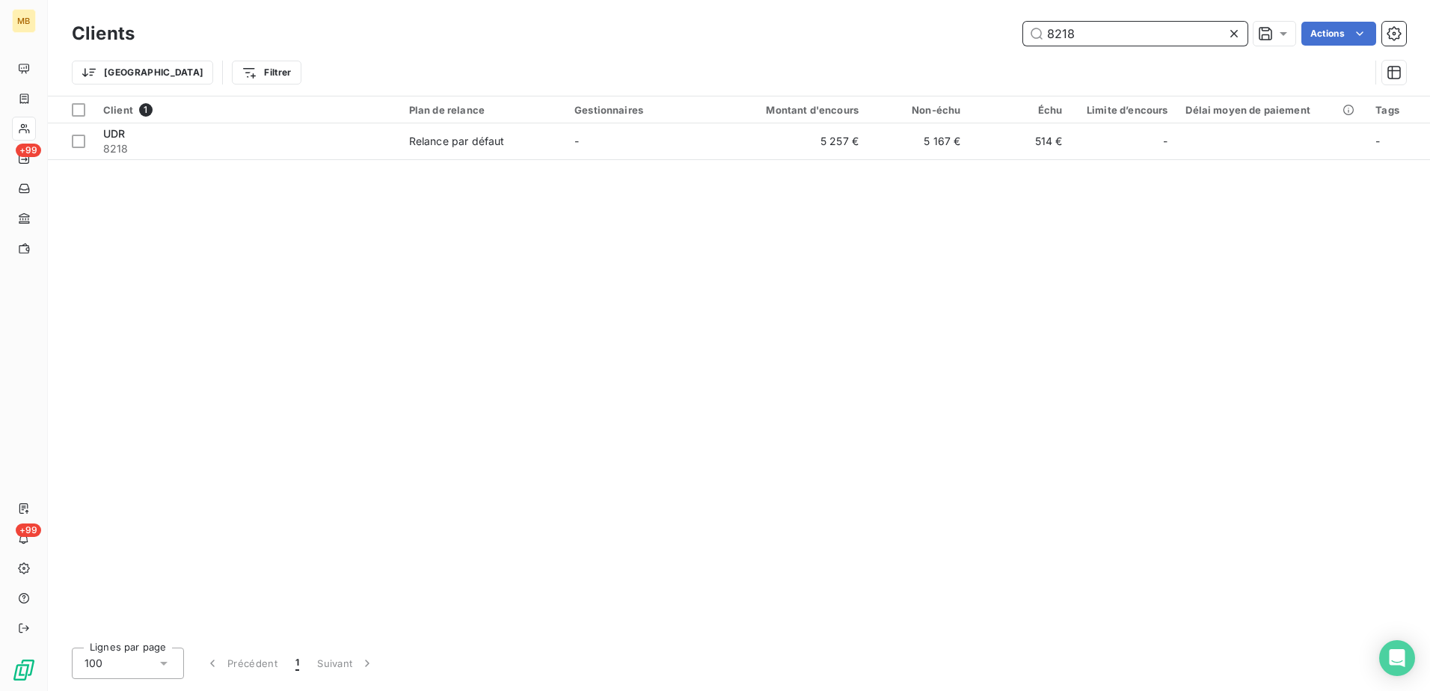
click at [1153, 32] on input "8218" at bounding box center [1135, 34] width 224 height 24
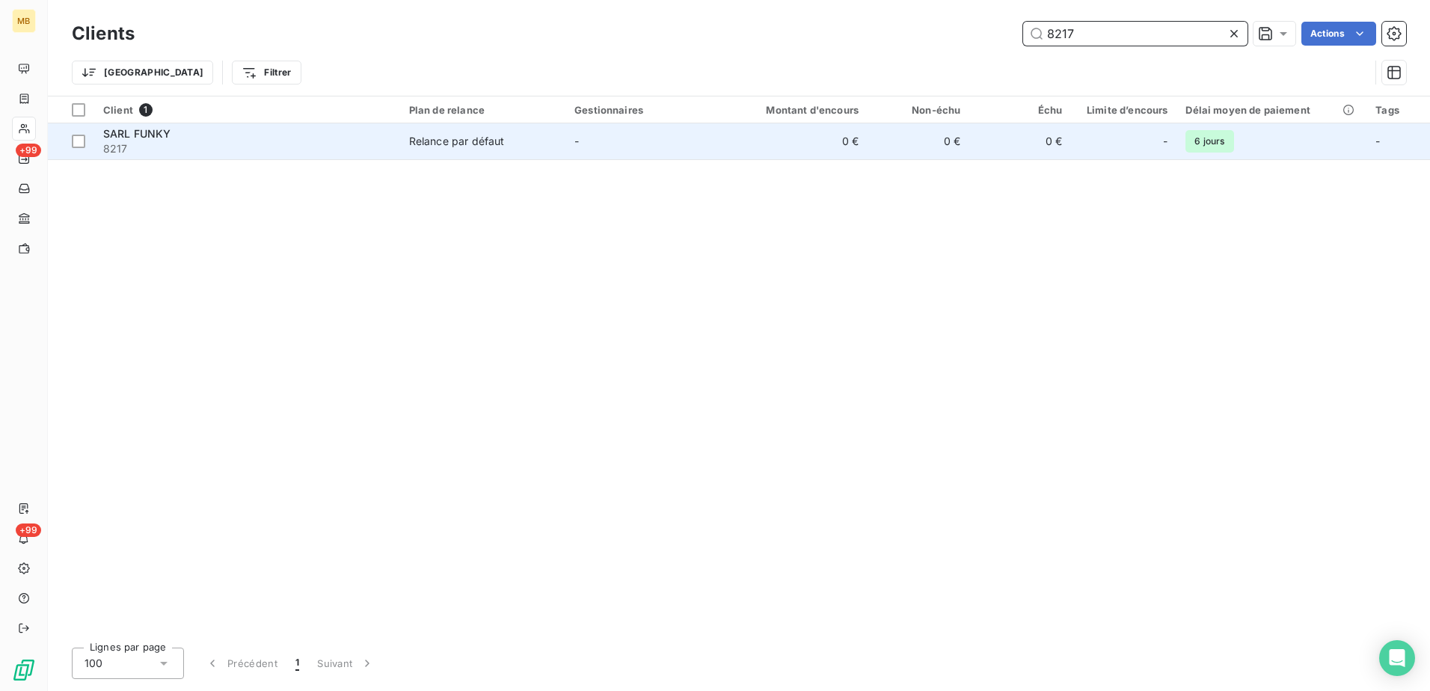
type input "8217"
click at [474, 138] on div "Relance par défaut" at bounding box center [457, 141] width 96 height 15
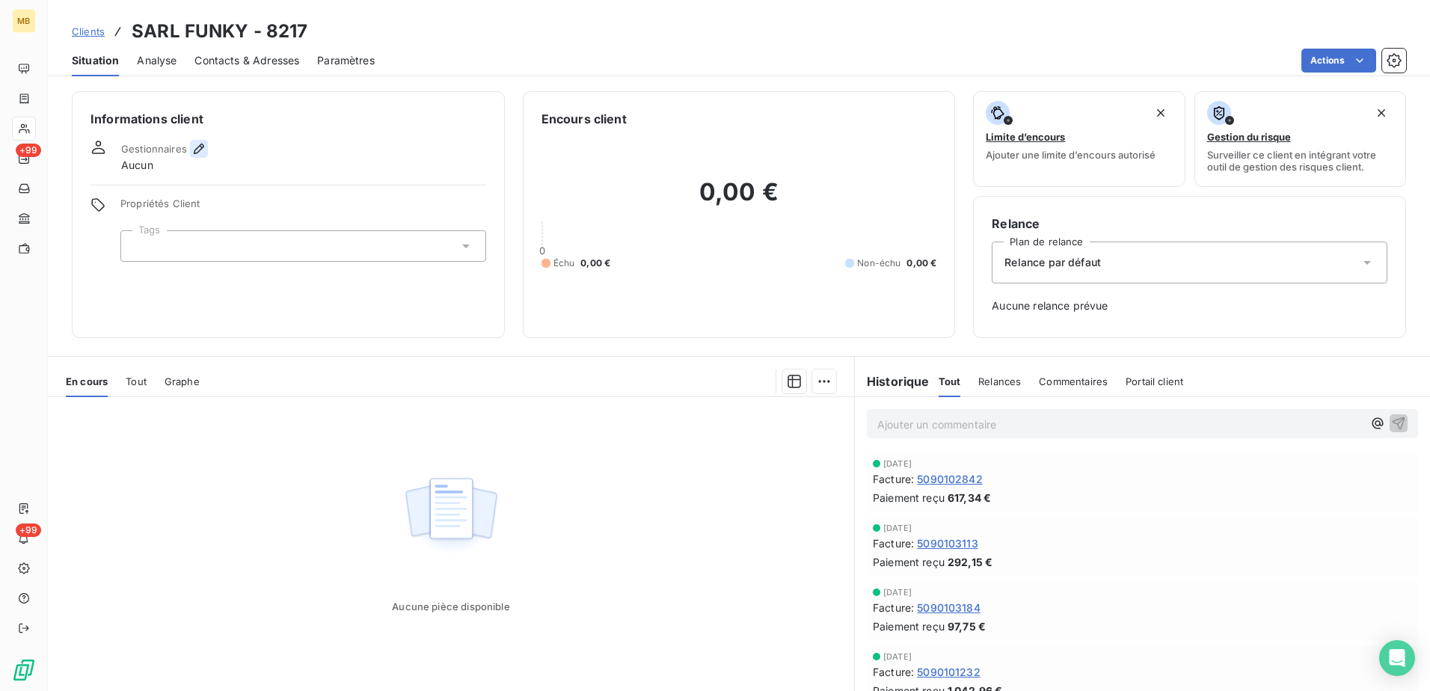
click at [195, 151] on icon "button" at bounding box center [199, 148] width 15 height 15
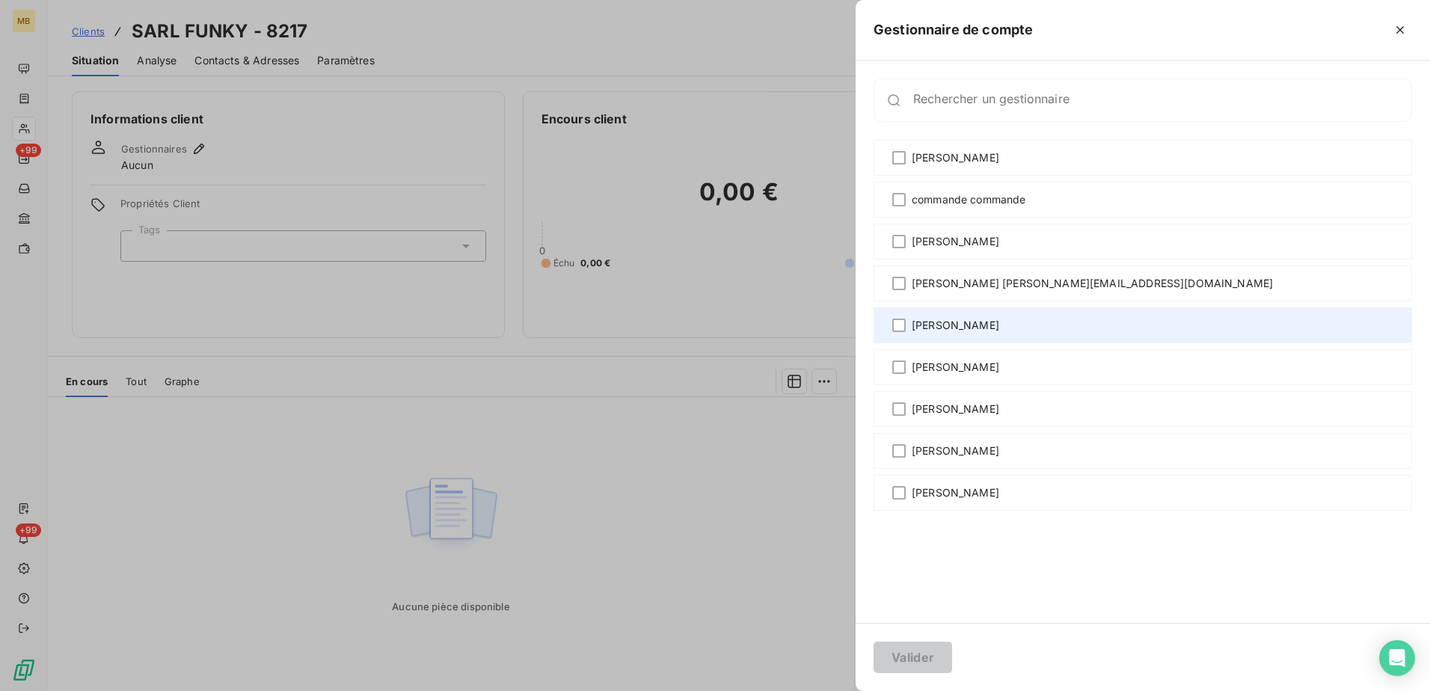
click at [946, 334] on div "[PERSON_NAME]" at bounding box center [1143, 325] width 539 height 36
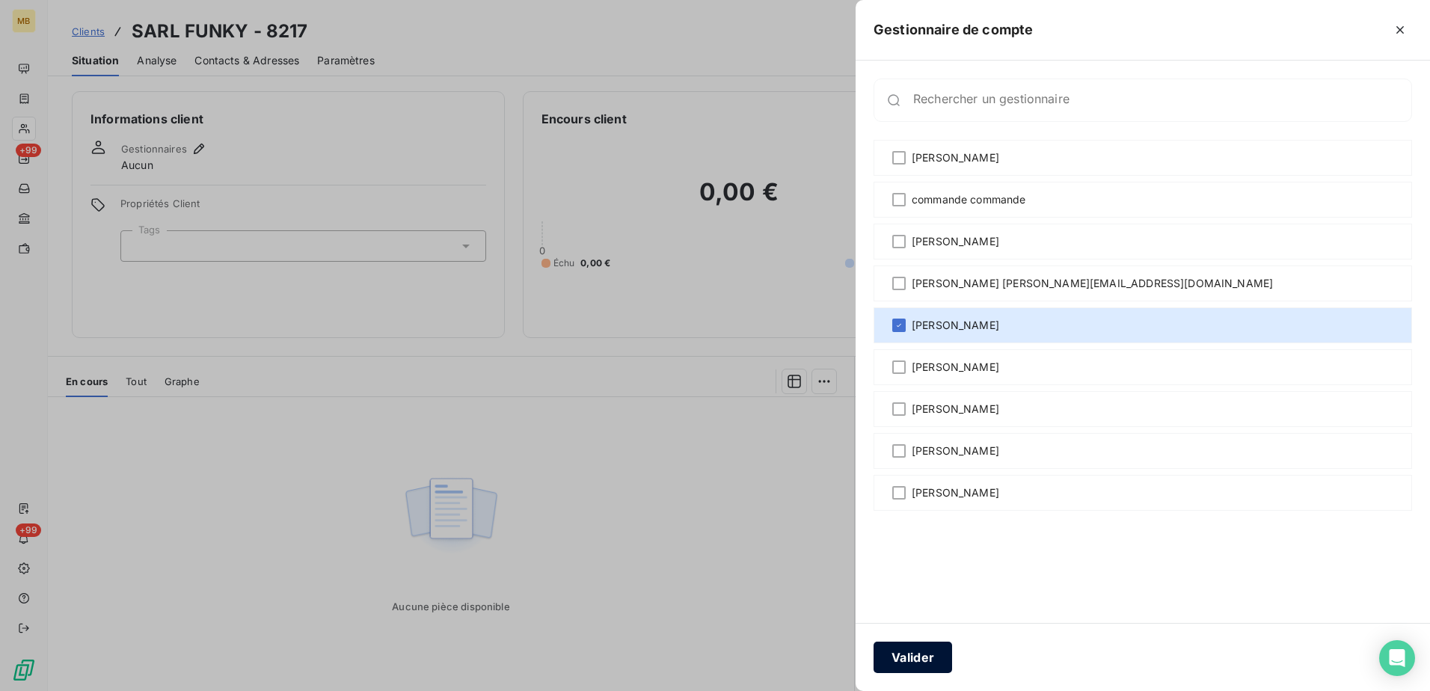
click at [926, 652] on button "Valider" at bounding box center [913, 657] width 79 height 31
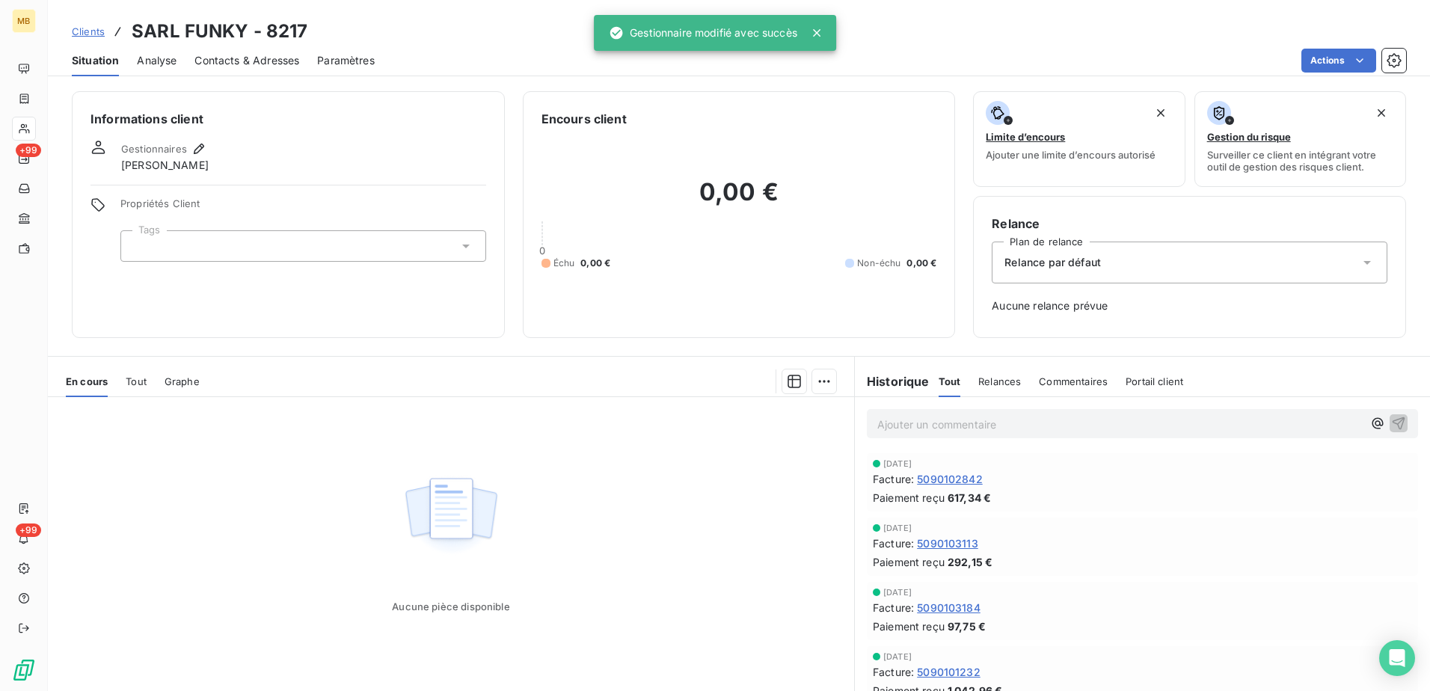
click at [85, 35] on span "Clients" at bounding box center [88, 31] width 33 height 12
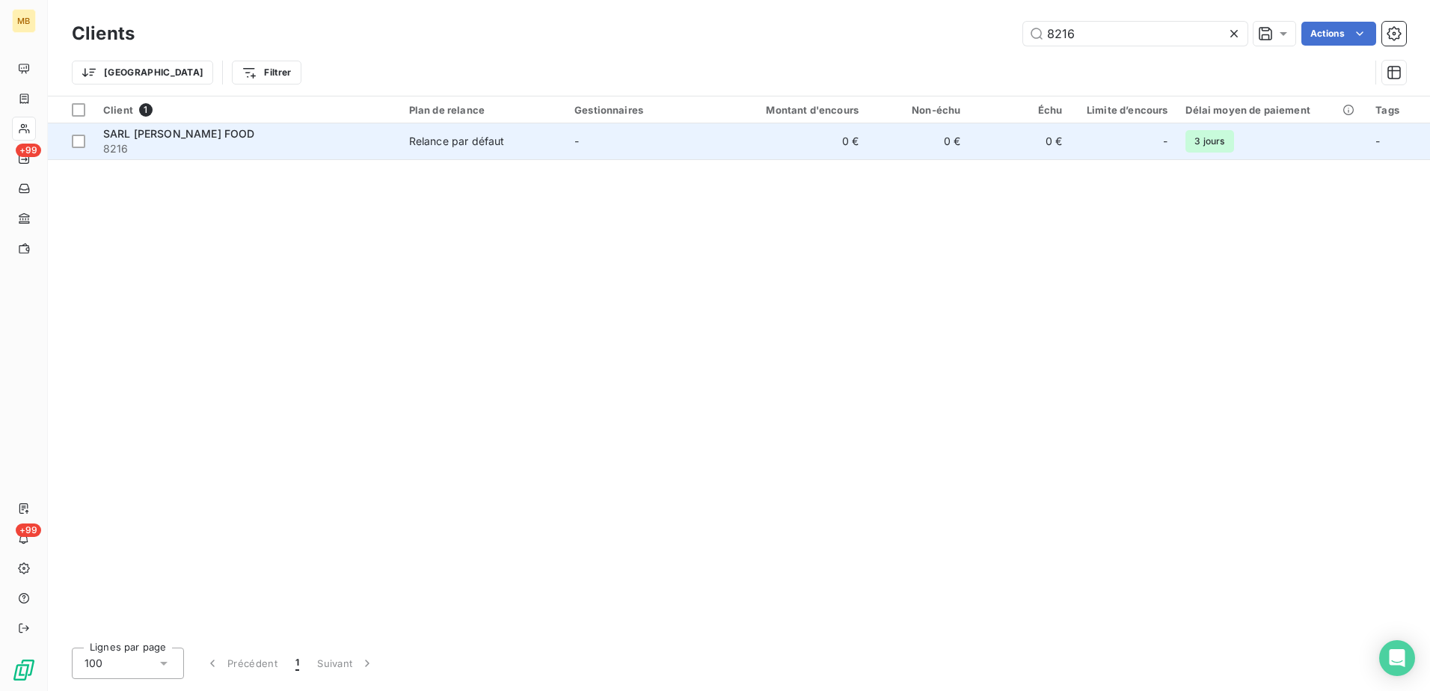
type input "8216"
click at [470, 144] on div "Relance par défaut" at bounding box center [457, 141] width 96 height 15
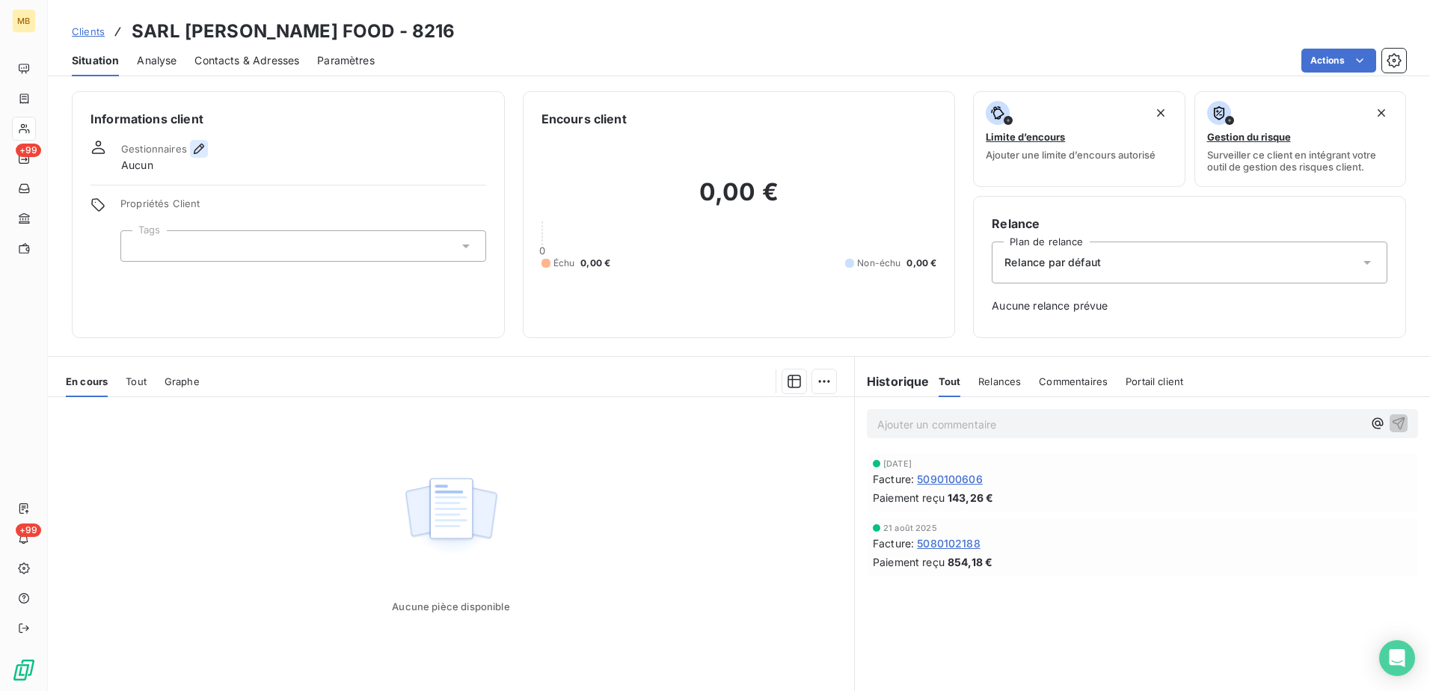
click at [195, 155] on icon "button" at bounding box center [199, 148] width 15 height 15
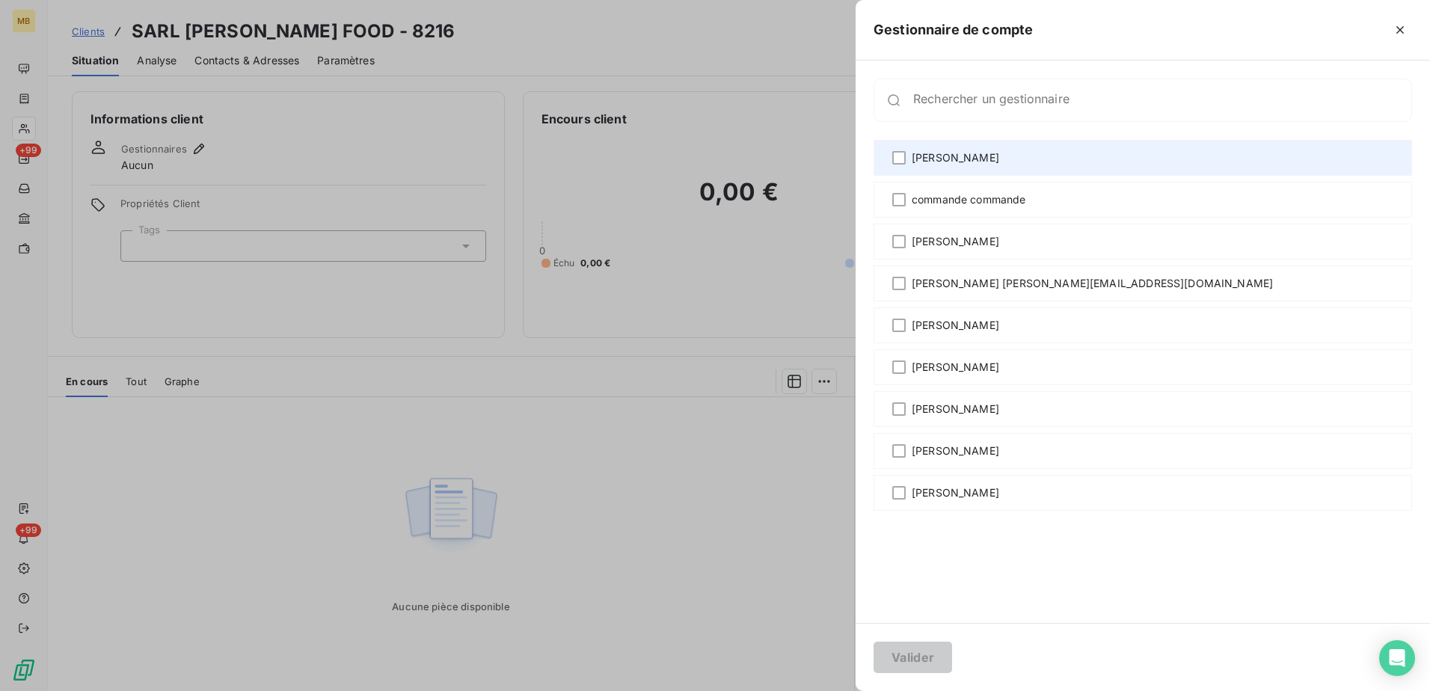
click at [948, 159] on span "[PERSON_NAME]" at bounding box center [956, 157] width 88 height 15
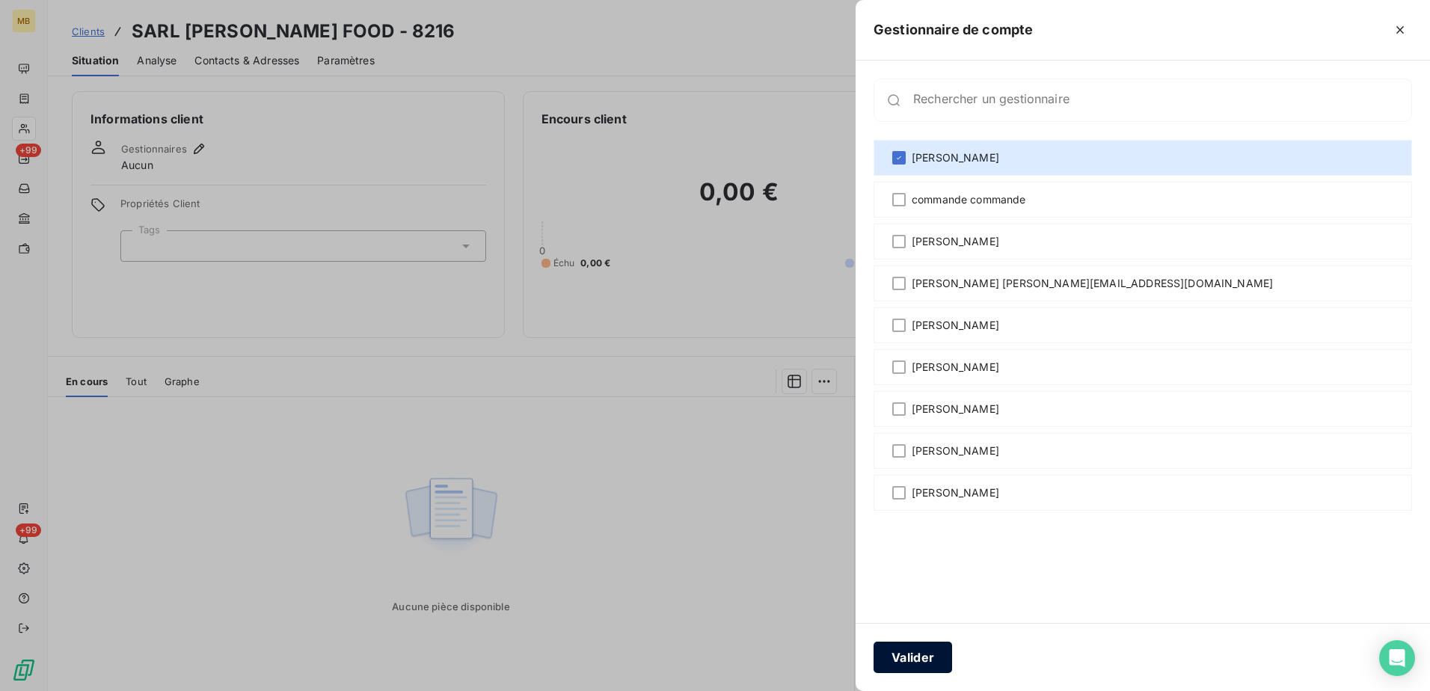
click at [915, 659] on button "Valider" at bounding box center [913, 657] width 79 height 31
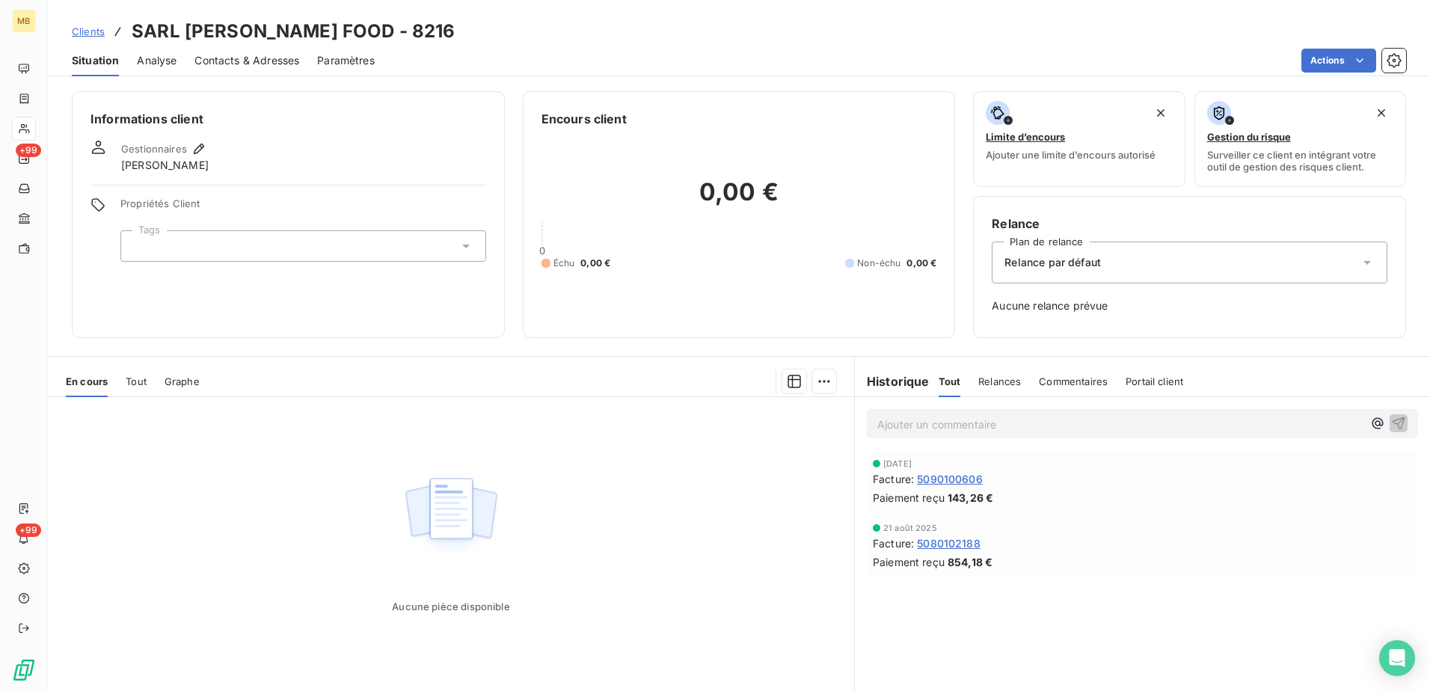
click at [104, 32] on span "Clients" at bounding box center [88, 31] width 33 height 12
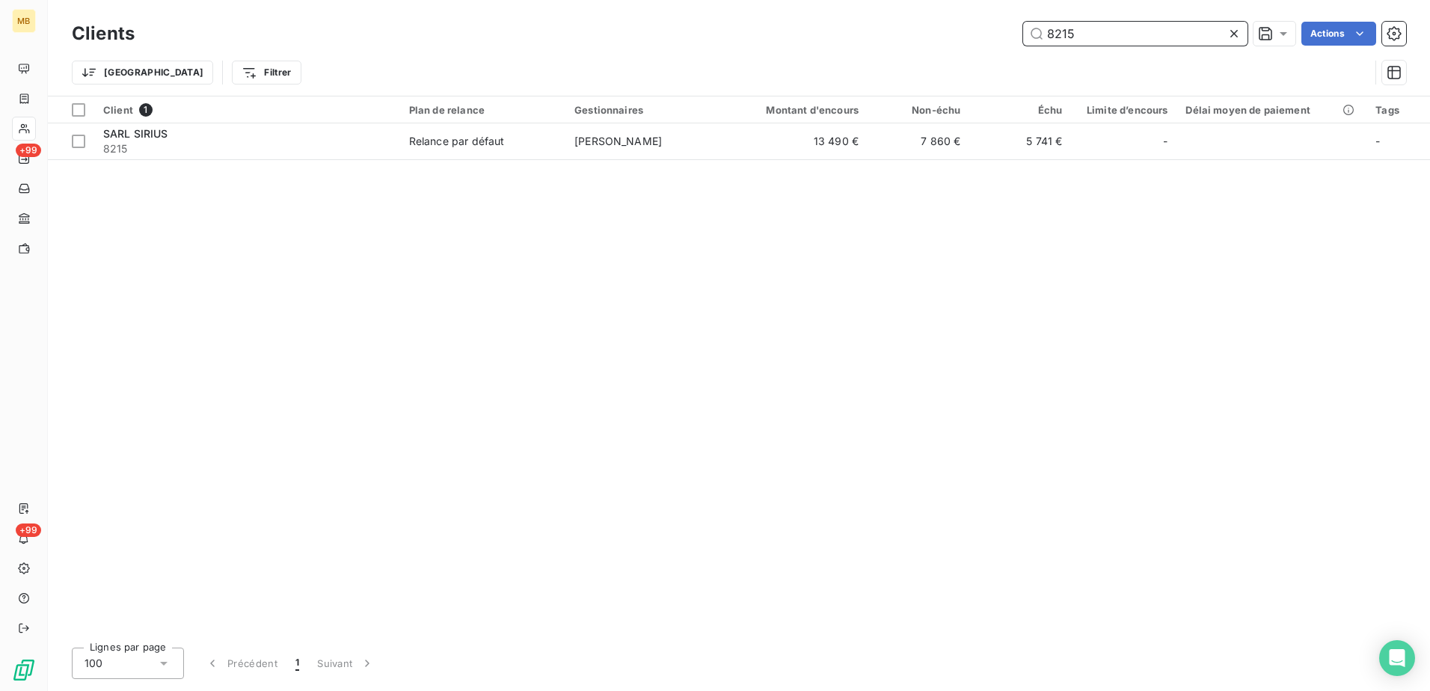
click at [1086, 38] on input "8215" at bounding box center [1135, 34] width 224 height 24
click at [1128, 31] on input "8214" at bounding box center [1135, 34] width 224 height 24
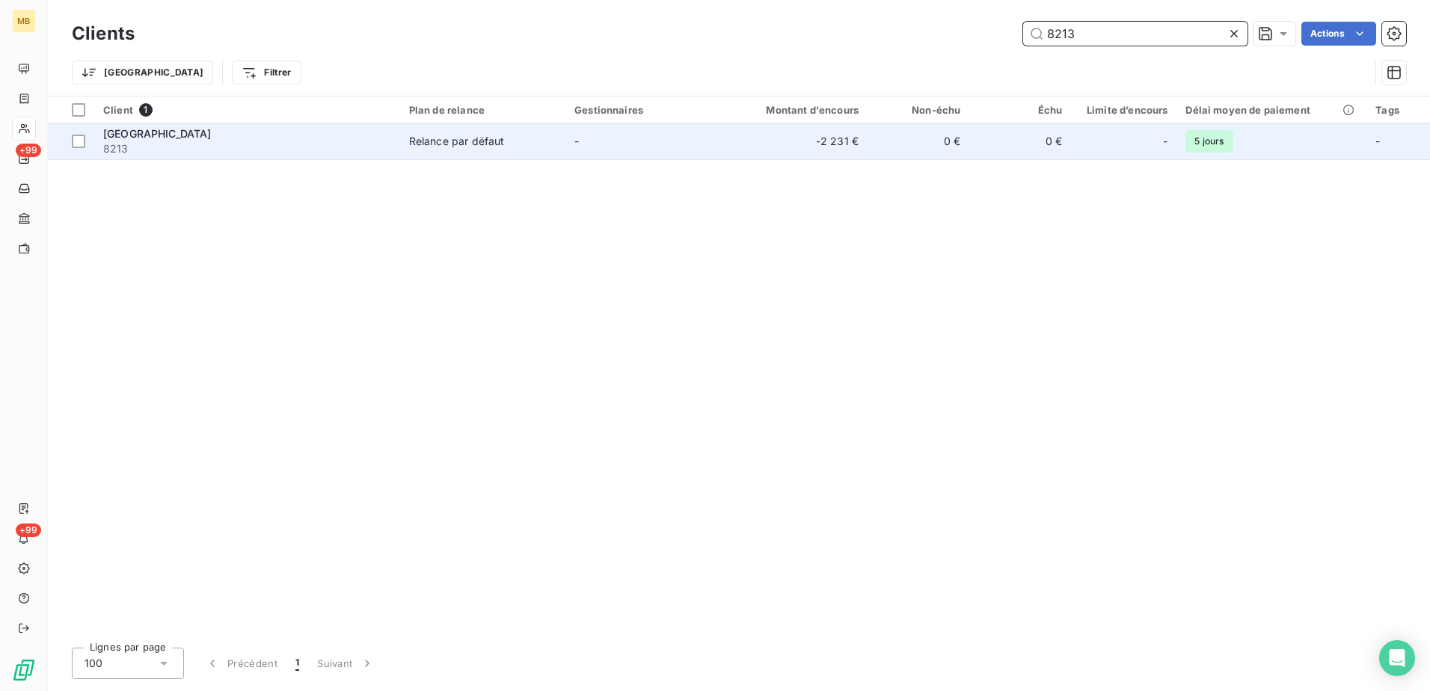
type input "8213"
click at [426, 140] on div "Relance par défaut" at bounding box center [457, 141] width 96 height 15
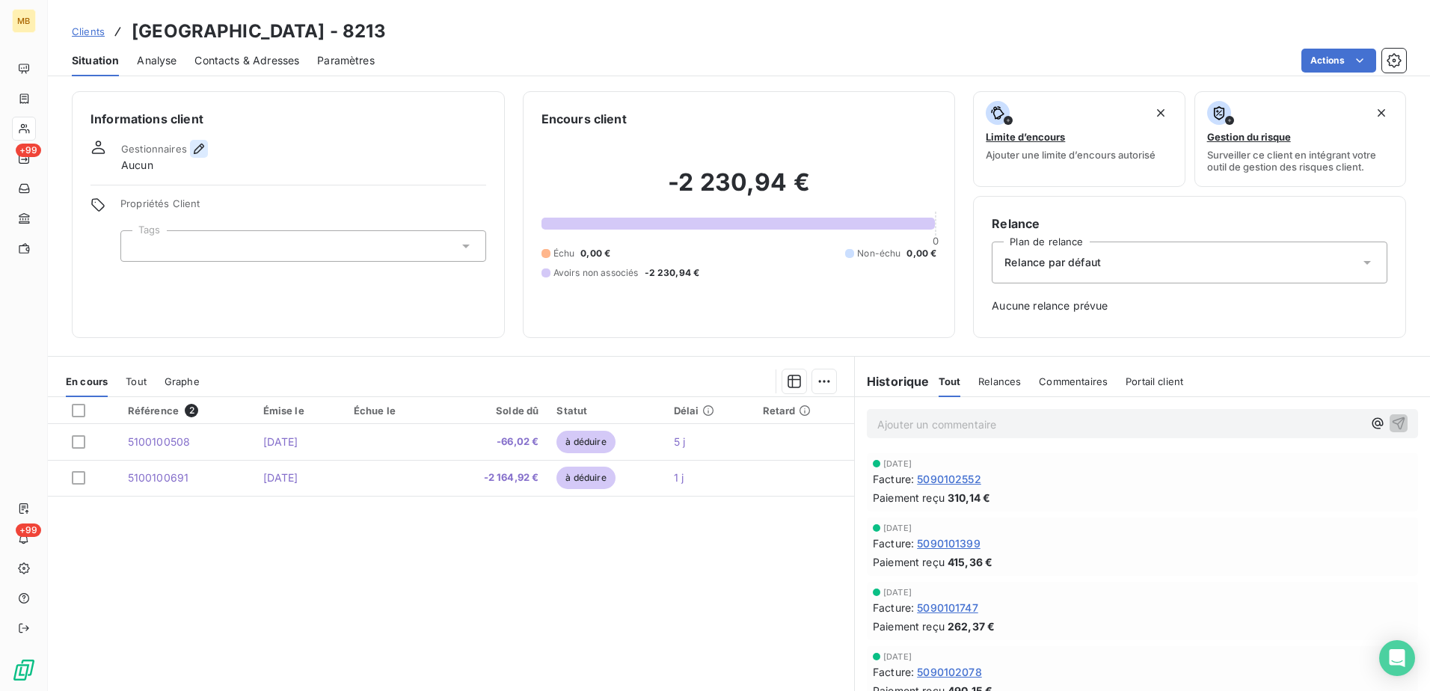
click at [195, 147] on icon "button" at bounding box center [199, 148] width 15 height 15
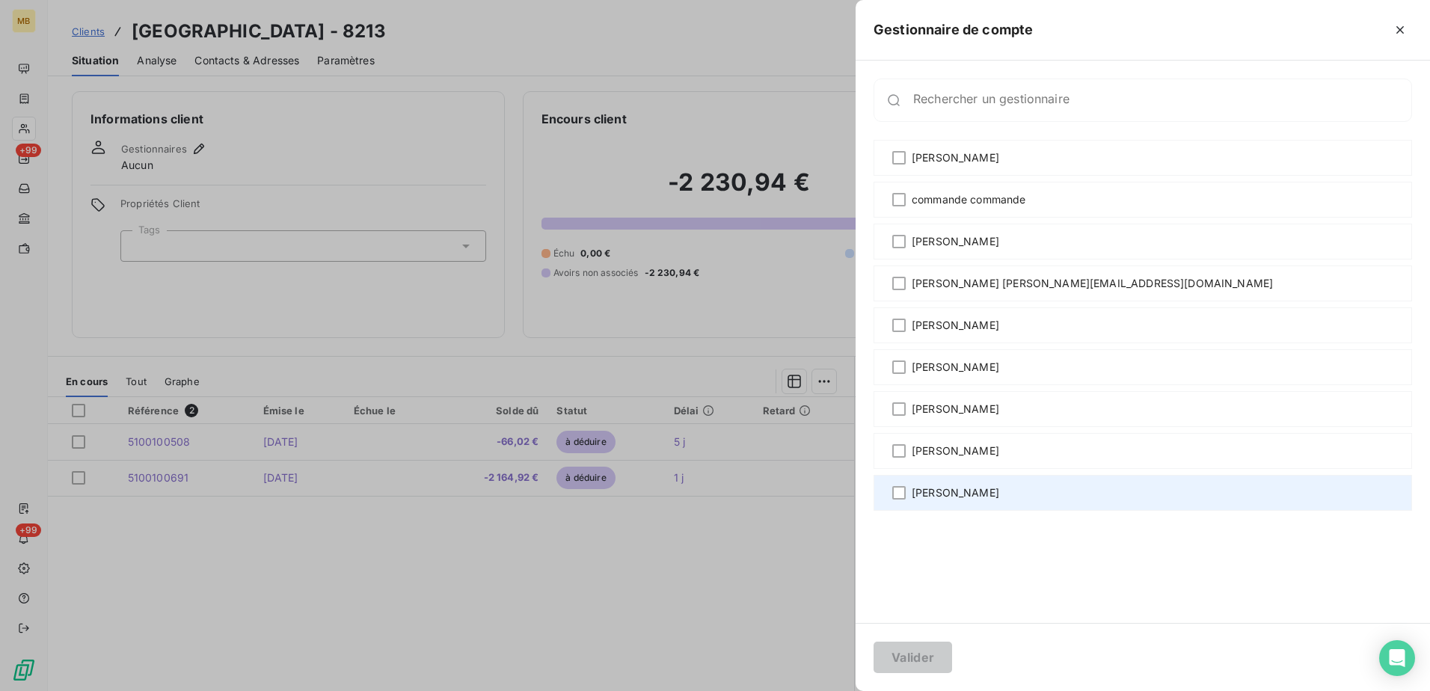
click at [959, 496] on span "[PERSON_NAME]" at bounding box center [956, 493] width 88 height 15
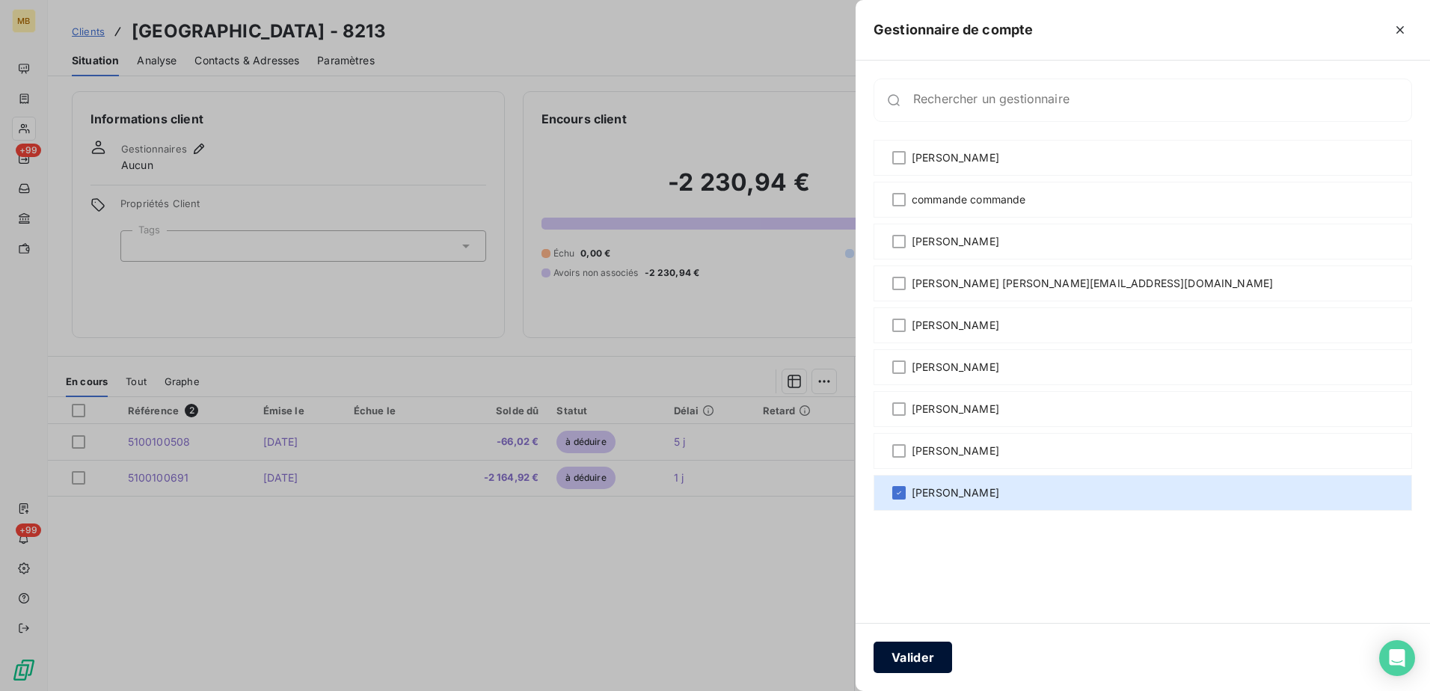
click at [923, 658] on button "Valider" at bounding box center [913, 657] width 79 height 31
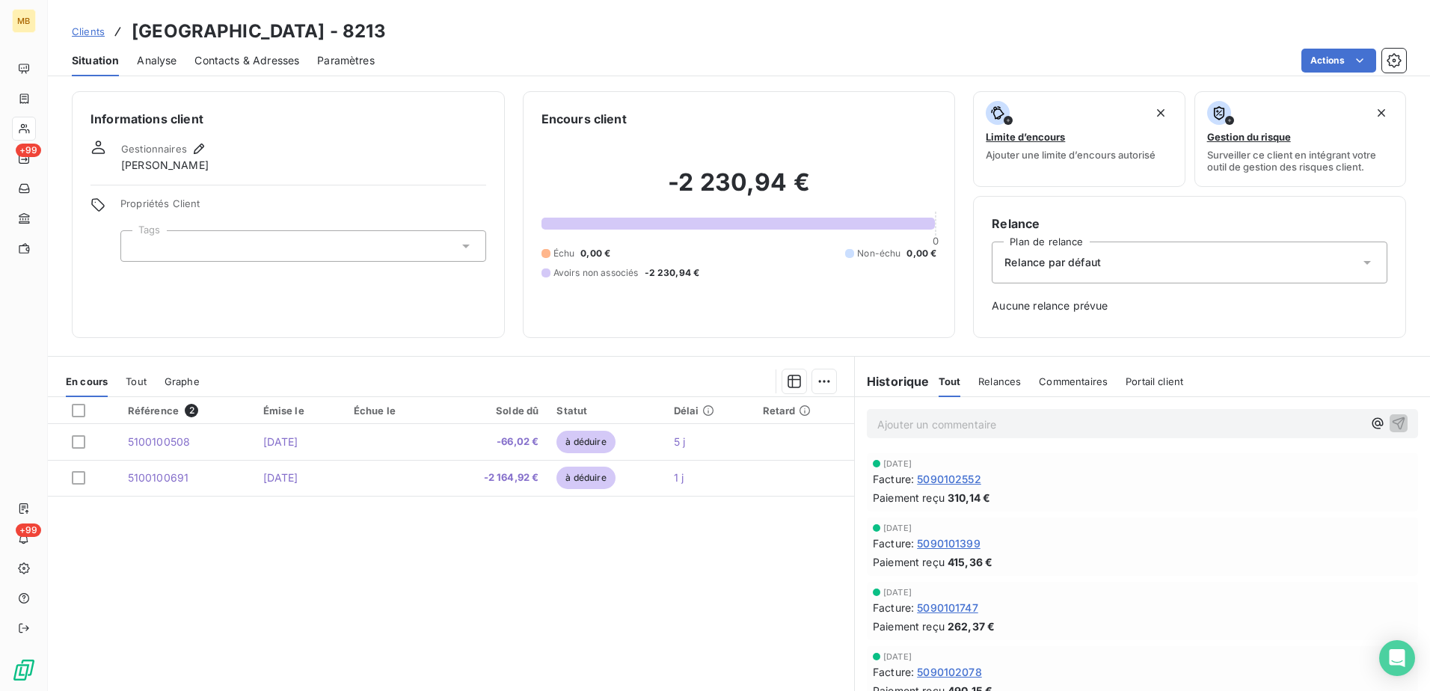
click at [92, 32] on span "Clients" at bounding box center [88, 31] width 33 height 12
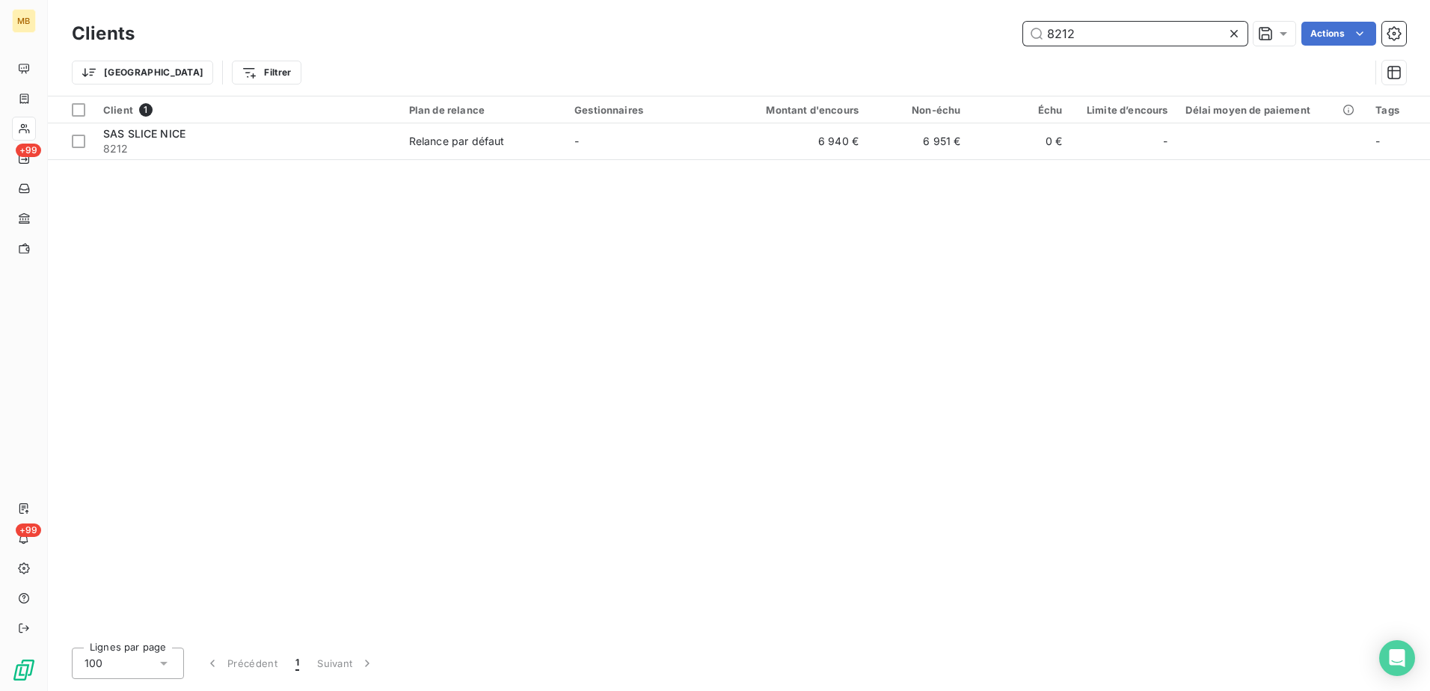
click at [1099, 26] on input "8212" at bounding box center [1135, 34] width 224 height 24
click at [1163, 34] on input "8211" at bounding box center [1135, 34] width 224 height 24
click at [1135, 37] on input "8210" at bounding box center [1135, 34] width 224 height 24
click at [1090, 26] on input "8208" at bounding box center [1135, 34] width 224 height 24
click at [1124, 37] on input "8207" at bounding box center [1135, 34] width 224 height 24
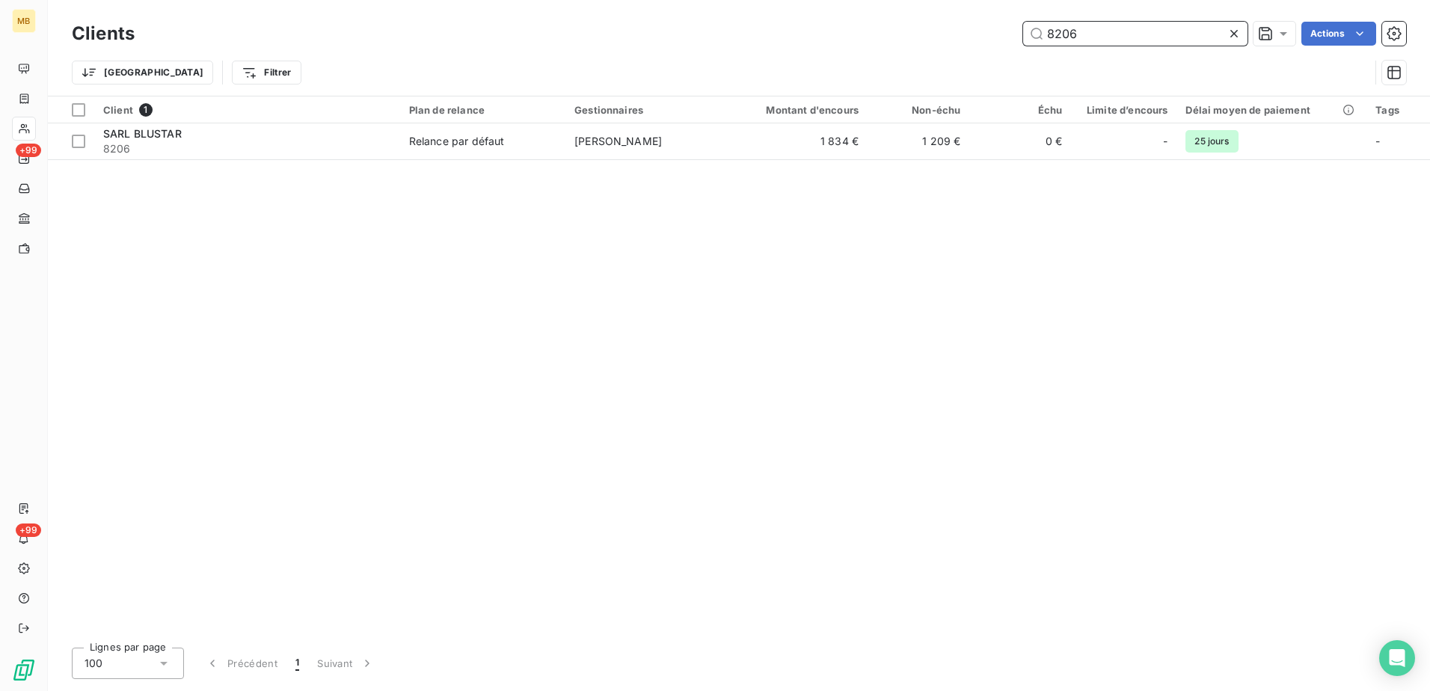
click at [1123, 28] on input "8206" at bounding box center [1135, 34] width 224 height 24
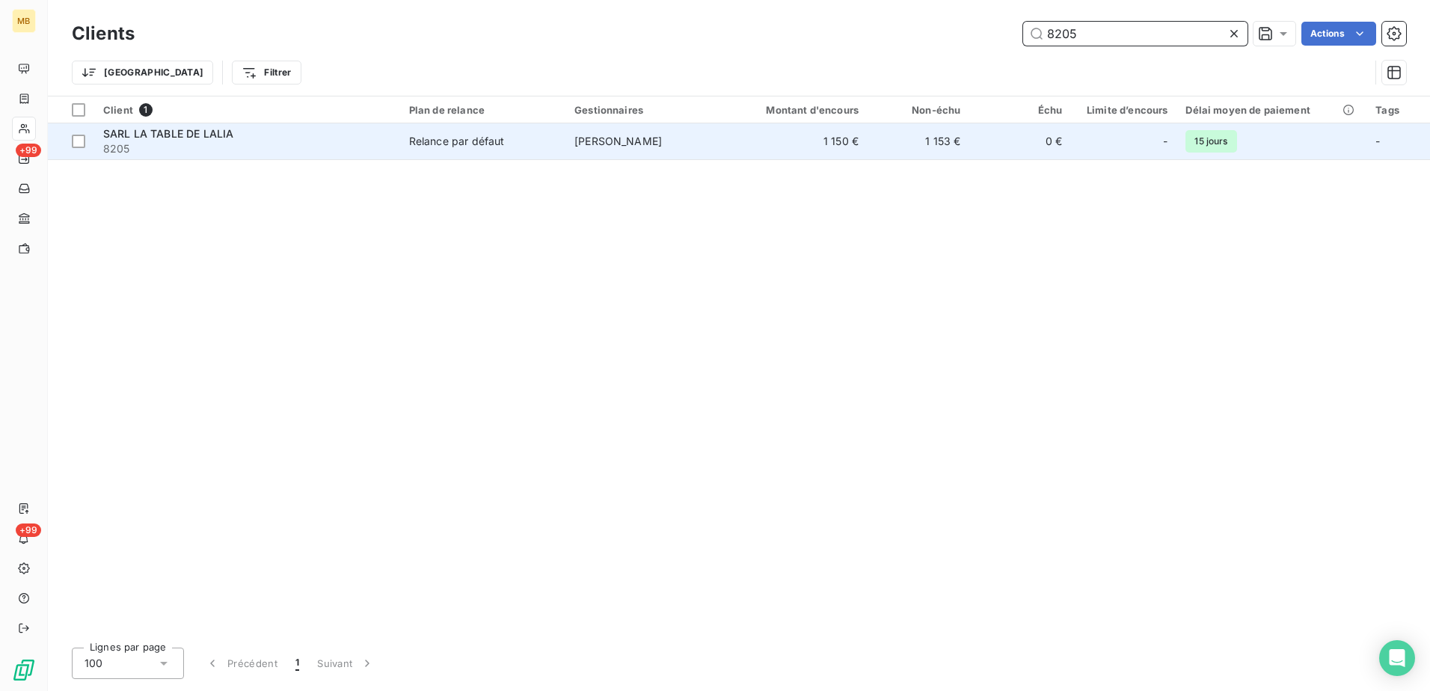
type input "8205"
click at [640, 144] on span "[PERSON_NAME]" at bounding box center [619, 141] width 88 height 13
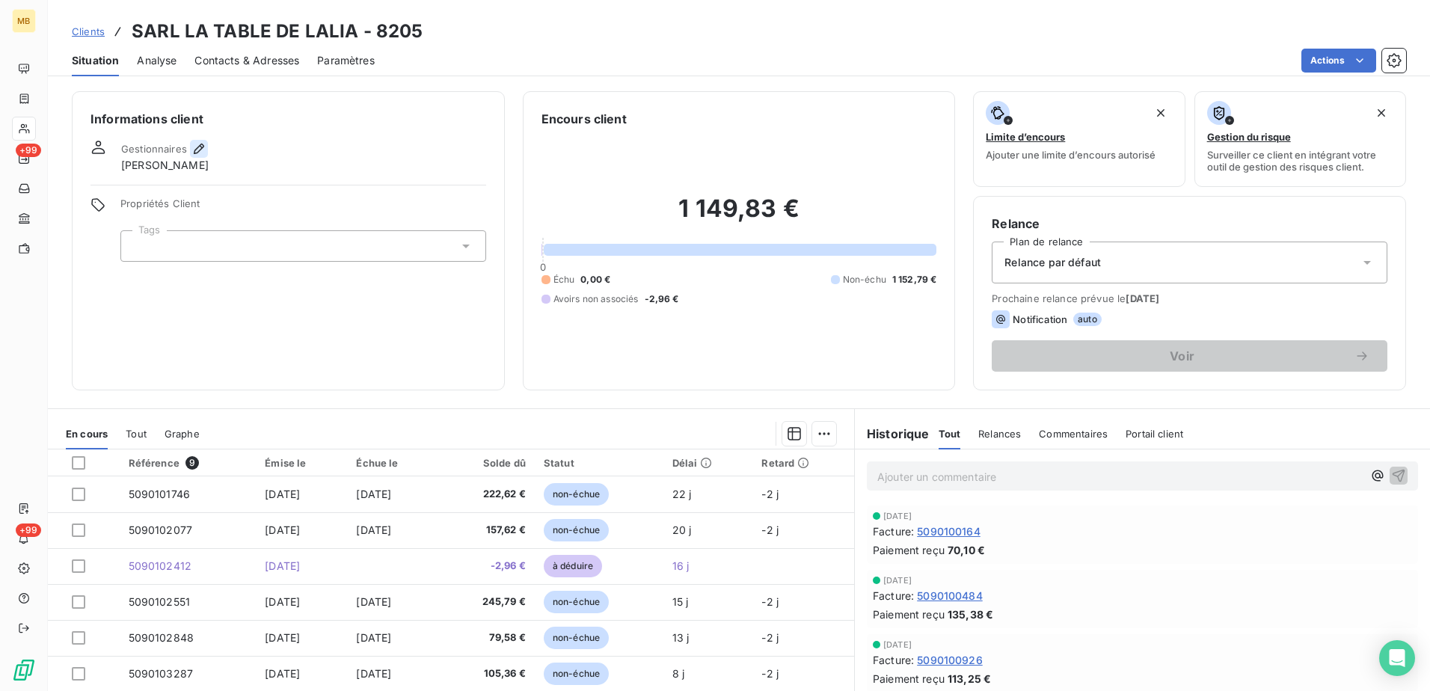
click at [198, 150] on icon "button" at bounding box center [199, 149] width 10 height 10
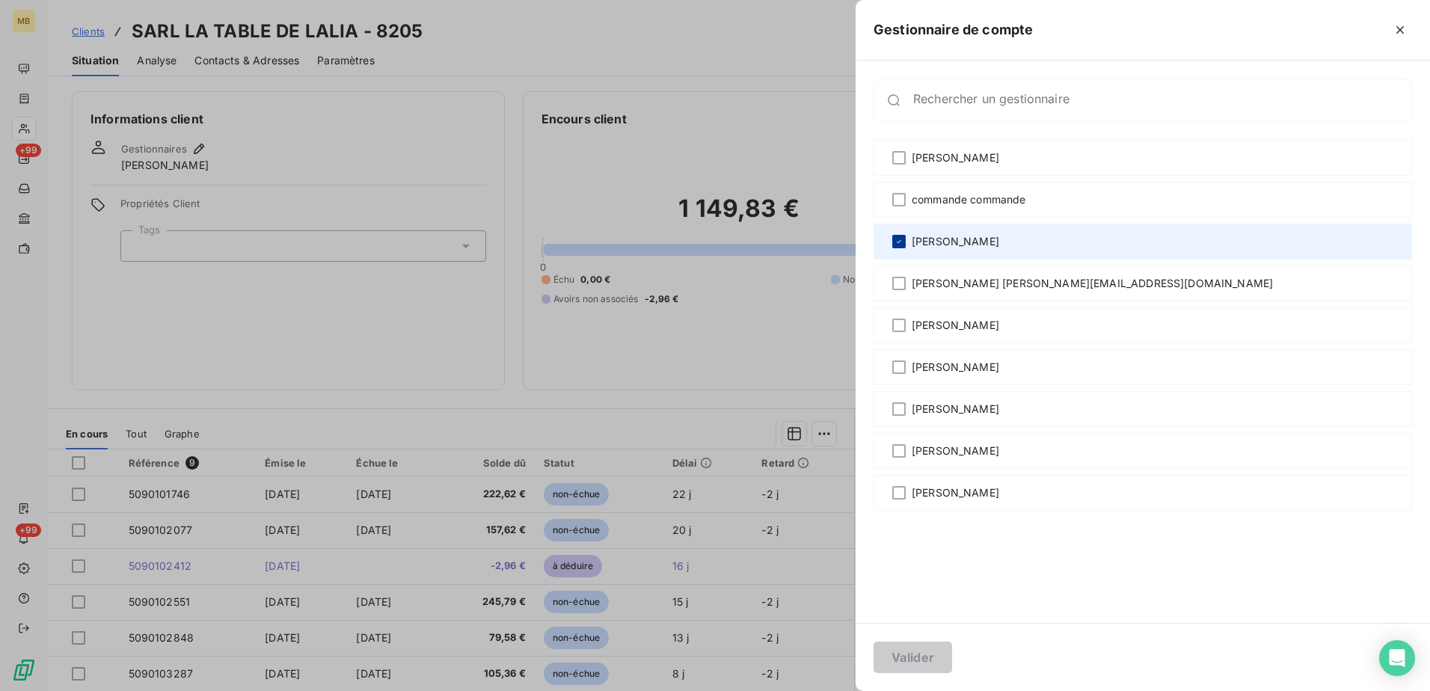
click at [899, 236] on div at bounding box center [899, 241] width 13 height 13
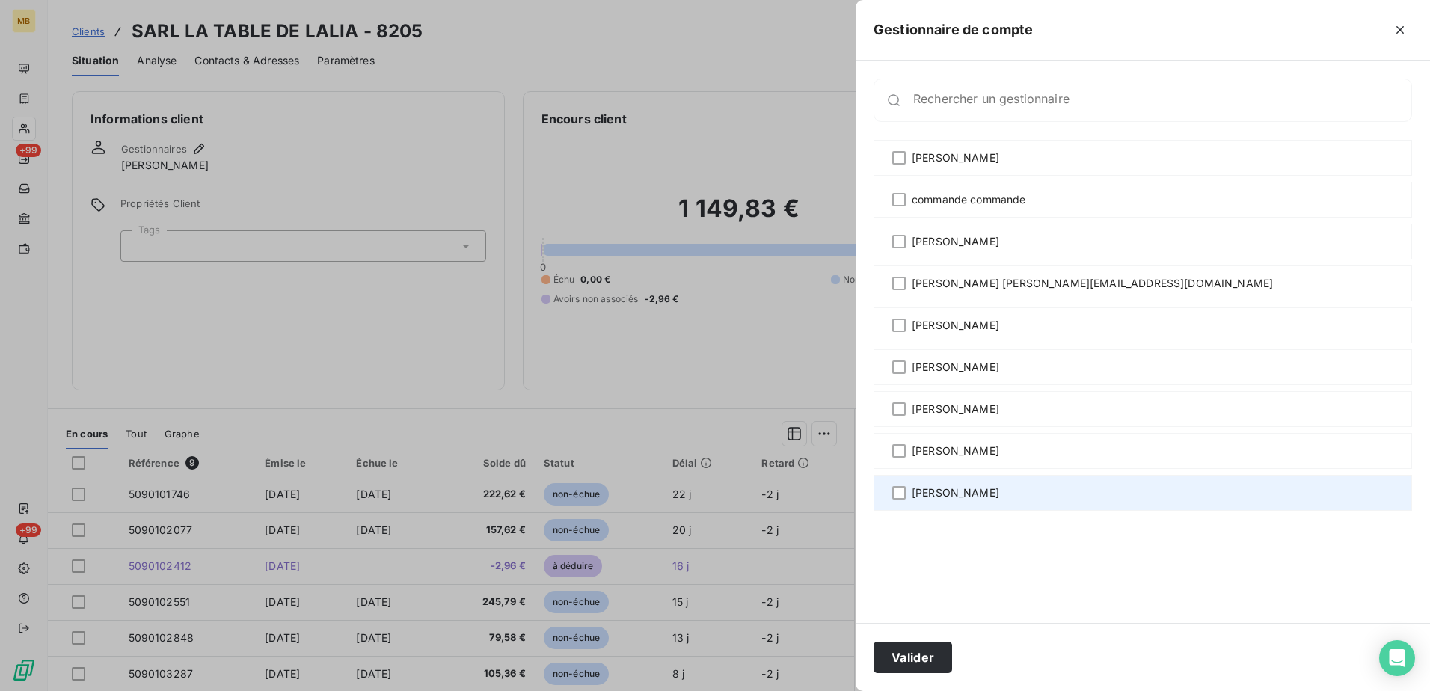
click at [919, 489] on span "[PERSON_NAME]" at bounding box center [956, 493] width 88 height 15
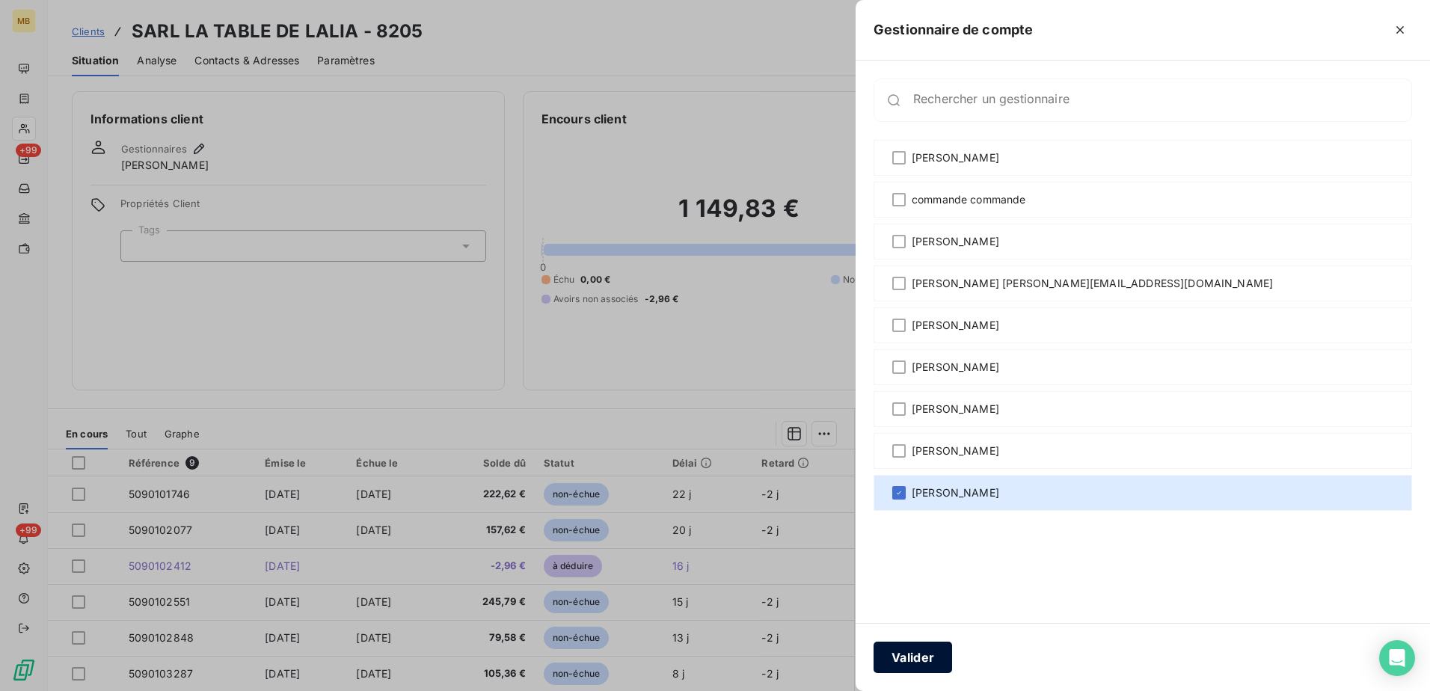
click at [922, 648] on button "Valider" at bounding box center [913, 657] width 79 height 31
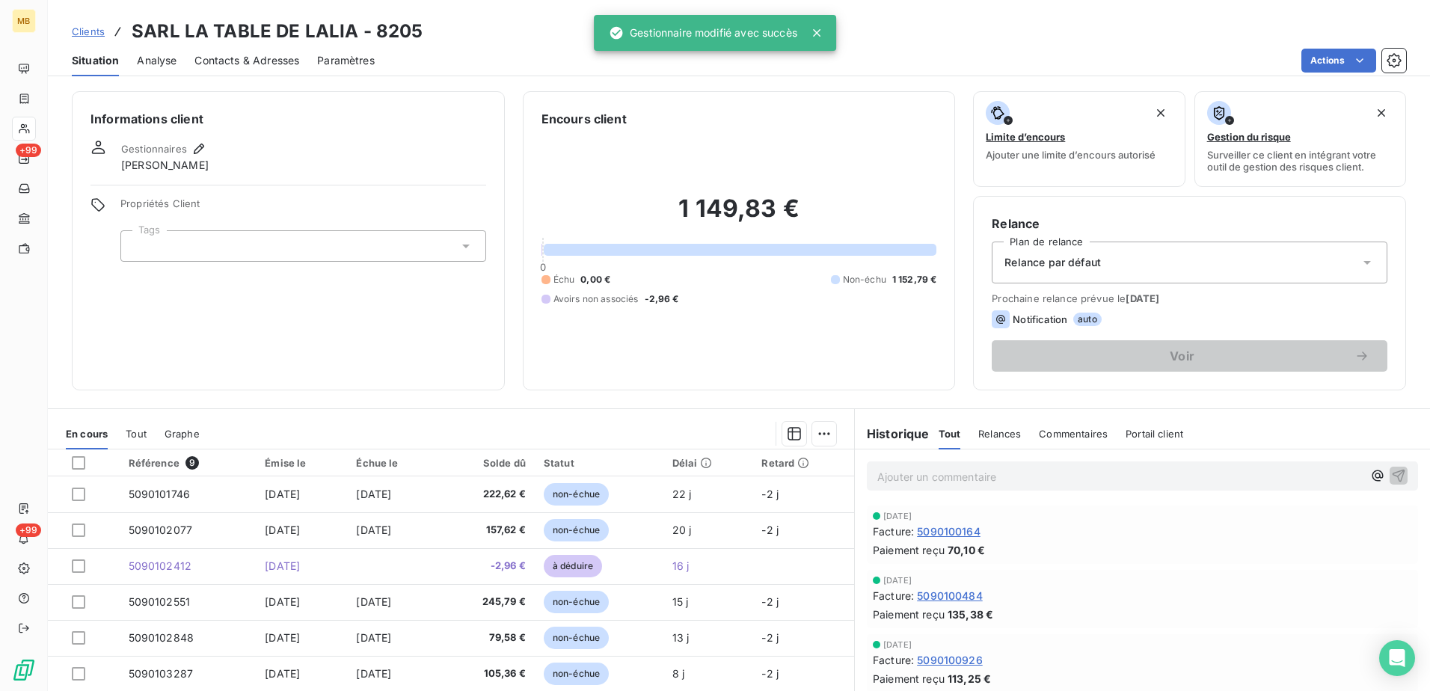
click at [90, 35] on span "Clients" at bounding box center [88, 31] width 33 height 12
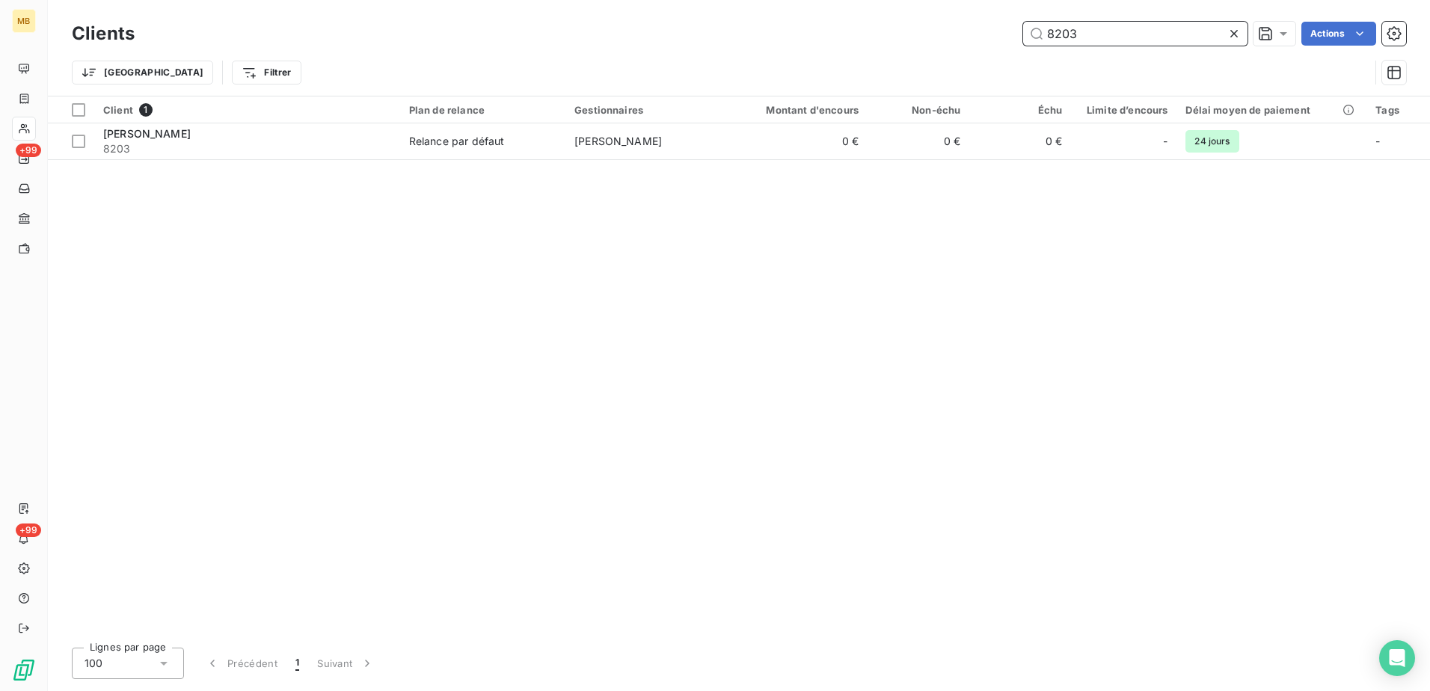
click at [1142, 36] on input "8203" at bounding box center [1135, 34] width 224 height 24
click at [1157, 35] on input "8202" at bounding box center [1135, 34] width 224 height 24
click at [1082, 36] on input "8201" at bounding box center [1135, 34] width 224 height 24
drag, startPoint x: 1110, startPoint y: 33, endPoint x: 987, endPoint y: 23, distance: 123.8
click at [987, 23] on div "8200 Actions" at bounding box center [780, 34] width 1254 height 24
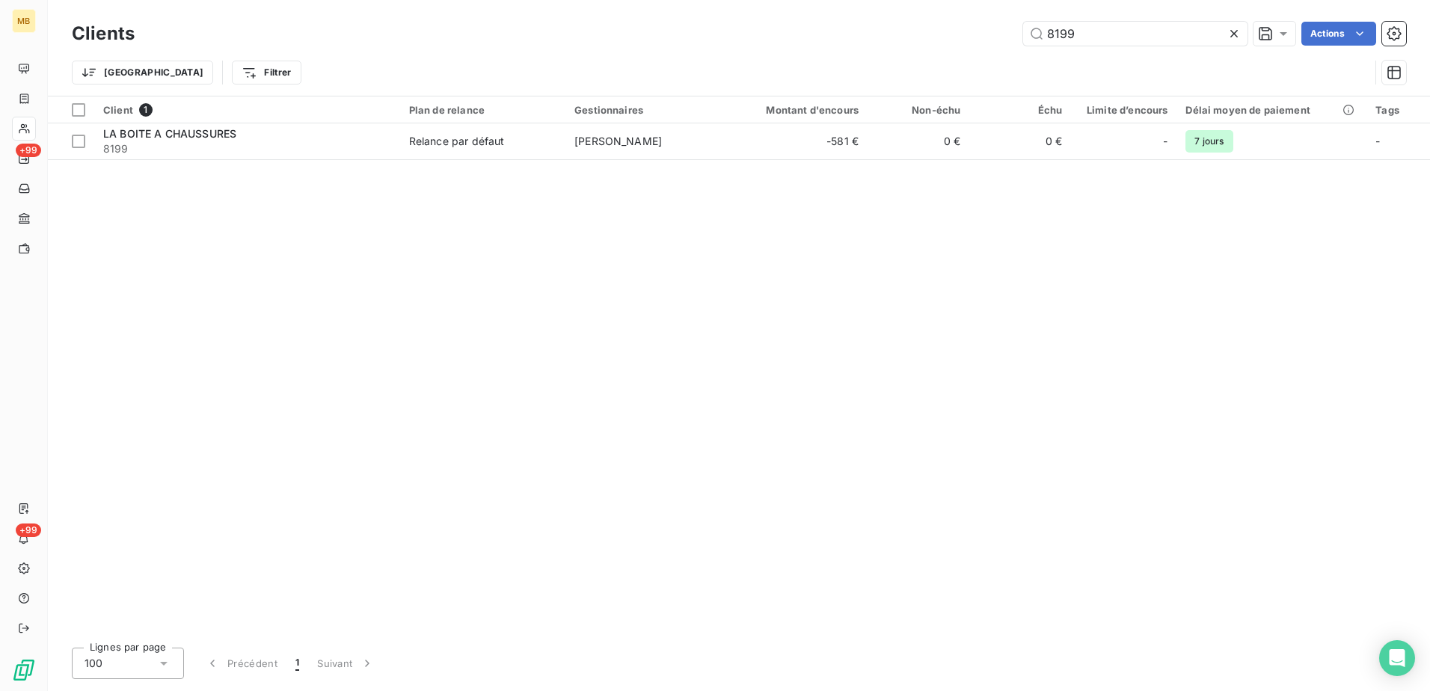
click at [1154, 21] on div "Clients 8199 Actions" at bounding box center [739, 33] width 1335 height 31
click at [1162, 32] on input "8199" at bounding box center [1135, 34] width 224 height 24
click at [1133, 34] on input "8198" at bounding box center [1135, 34] width 224 height 24
click at [1097, 26] on input "8197" at bounding box center [1135, 34] width 224 height 24
click at [1190, 37] on input "8195" at bounding box center [1135, 34] width 224 height 24
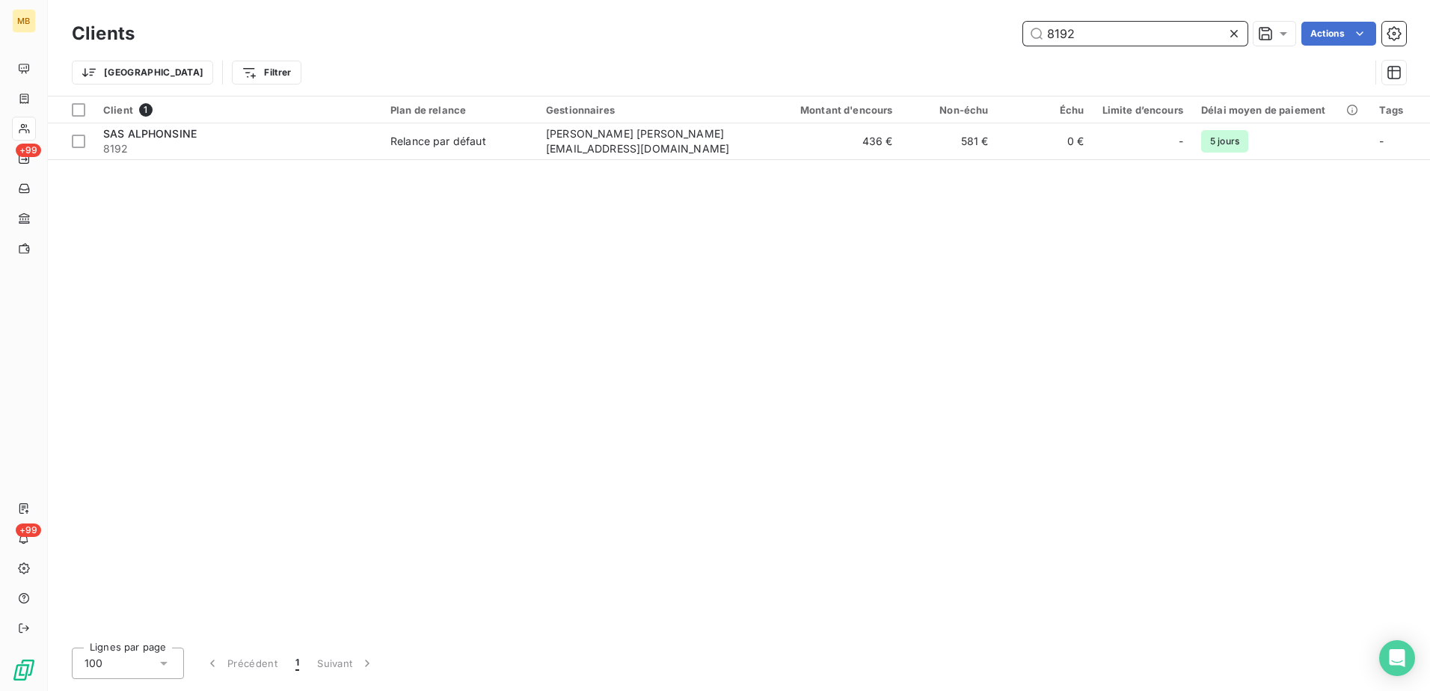
click at [1165, 31] on input "8192" at bounding box center [1135, 34] width 224 height 24
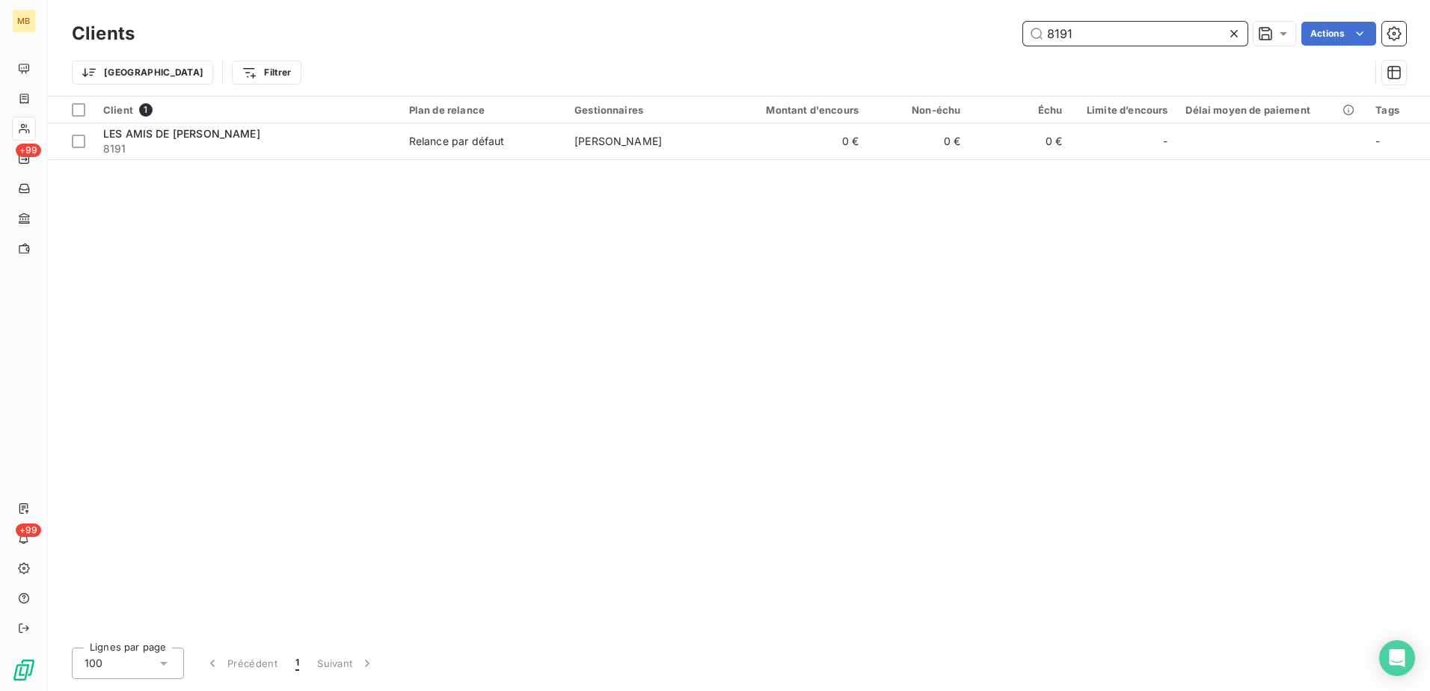
click at [1152, 41] on input "8191" at bounding box center [1135, 34] width 224 height 24
drag, startPoint x: 1088, startPoint y: 37, endPoint x: 1077, endPoint y: 34, distance: 11.6
click at [1077, 34] on input "8190" at bounding box center [1135, 34] width 224 height 24
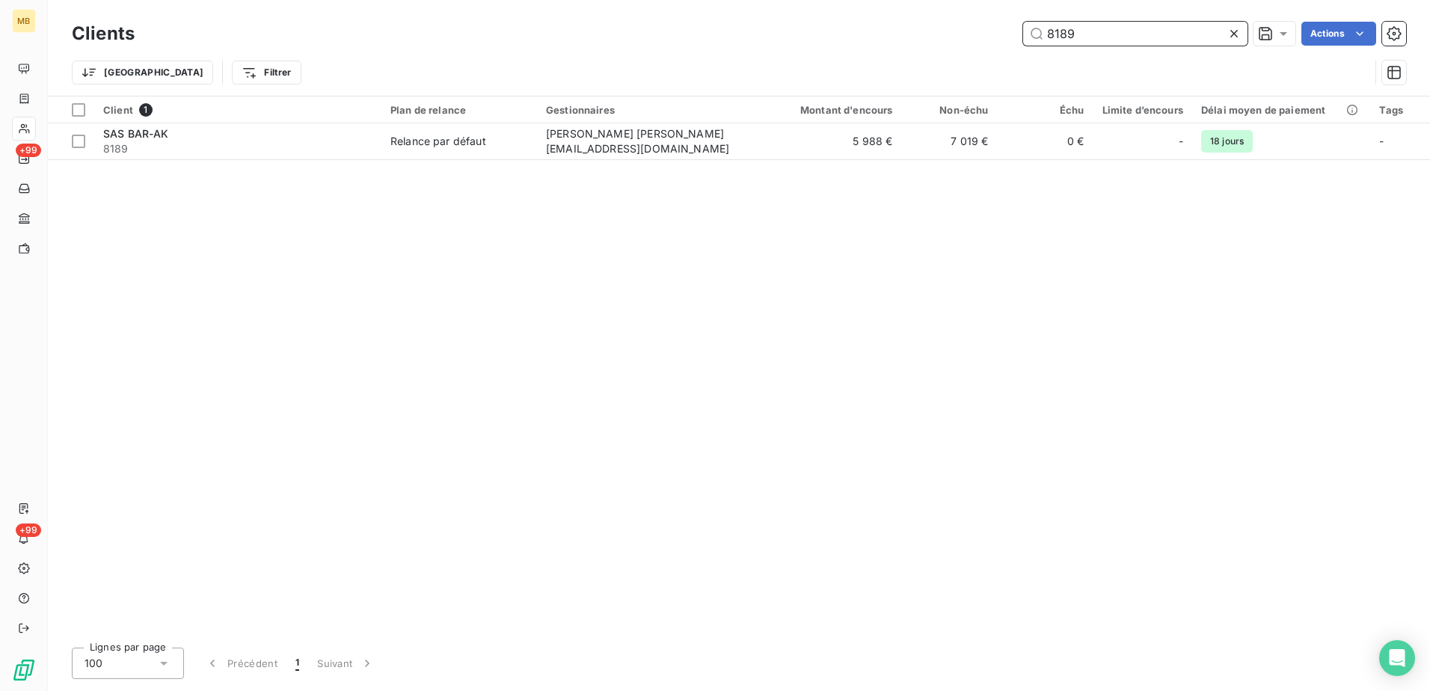
click at [1121, 33] on input "8189" at bounding box center [1135, 34] width 224 height 24
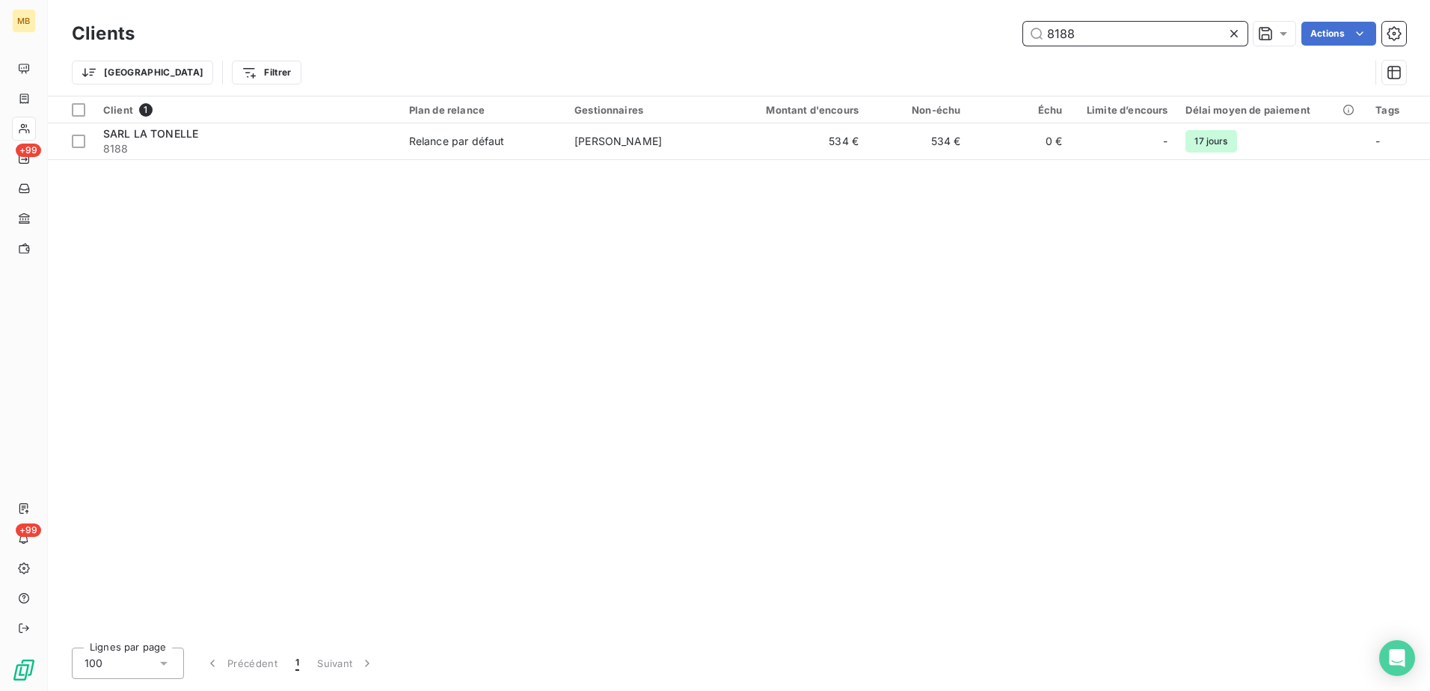
click at [1110, 36] on input "8188" at bounding box center [1135, 34] width 224 height 24
click at [1120, 32] on input "8184" at bounding box center [1135, 34] width 224 height 24
click at [1136, 34] on input "8183" at bounding box center [1135, 34] width 224 height 24
click at [1124, 34] on input "8182" at bounding box center [1135, 34] width 224 height 24
click at [1172, 34] on input "8178" at bounding box center [1135, 34] width 224 height 24
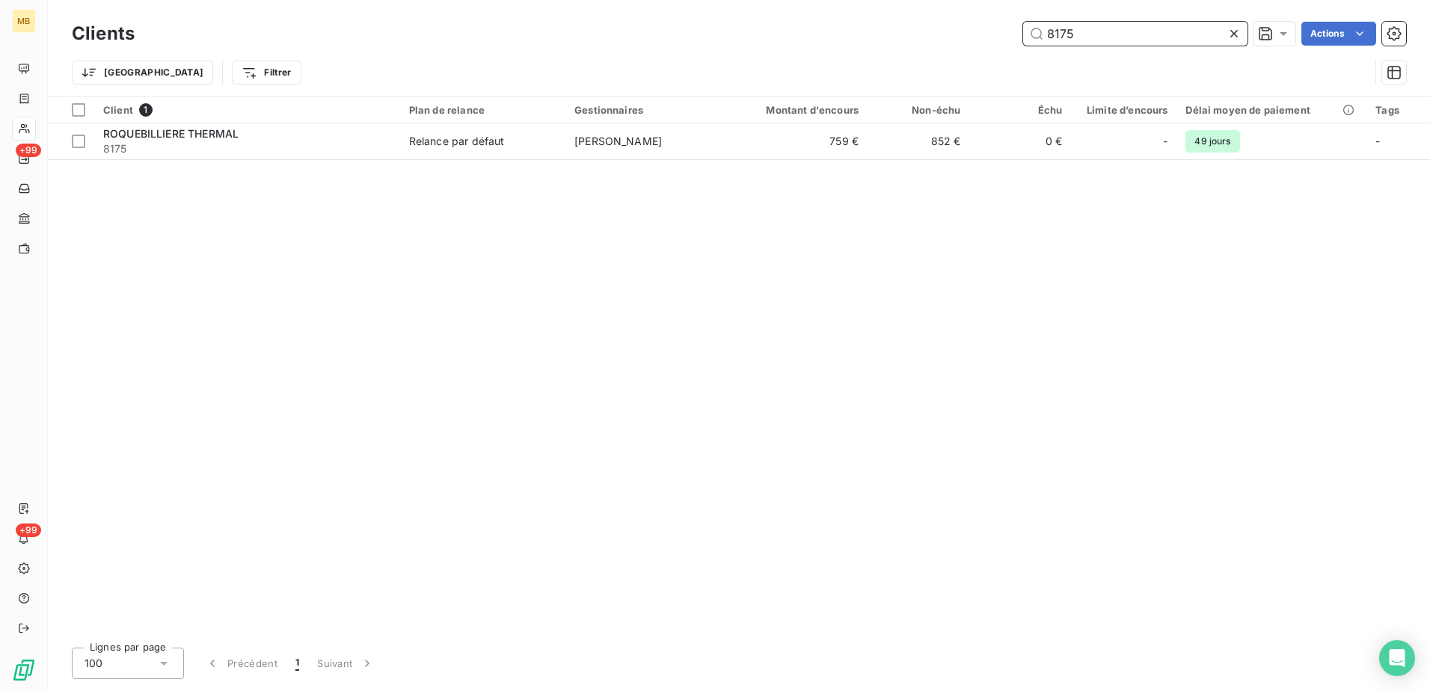
click at [1154, 33] on input "8175" at bounding box center [1135, 34] width 224 height 24
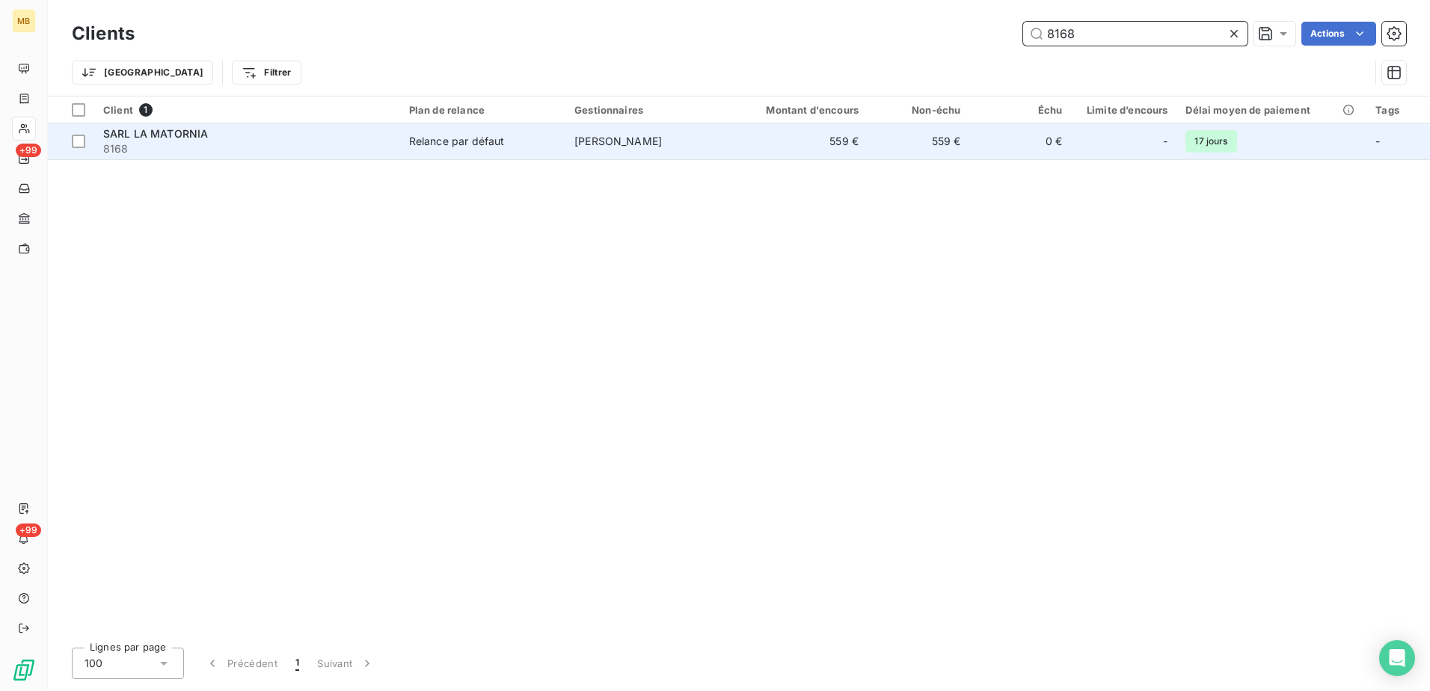
type input "8168"
click at [649, 136] on span "[PERSON_NAME]" at bounding box center [619, 141] width 88 height 13
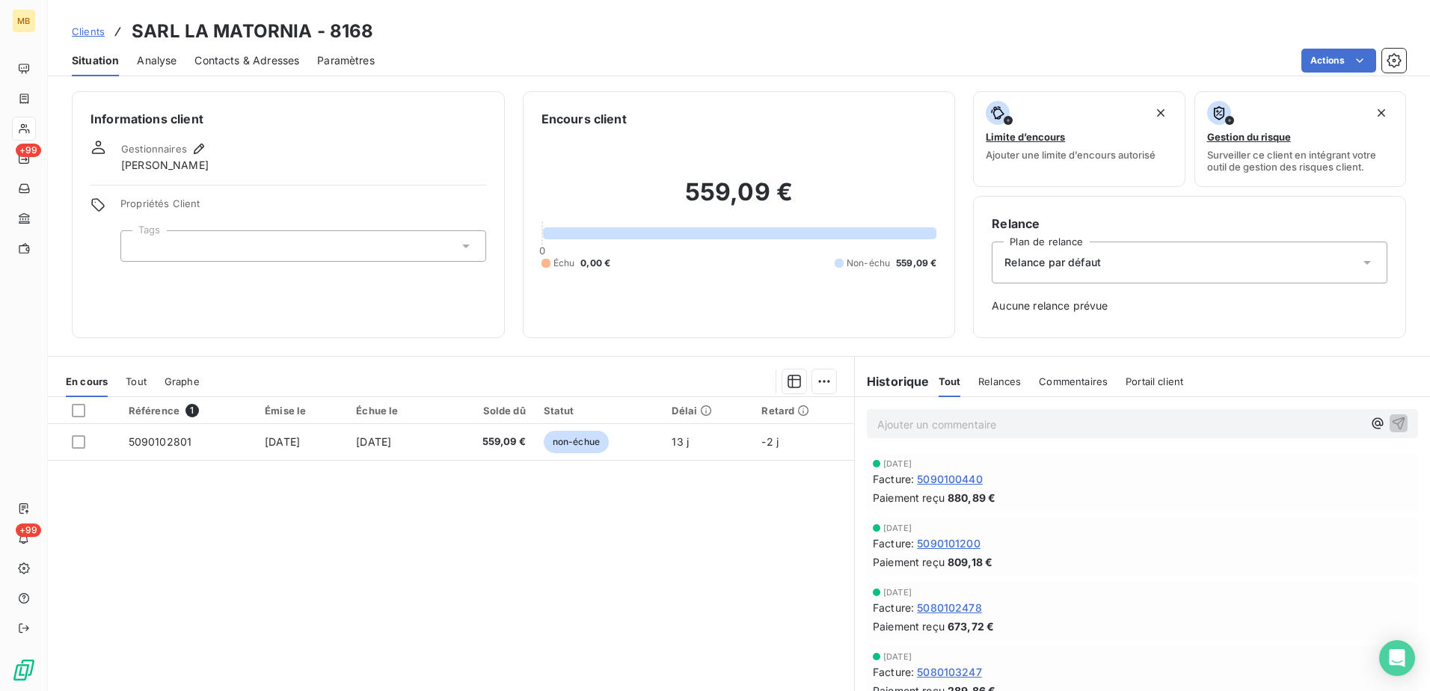
click at [196, 167] on span "[PERSON_NAME]" at bounding box center [165, 165] width 88 height 15
click at [195, 149] on icon "button" at bounding box center [199, 149] width 10 height 10
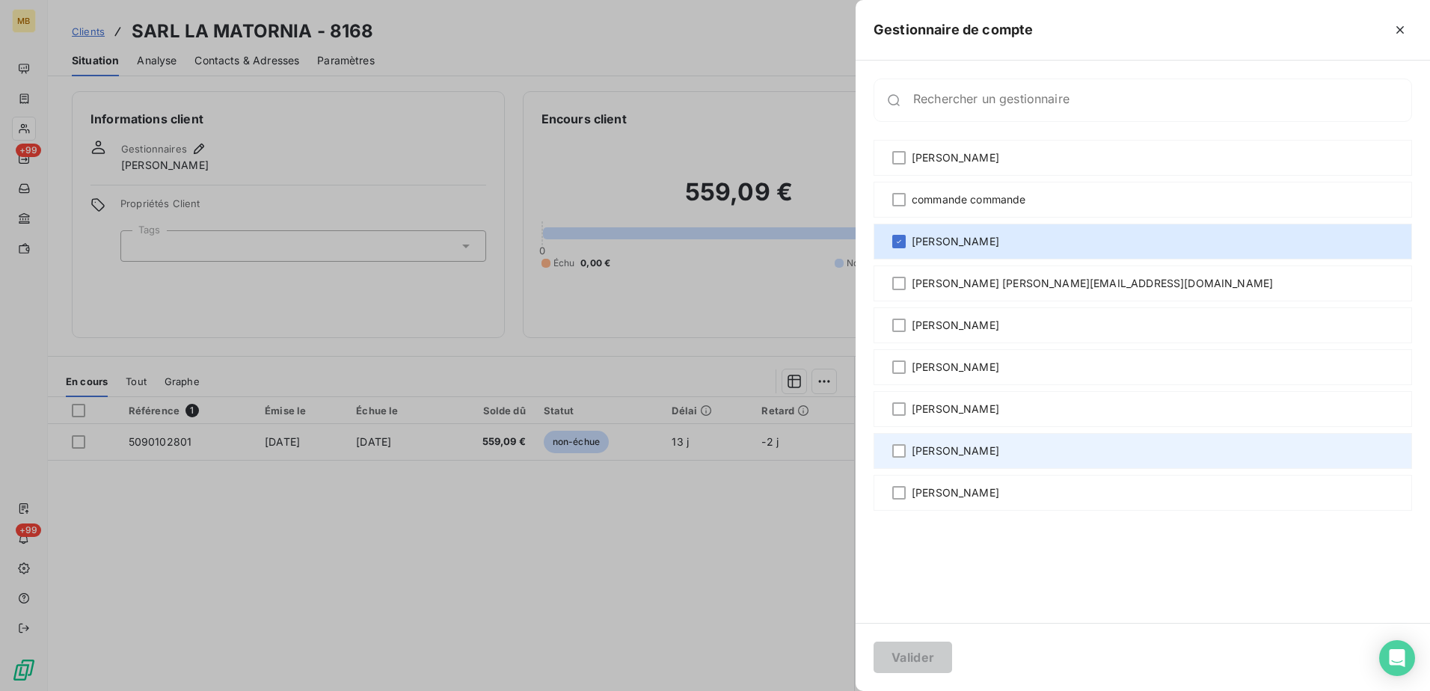
click at [907, 453] on div "[PERSON_NAME]" at bounding box center [1143, 451] width 539 height 36
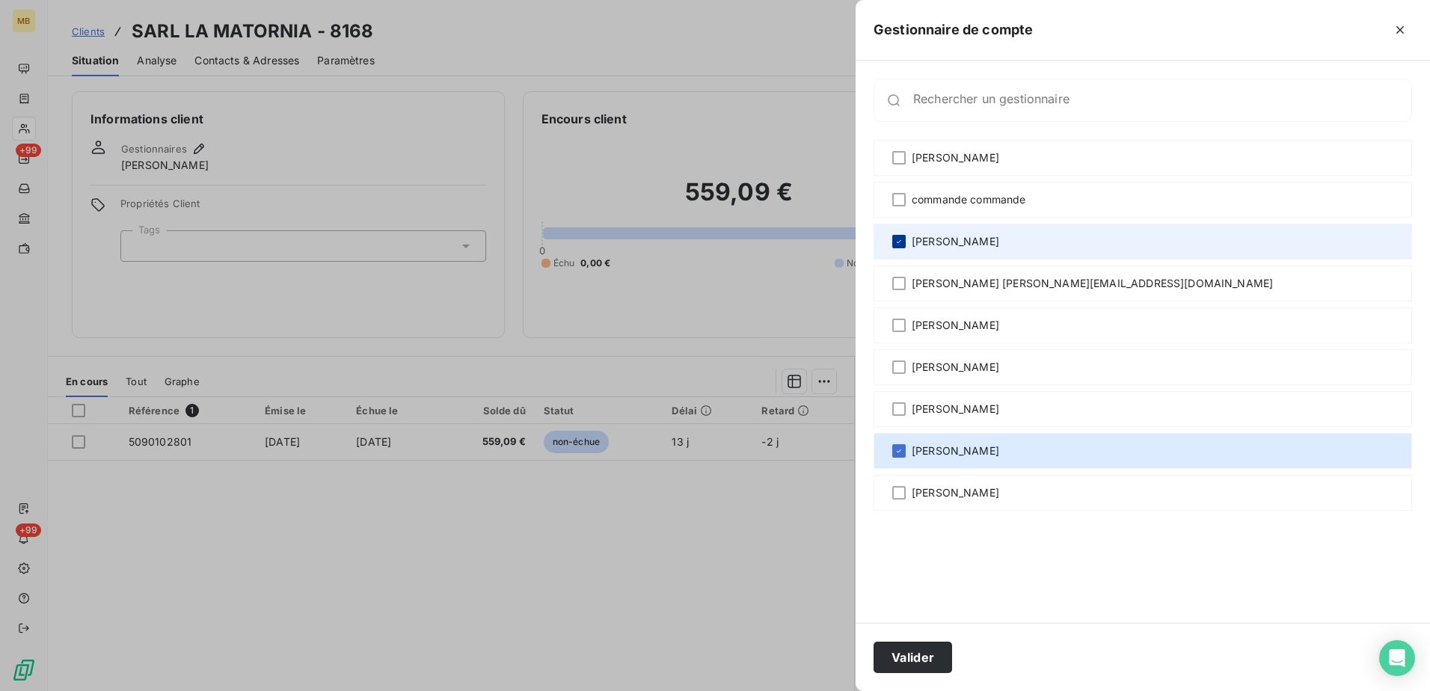
click at [904, 245] on div at bounding box center [899, 241] width 13 height 13
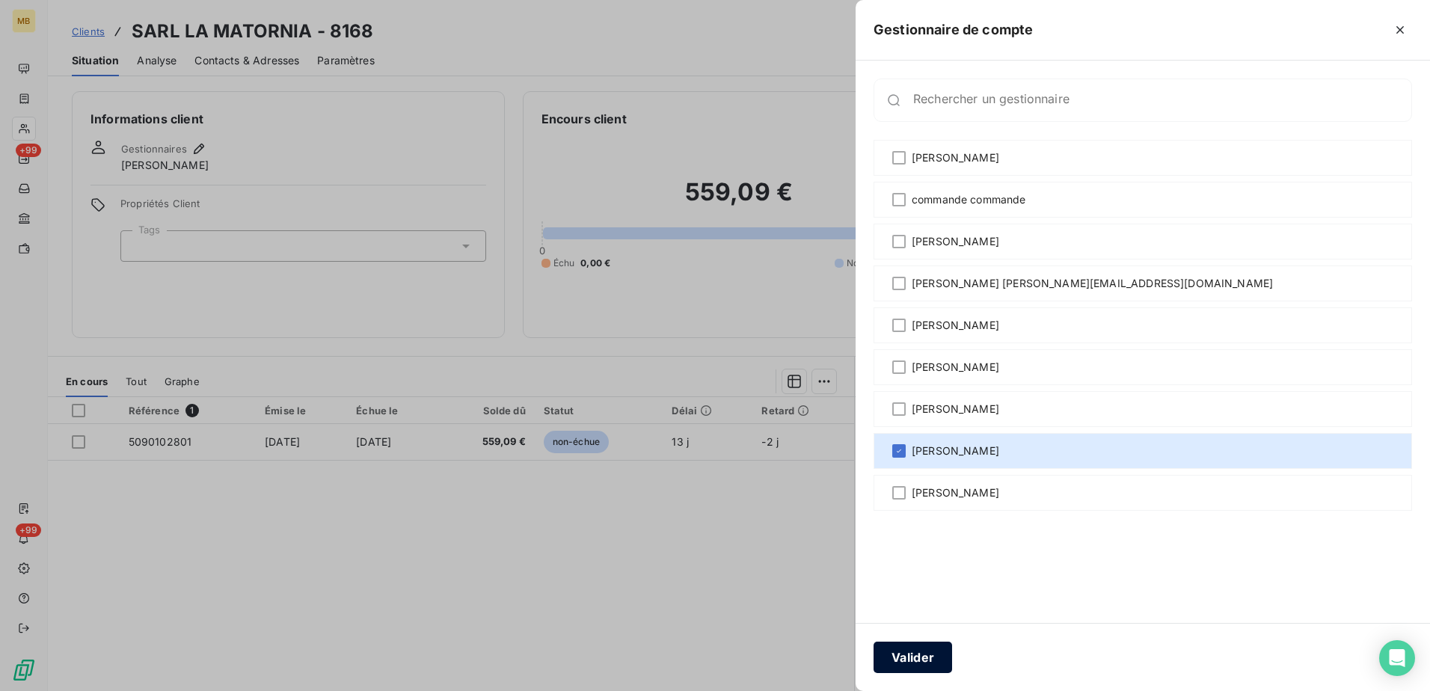
click at [916, 658] on button "Valider" at bounding box center [913, 657] width 79 height 31
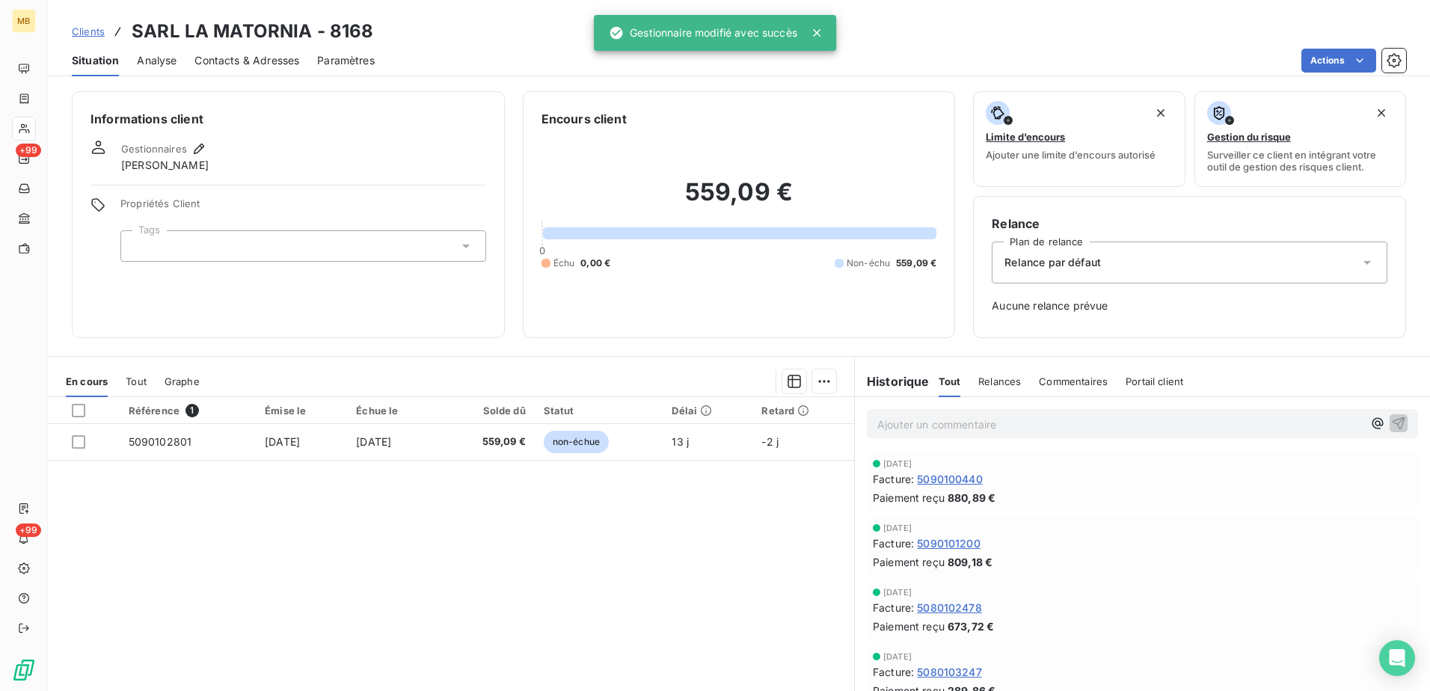
click at [74, 25] on span "Clients" at bounding box center [88, 31] width 33 height 12
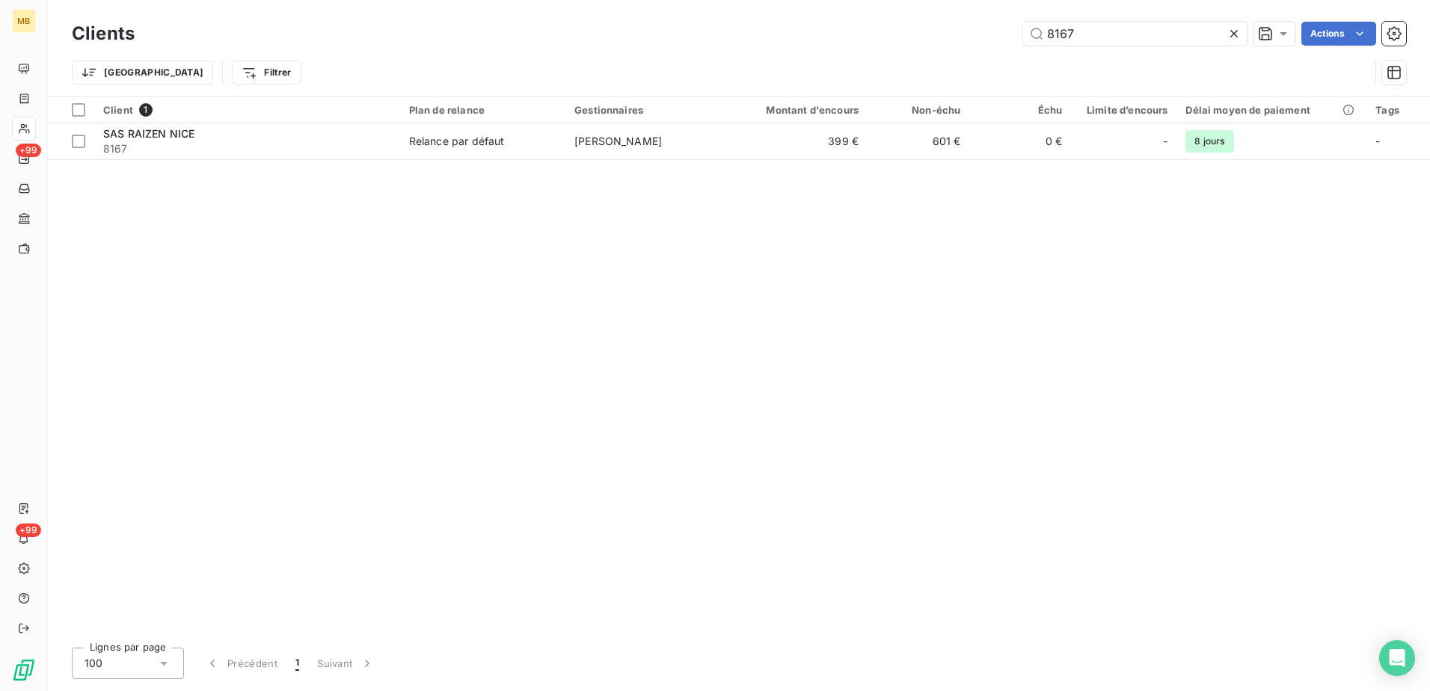
click at [1175, 20] on div "Clients 8167 Actions" at bounding box center [739, 33] width 1335 height 31
click at [1174, 40] on input "8167" at bounding box center [1135, 34] width 224 height 24
click at [1113, 28] on input "8166" at bounding box center [1135, 34] width 224 height 24
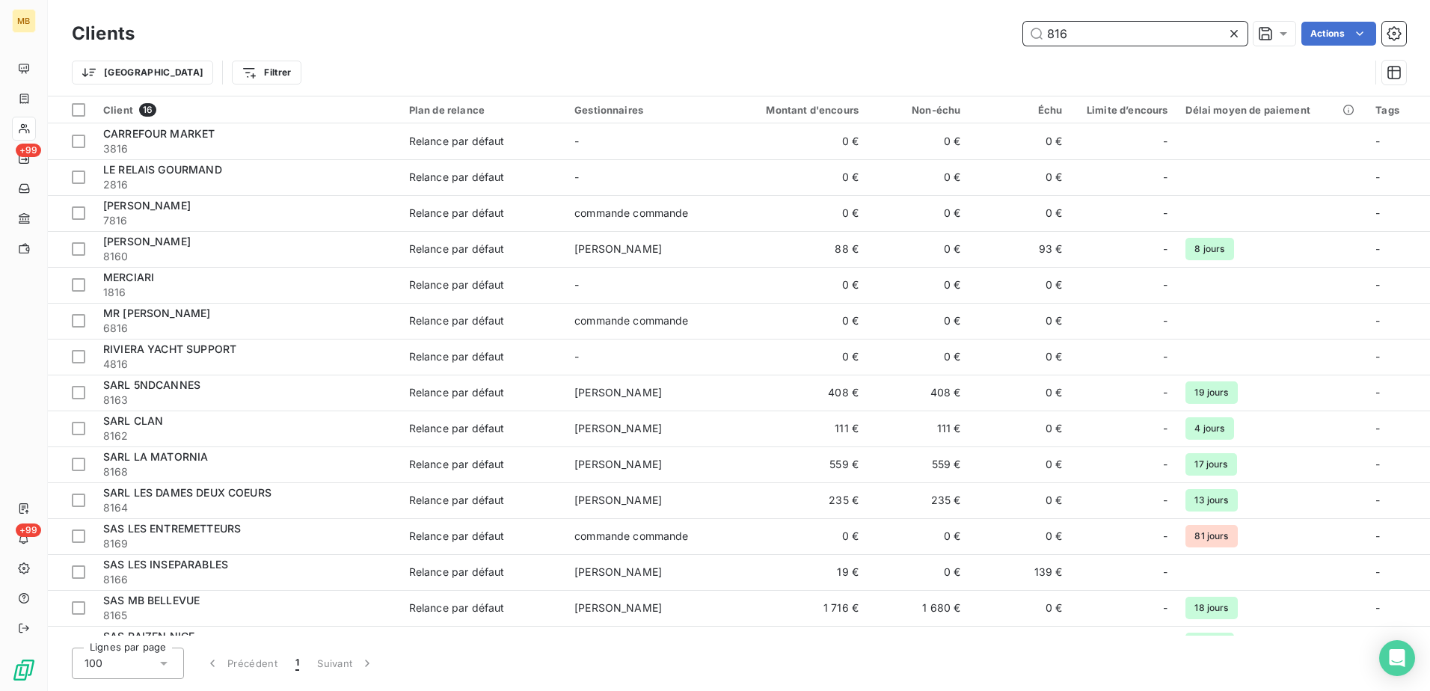
type input "816"
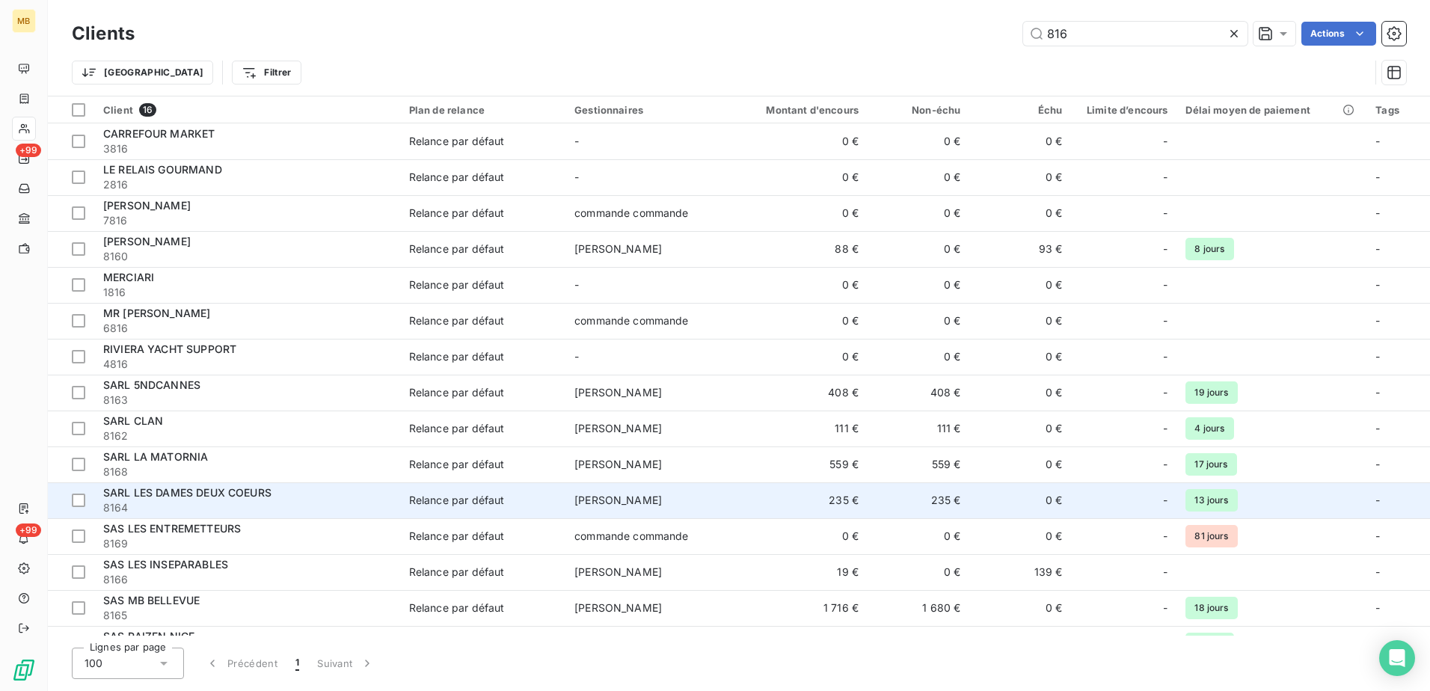
click at [735, 501] on td "235 €" at bounding box center [799, 501] width 137 height 36
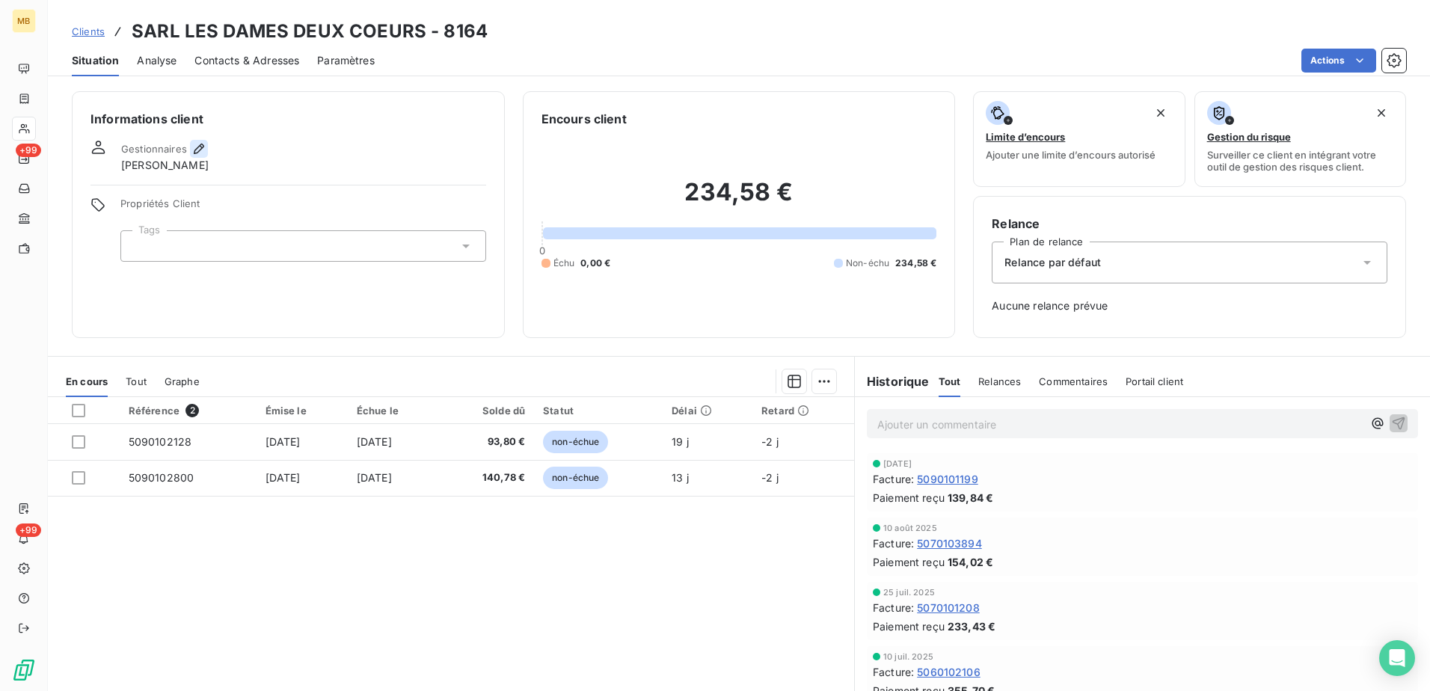
click at [198, 147] on icon "button" at bounding box center [199, 149] width 10 height 10
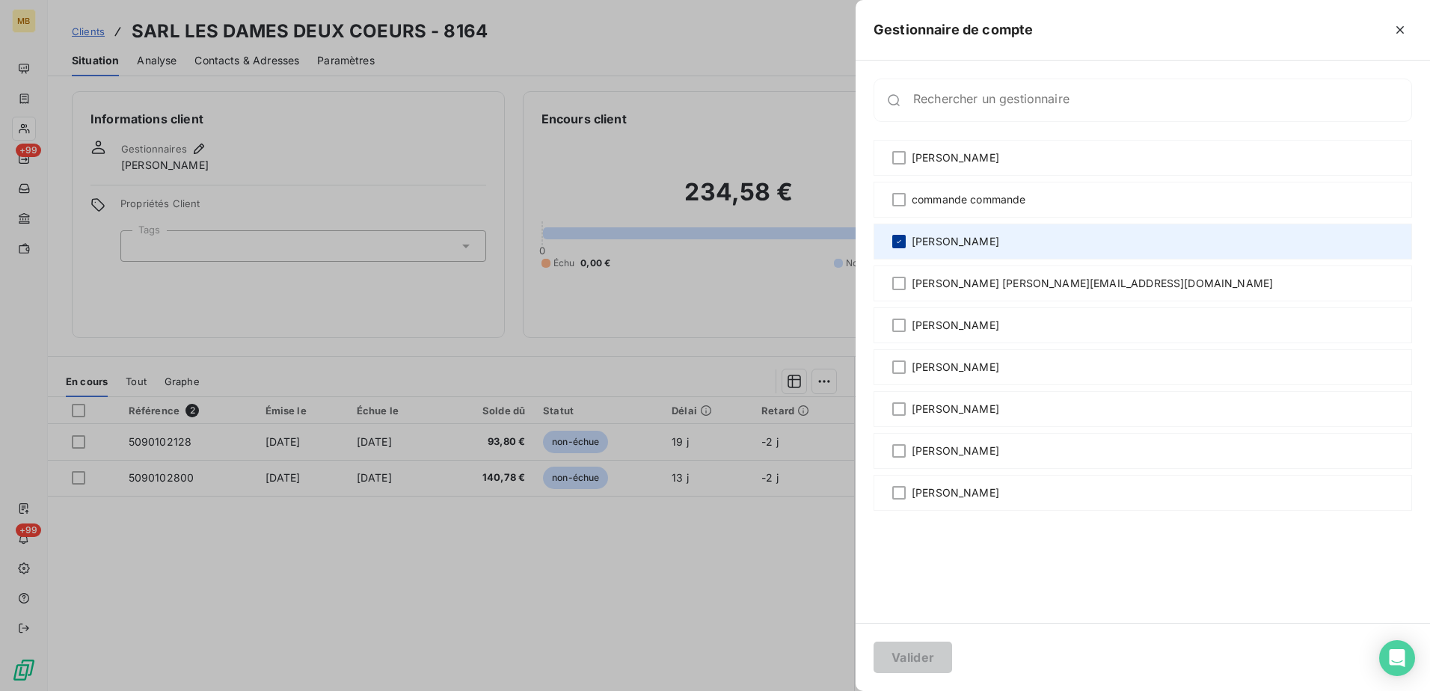
click at [902, 242] on icon at bounding box center [899, 241] width 9 height 9
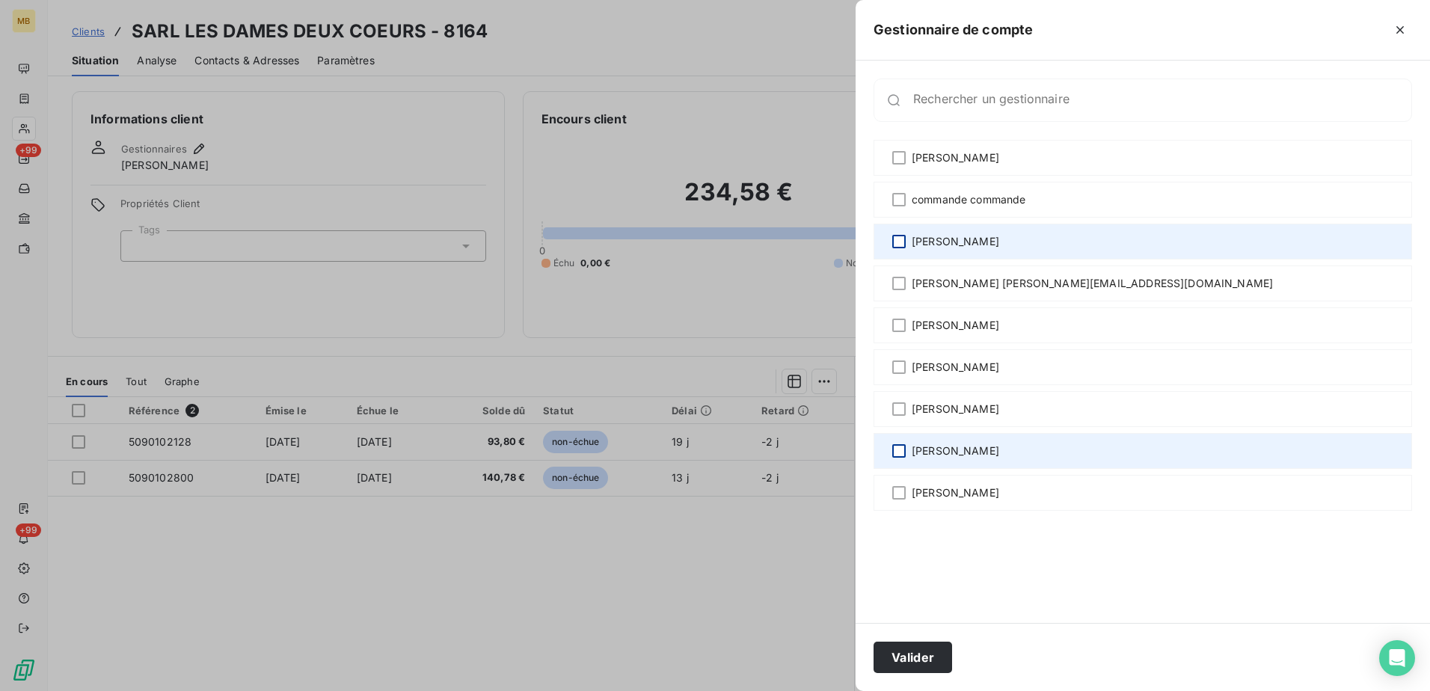
click at [898, 453] on div at bounding box center [899, 450] width 13 height 13
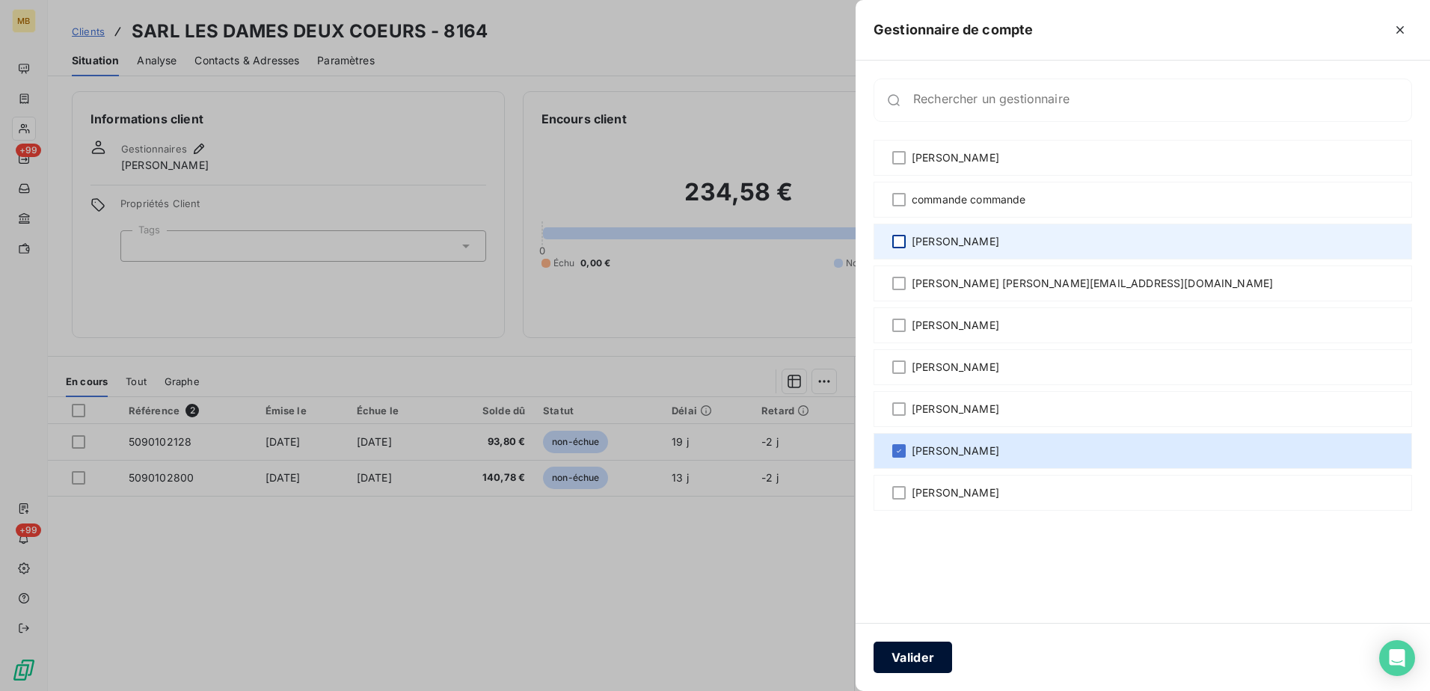
click at [922, 652] on button "Valider" at bounding box center [913, 657] width 79 height 31
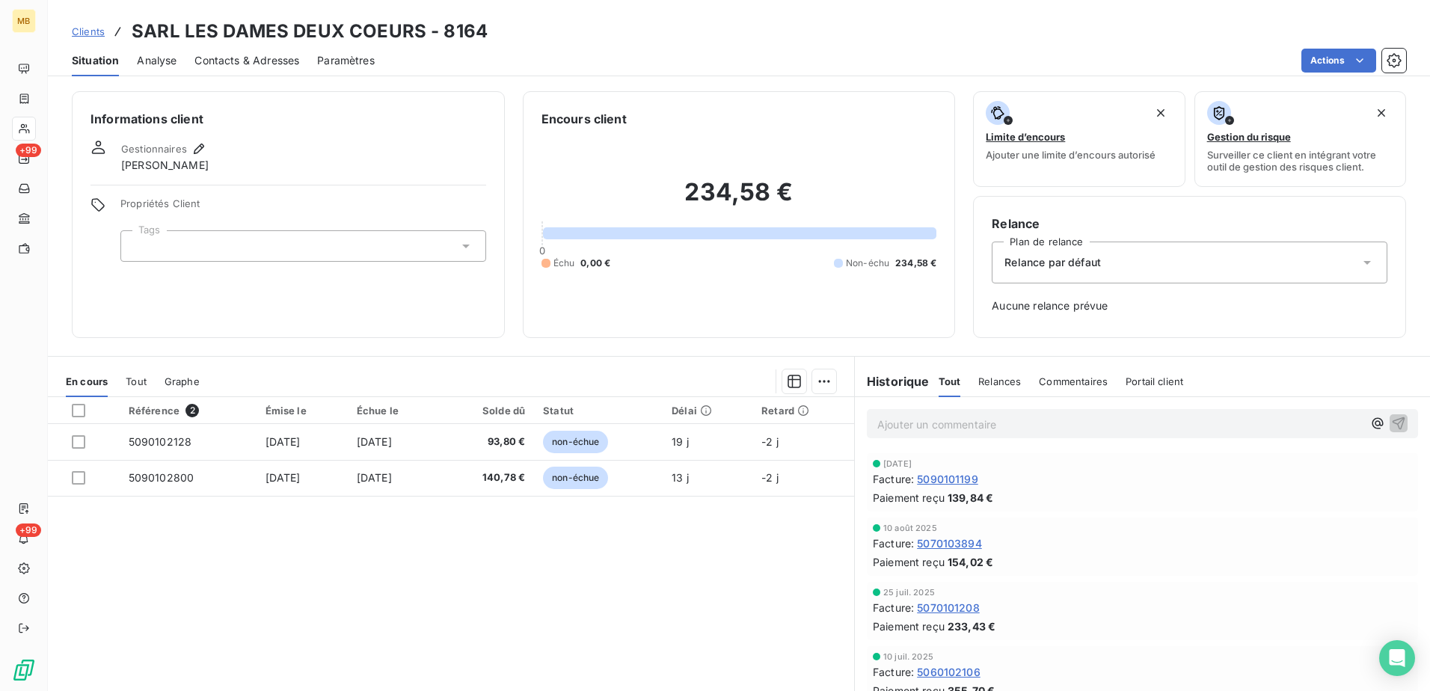
click at [97, 34] on span "Clients" at bounding box center [88, 31] width 33 height 12
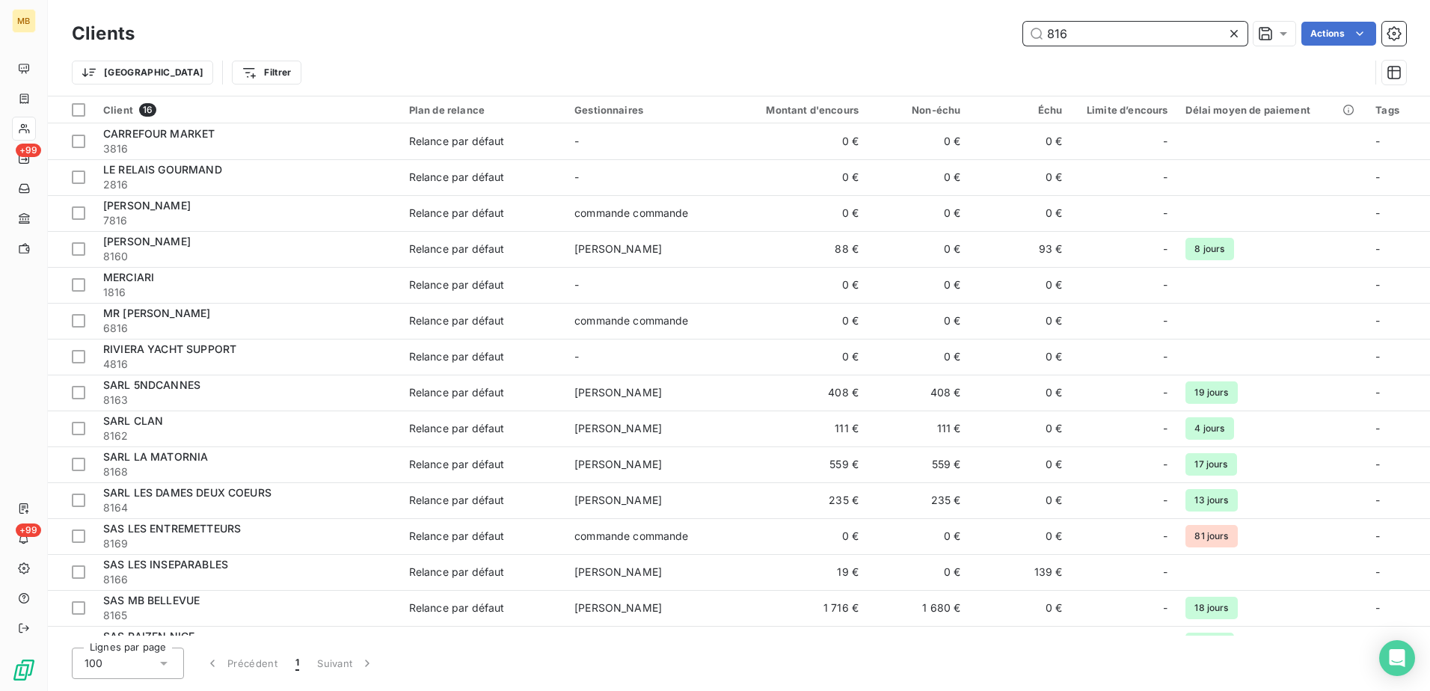
click at [1147, 31] on input "816" at bounding box center [1135, 34] width 224 height 24
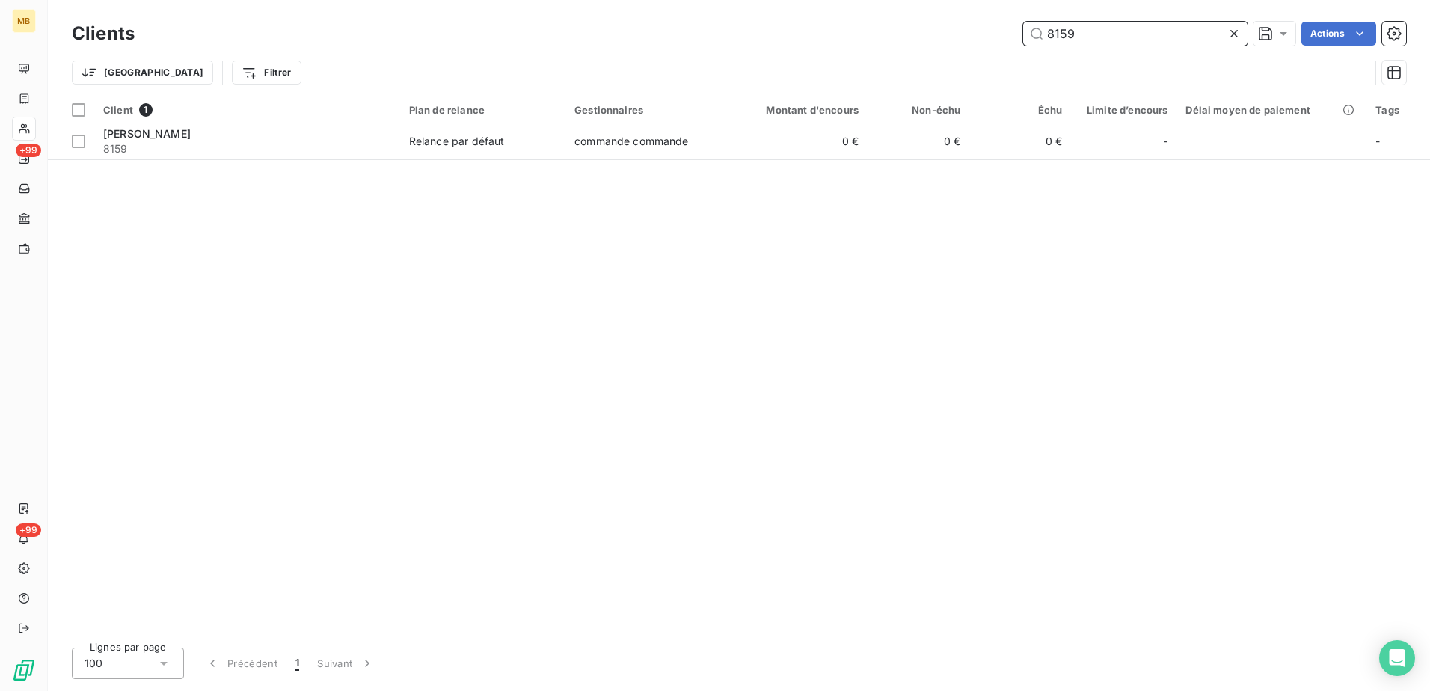
click at [1161, 40] on input "8159" at bounding box center [1135, 34] width 224 height 24
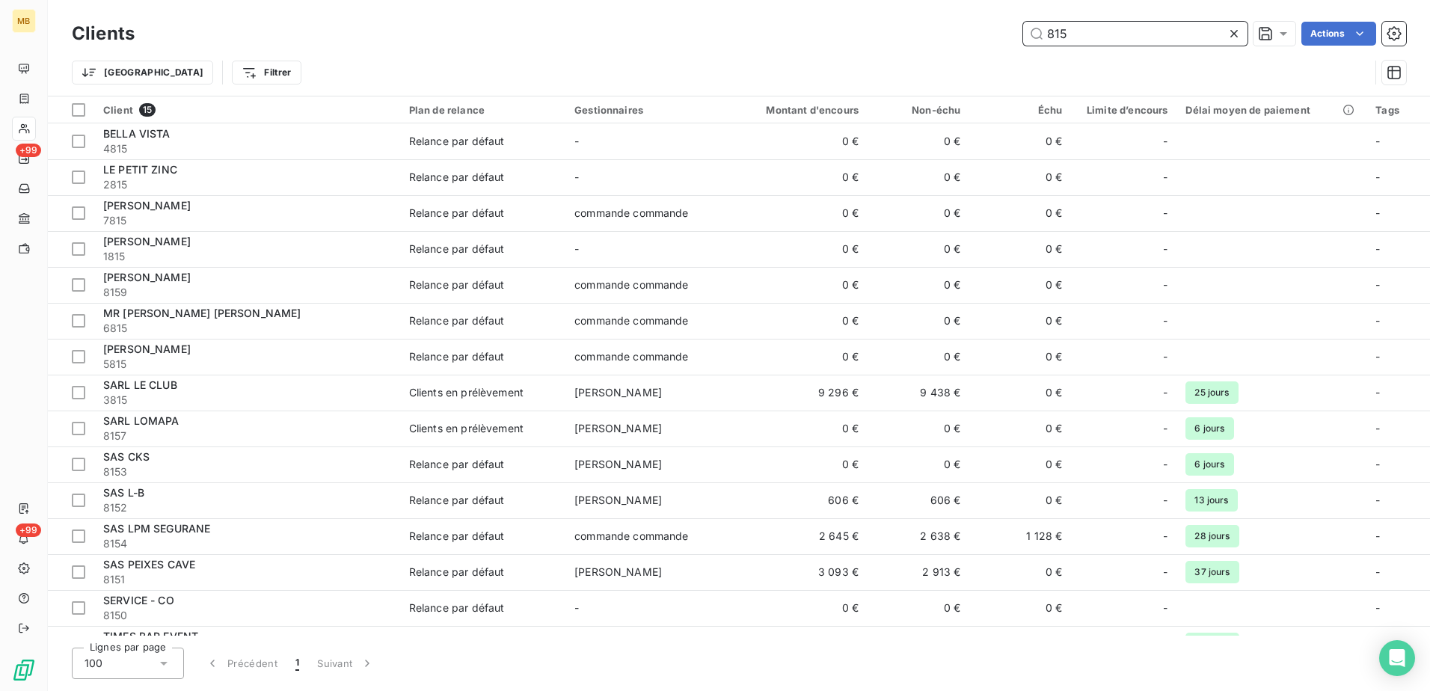
click at [1079, 31] on input "815" at bounding box center [1135, 34] width 224 height 24
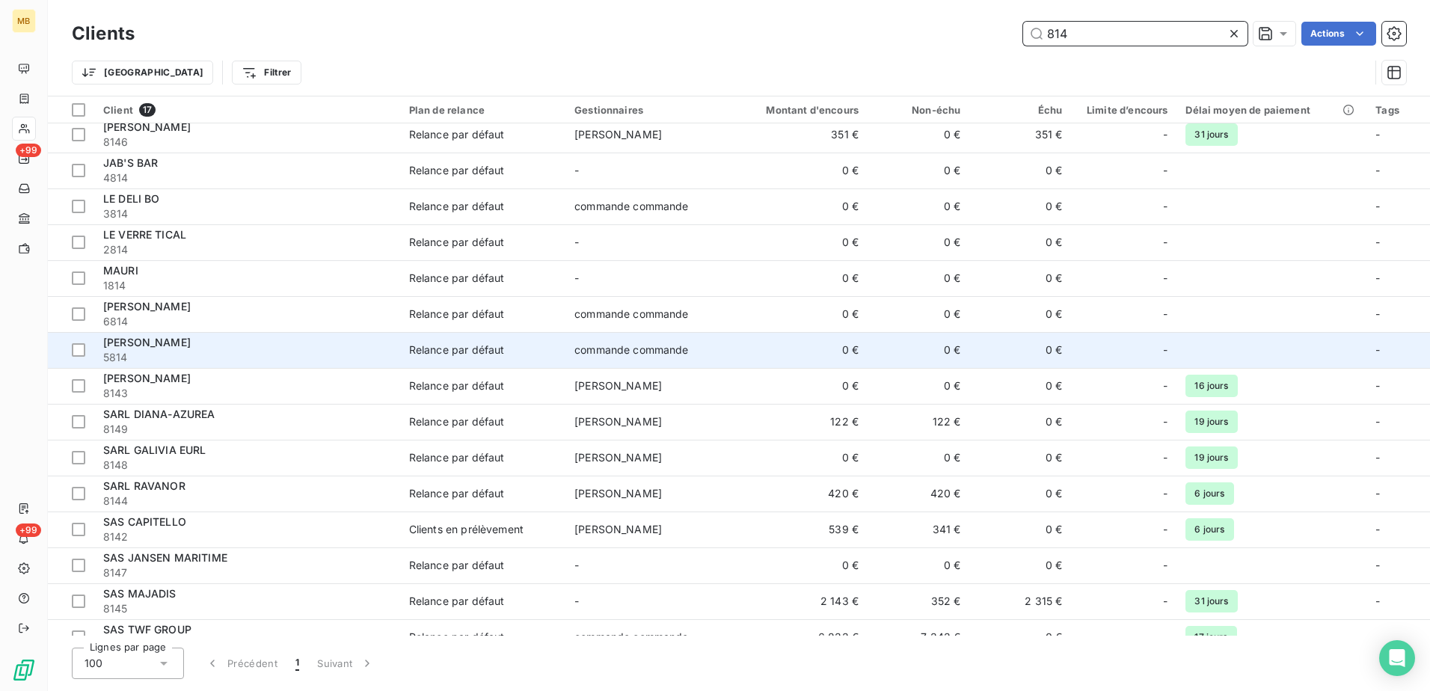
scroll to position [99, 0]
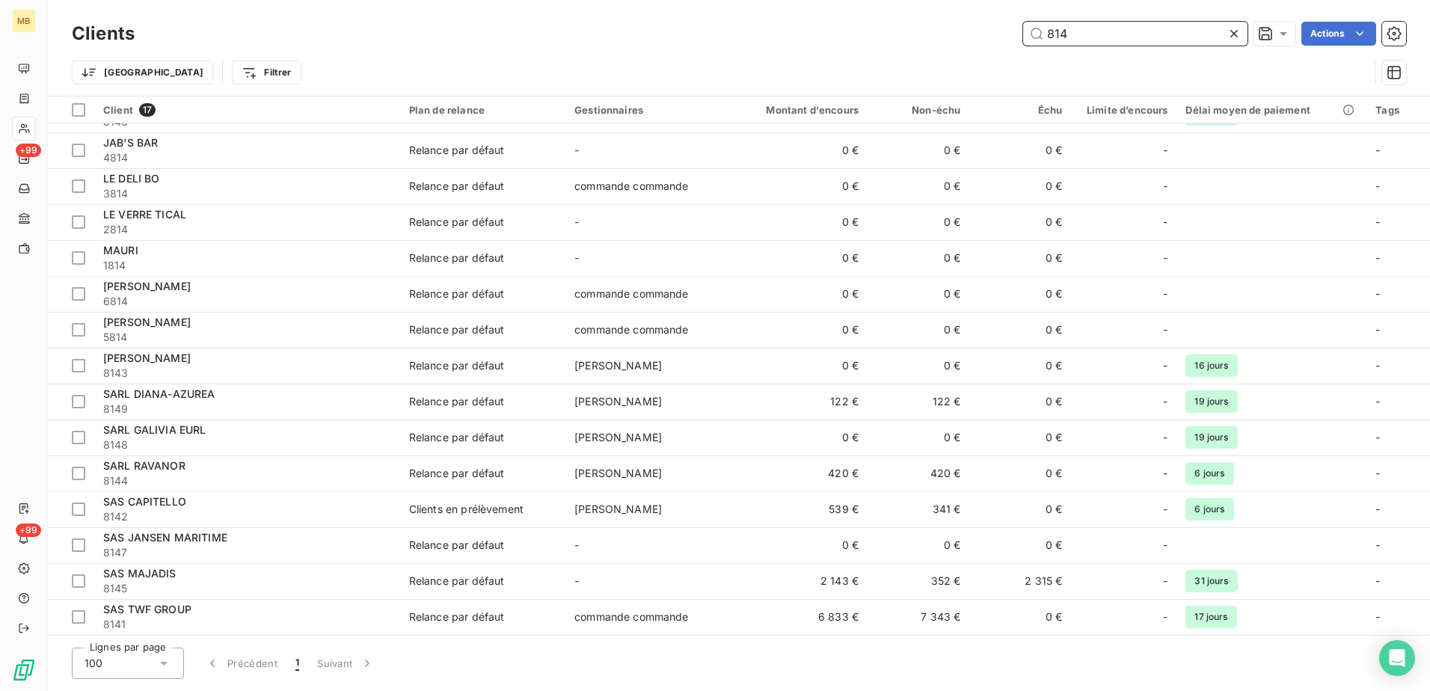
click at [1081, 37] on input "814" at bounding box center [1135, 34] width 224 height 24
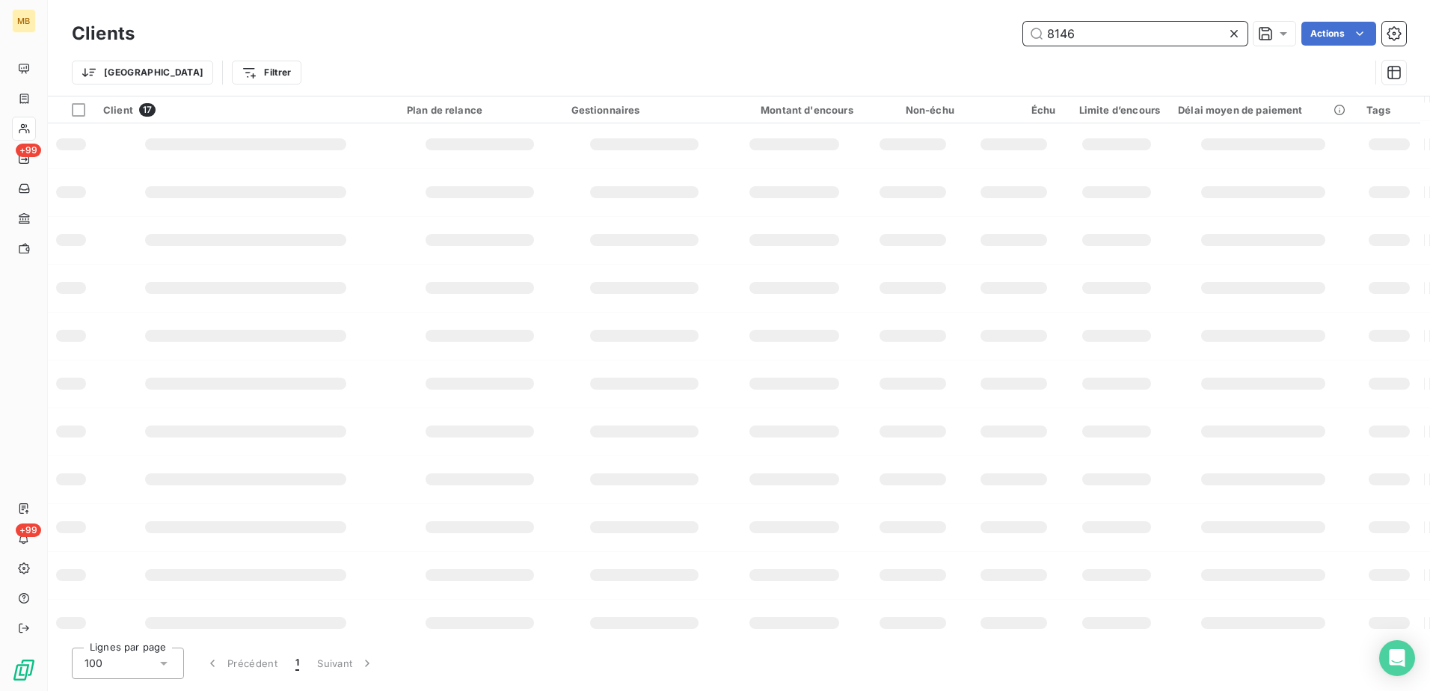
scroll to position [0, 0]
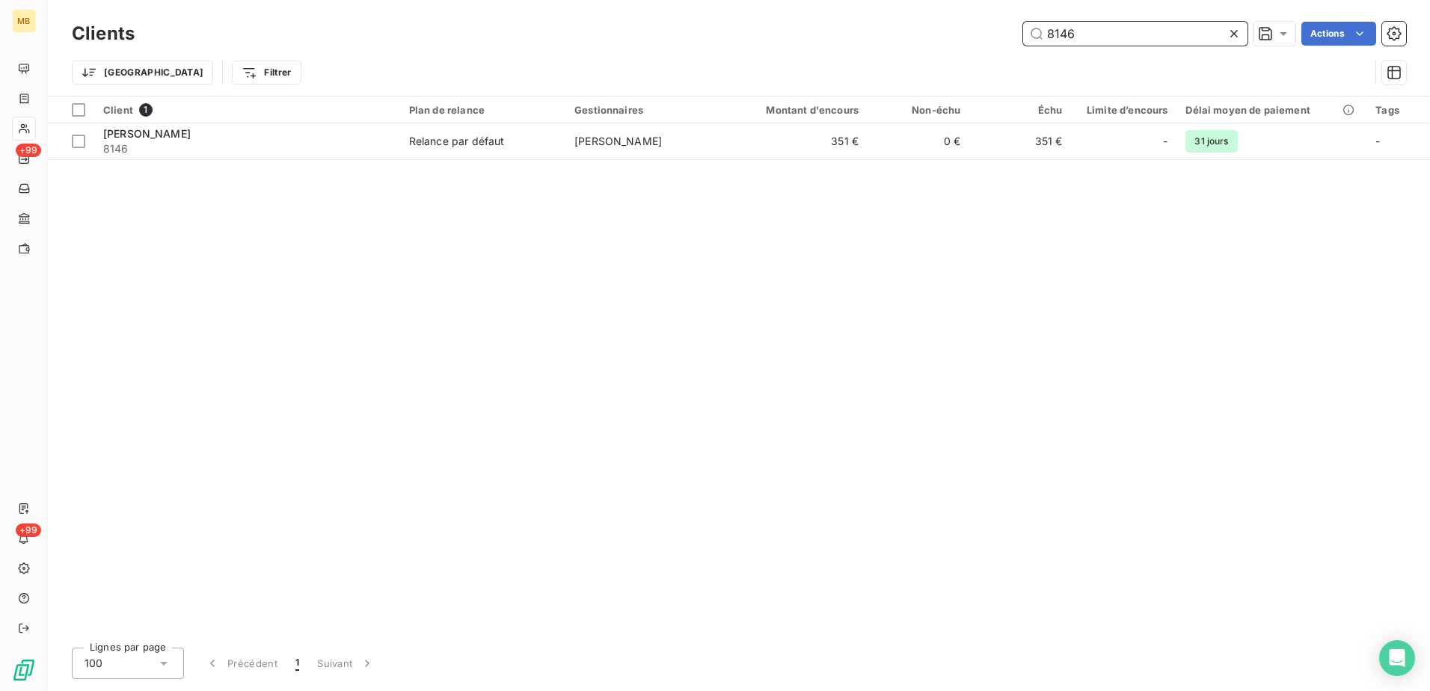
click at [1106, 27] on input "8146" at bounding box center [1135, 34] width 224 height 24
click at [1145, 34] on input "8144" at bounding box center [1135, 34] width 224 height 24
click at [1115, 43] on input "8143" at bounding box center [1135, 34] width 224 height 24
click at [1120, 34] on input "8142" at bounding box center [1135, 34] width 224 height 24
click at [1109, 25] on input "8138" at bounding box center [1135, 34] width 224 height 24
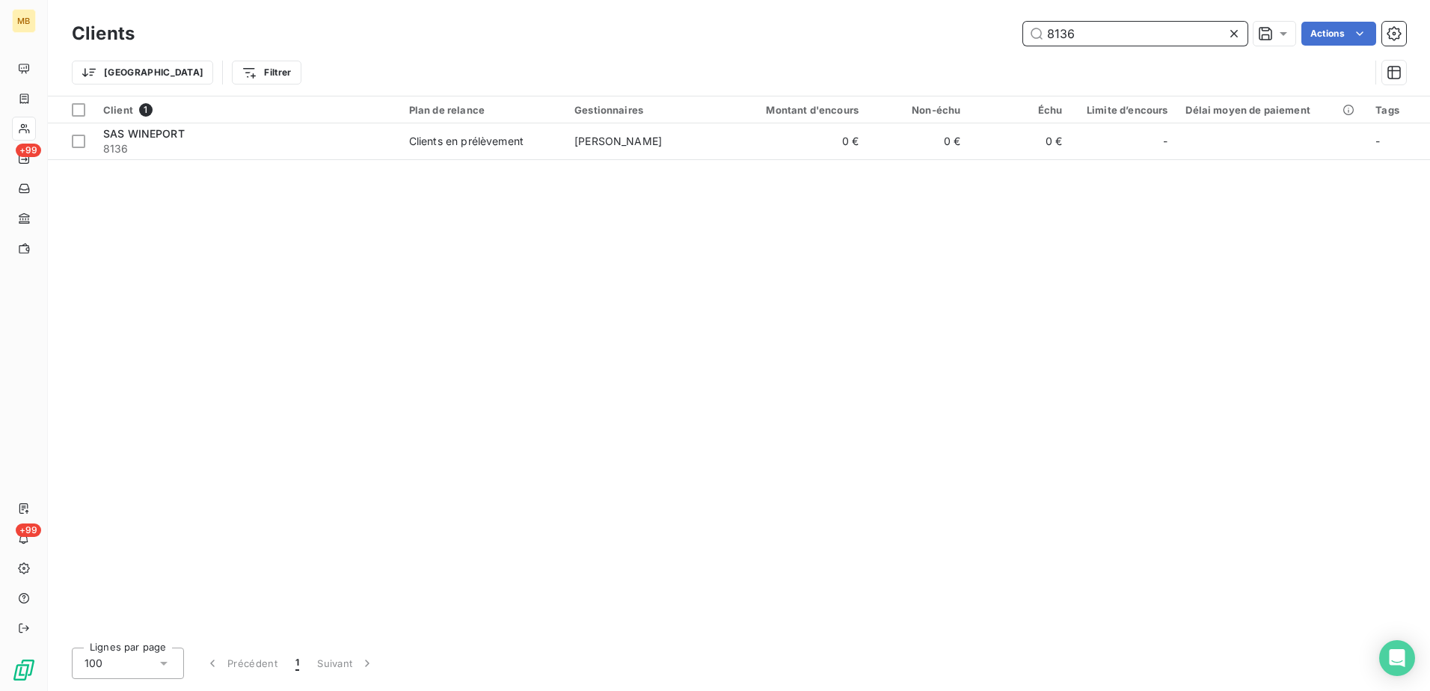
click at [1172, 37] on input "8136" at bounding box center [1135, 34] width 224 height 24
click at [1190, 31] on input "8134" at bounding box center [1135, 34] width 224 height 24
click at [1133, 40] on input "8132" at bounding box center [1135, 34] width 224 height 24
click at [1135, 32] on input "8131" at bounding box center [1135, 34] width 224 height 24
drag, startPoint x: 1097, startPoint y: 37, endPoint x: 1062, endPoint y: 33, distance: 36.1
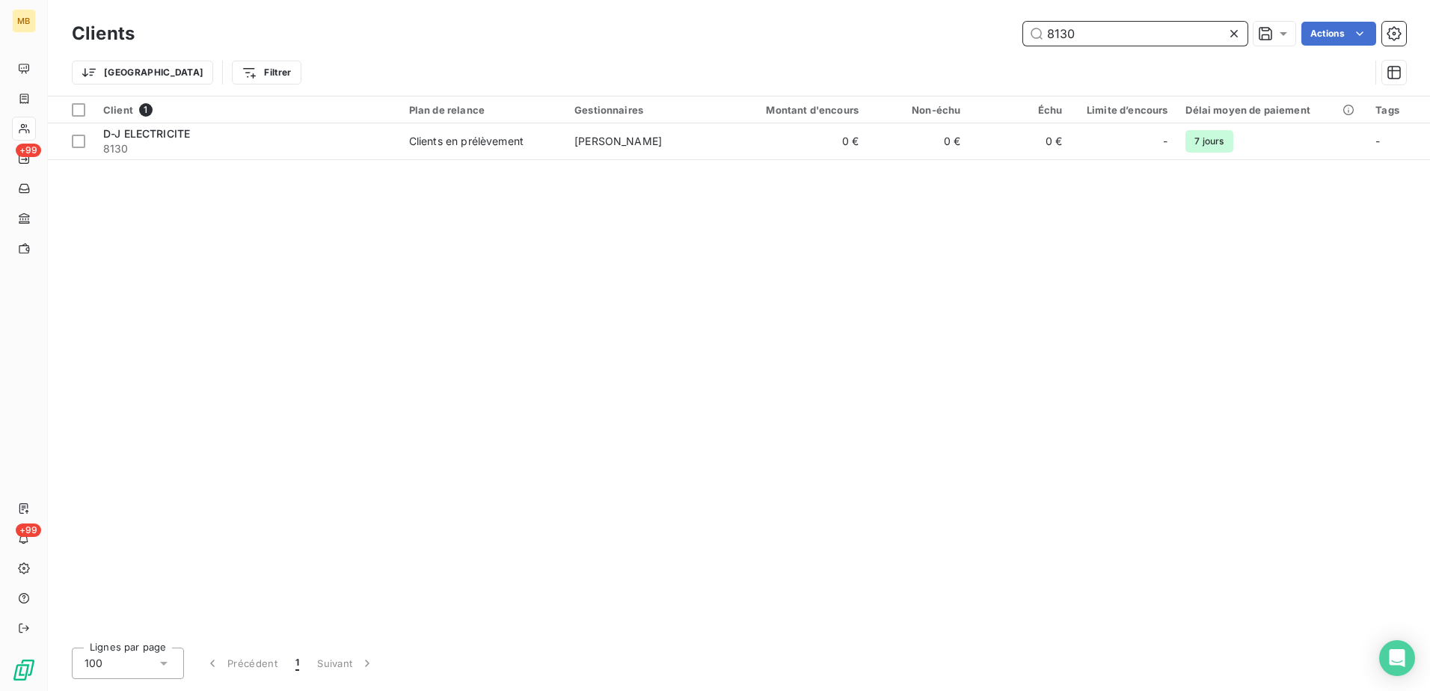
click at [1062, 33] on input "8130" at bounding box center [1135, 34] width 224 height 24
click at [1132, 35] on input "8129" at bounding box center [1135, 34] width 224 height 24
click at [1132, 28] on input "8127" at bounding box center [1135, 34] width 224 height 24
click at [1156, 34] on input "8126" at bounding box center [1135, 34] width 224 height 24
click at [1134, 38] on input "8125" at bounding box center [1135, 34] width 224 height 24
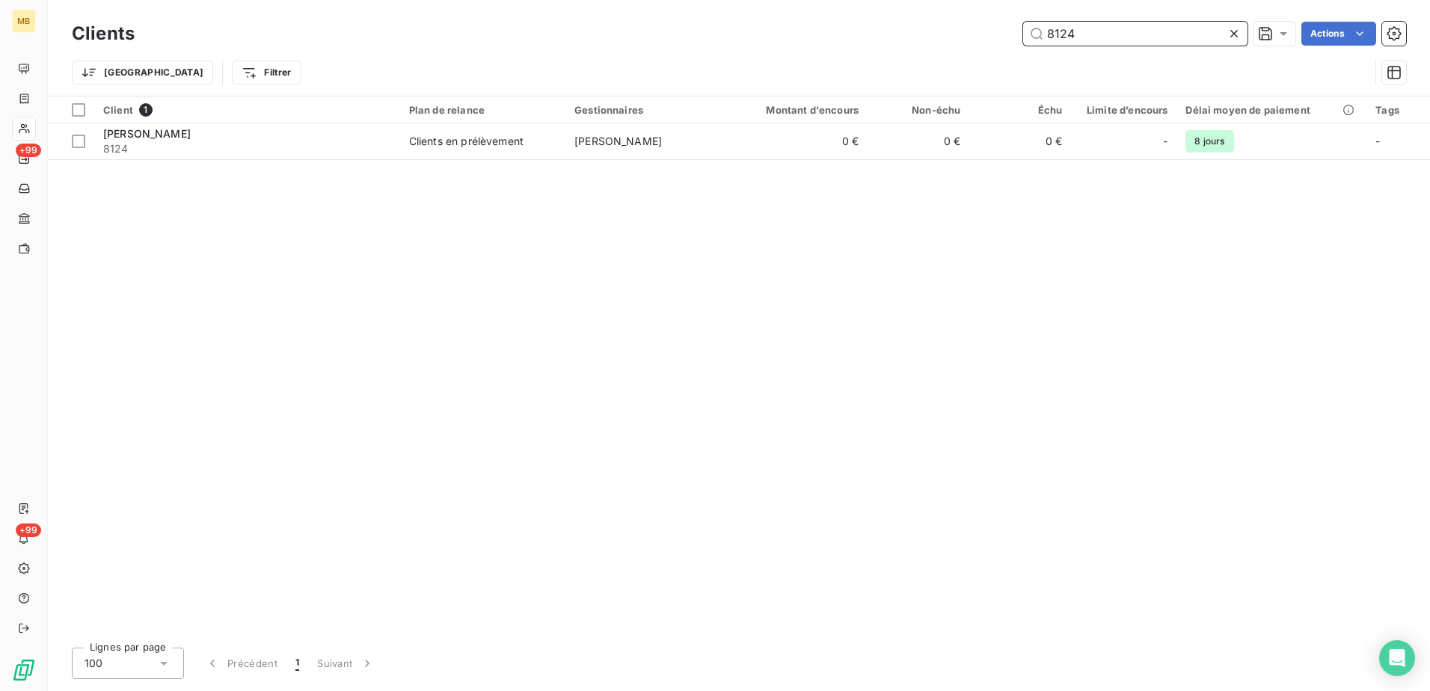
click at [1150, 29] on input "8124" at bounding box center [1135, 34] width 224 height 24
click at [1119, 28] on input "8123" at bounding box center [1135, 34] width 224 height 24
type input "8121"
